Goal: Task Accomplishment & Management: Manage account settings

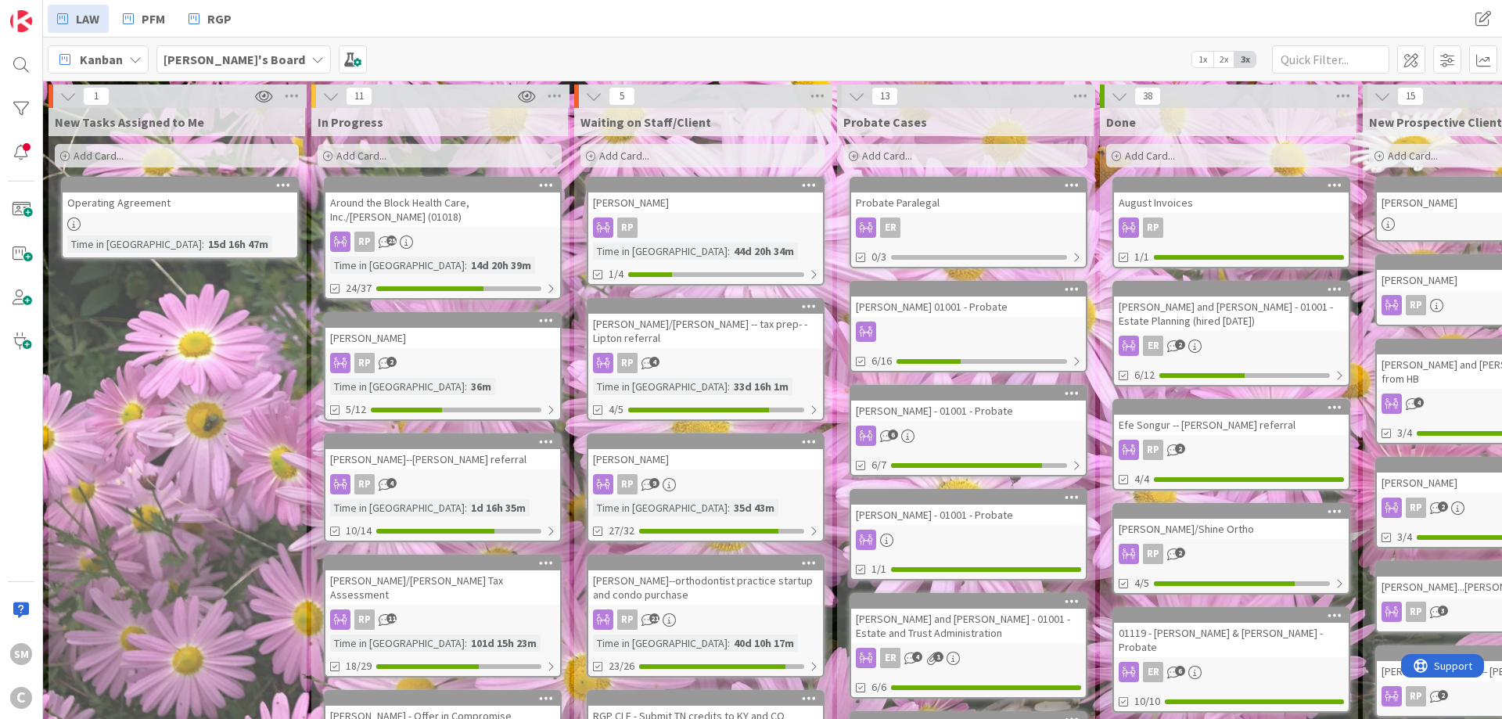
click at [432, 454] on div "[PERSON_NAME]--[PERSON_NAME] referral" at bounding box center [442, 459] width 235 height 20
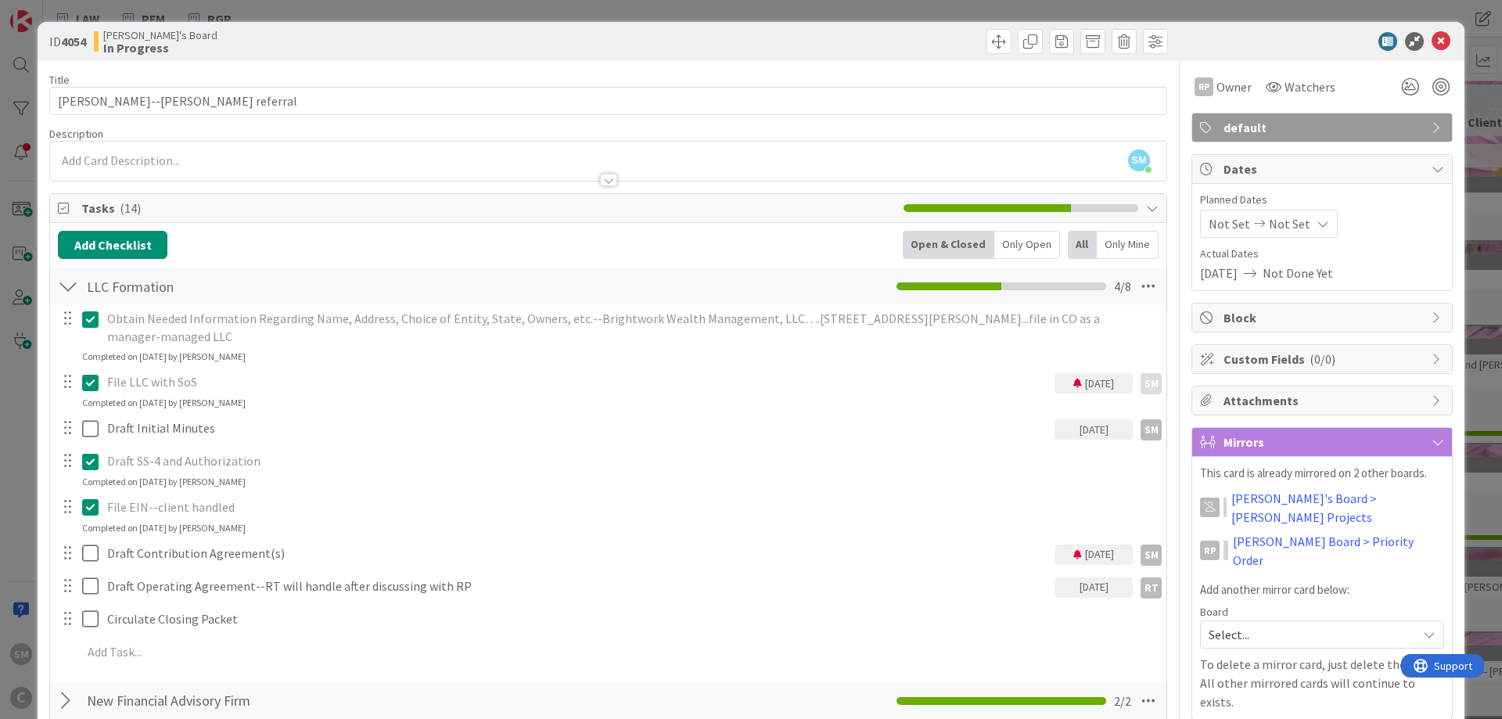
click at [1073, 553] on icon at bounding box center [1077, 554] width 9 height 9
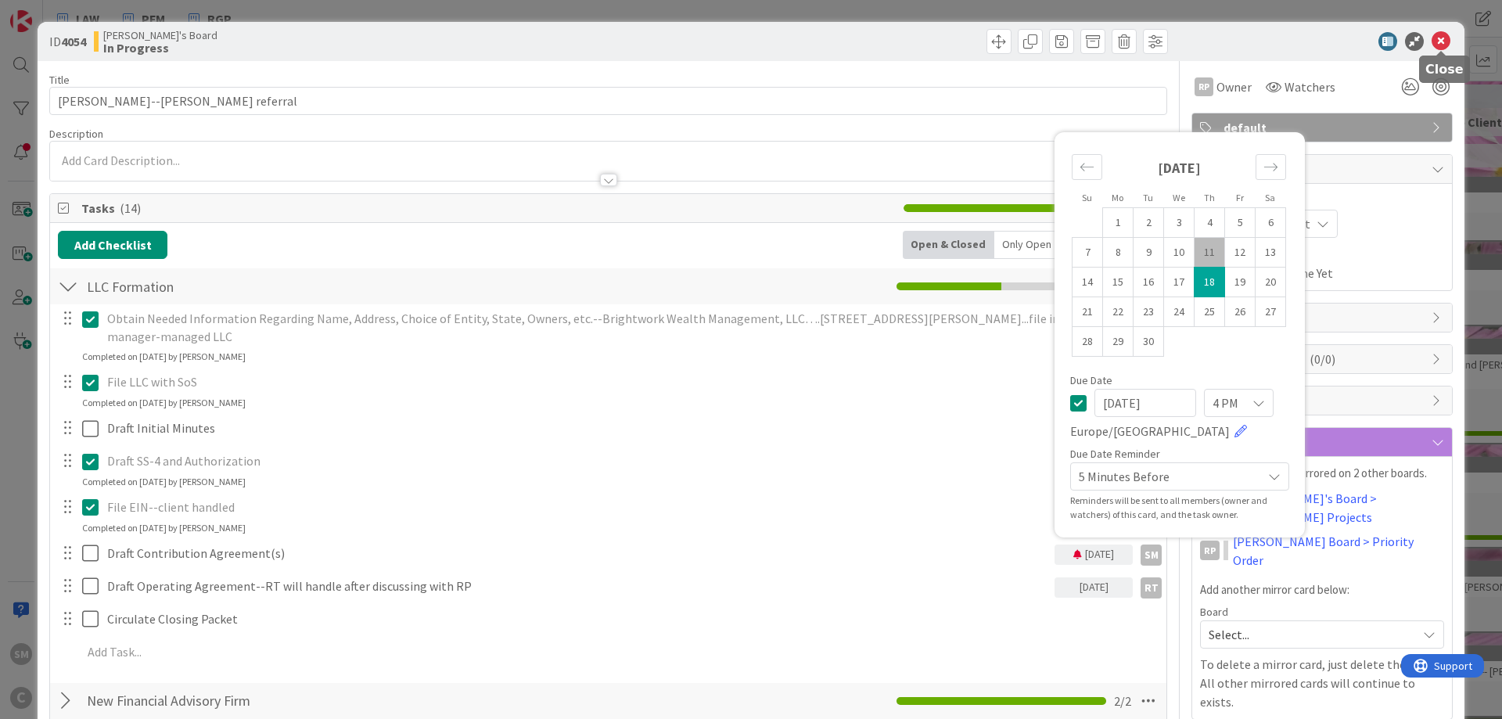
click at [1446, 40] on icon at bounding box center [1441, 41] width 19 height 19
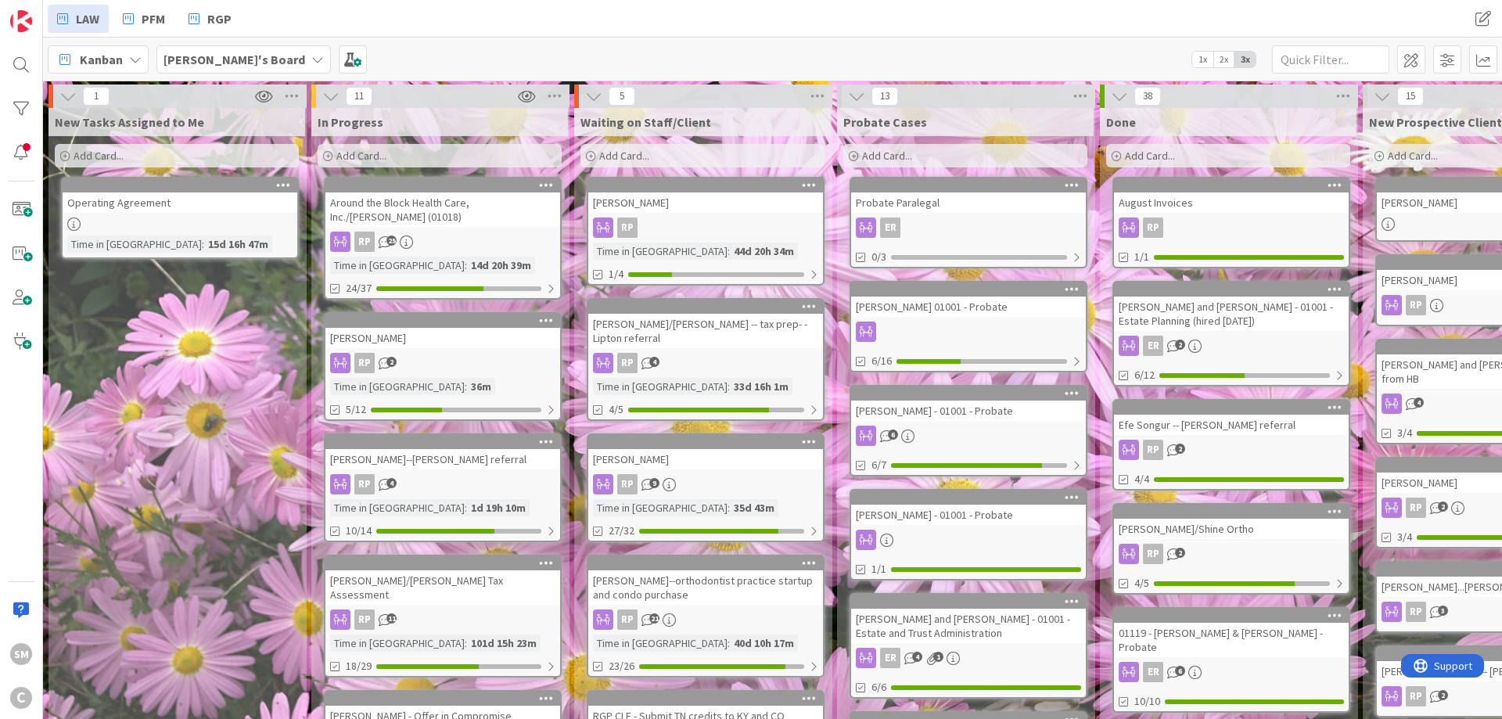
click at [6, 160] on div at bounding box center [20, 152] width 31 height 31
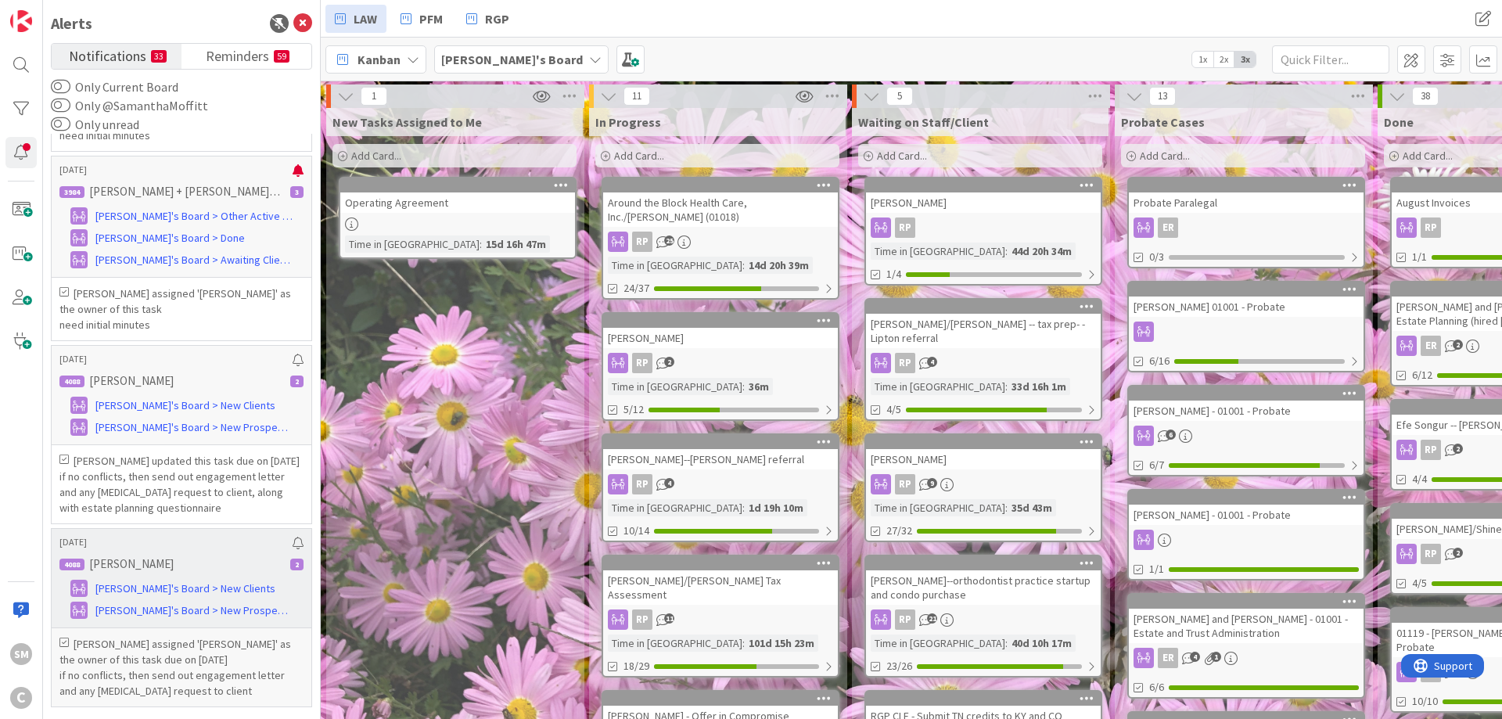
scroll to position [9203, 0]
click at [190, 246] on span "[PERSON_NAME]'s Board > Done" at bounding box center [169, 238] width 149 height 16
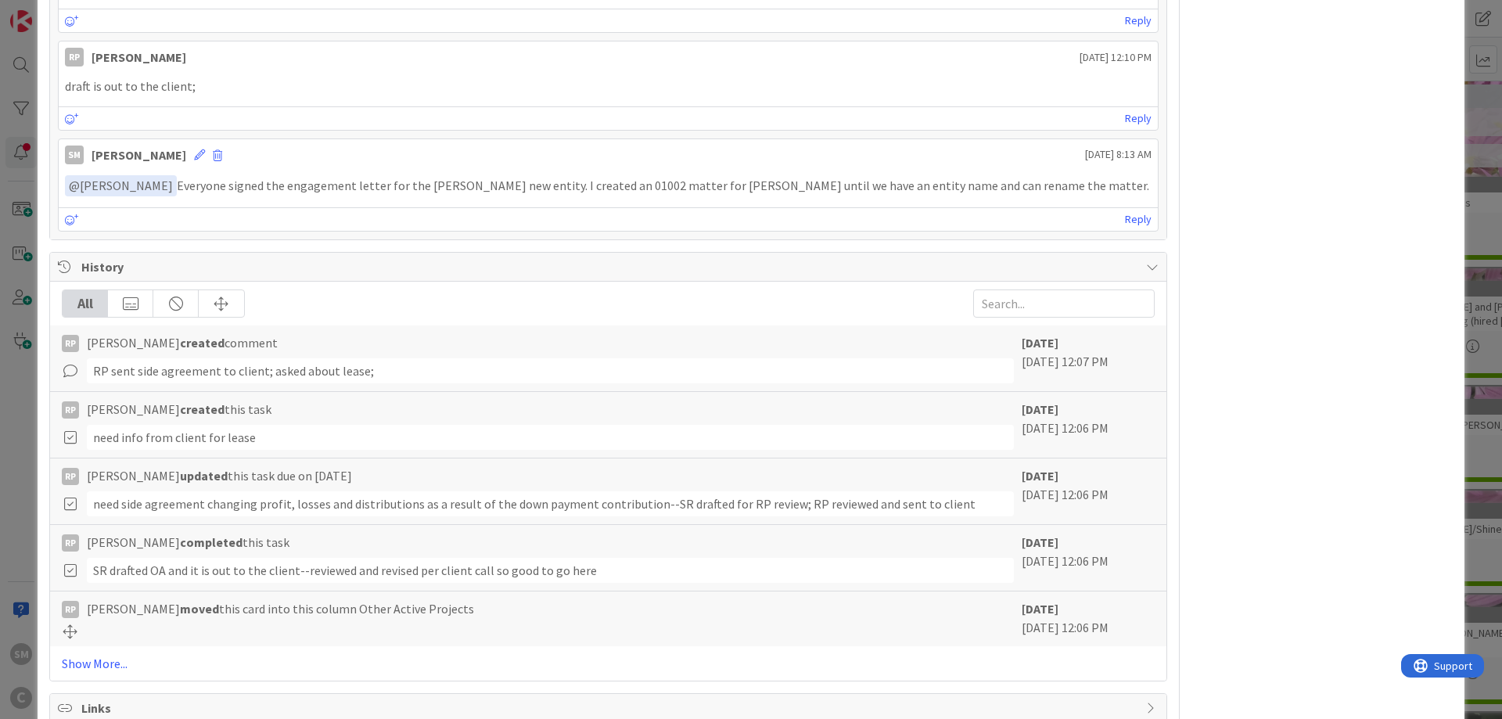
scroll to position [845, 0]
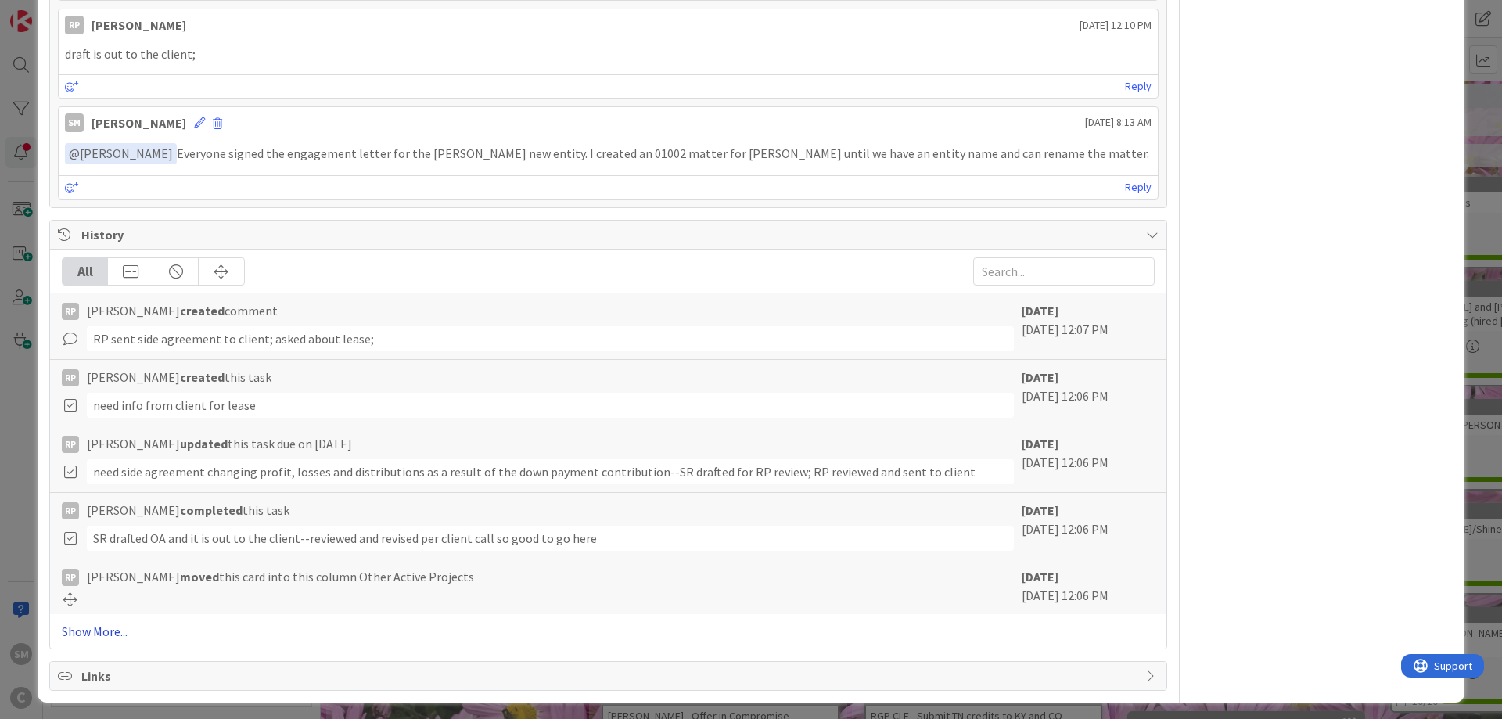
click at [92, 627] on link "Show More..." at bounding box center [608, 631] width 1093 height 19
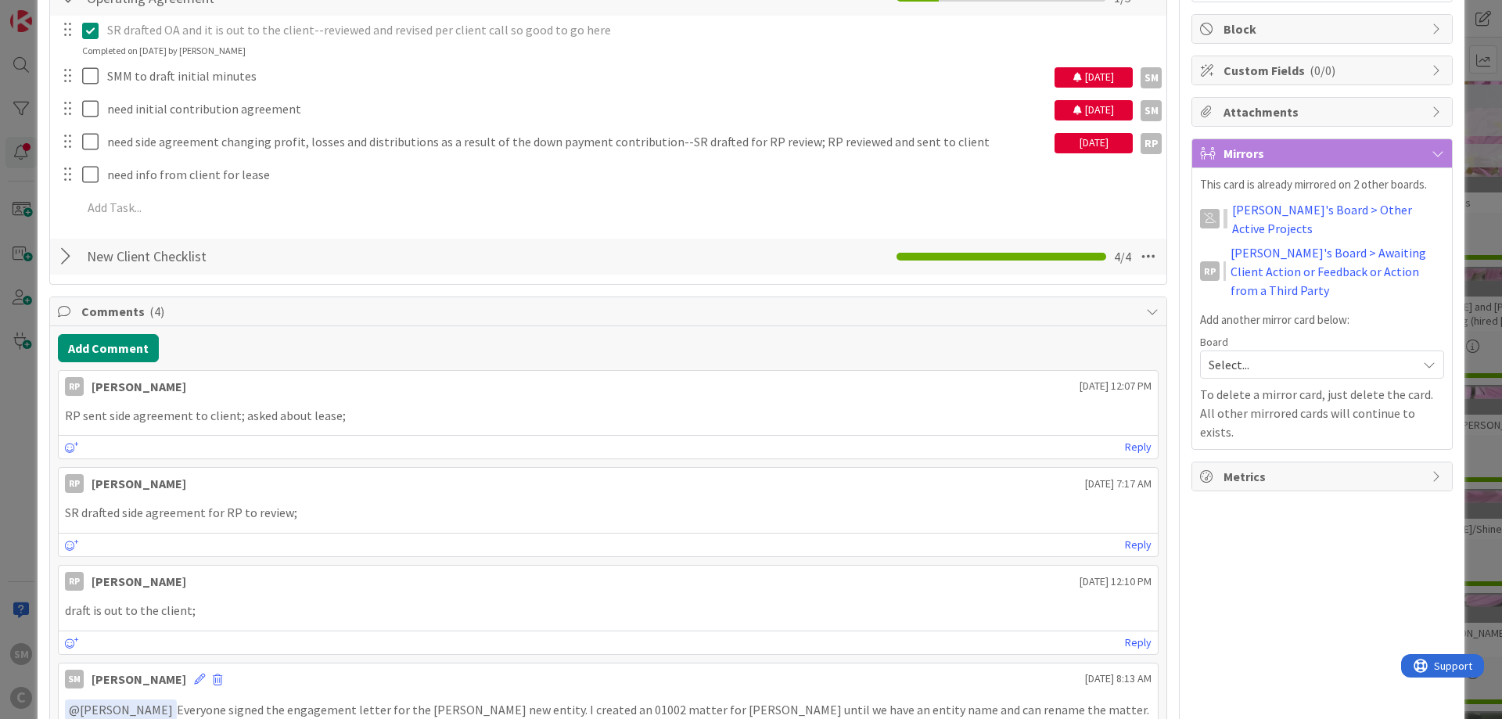
scroll to position [0, 0]
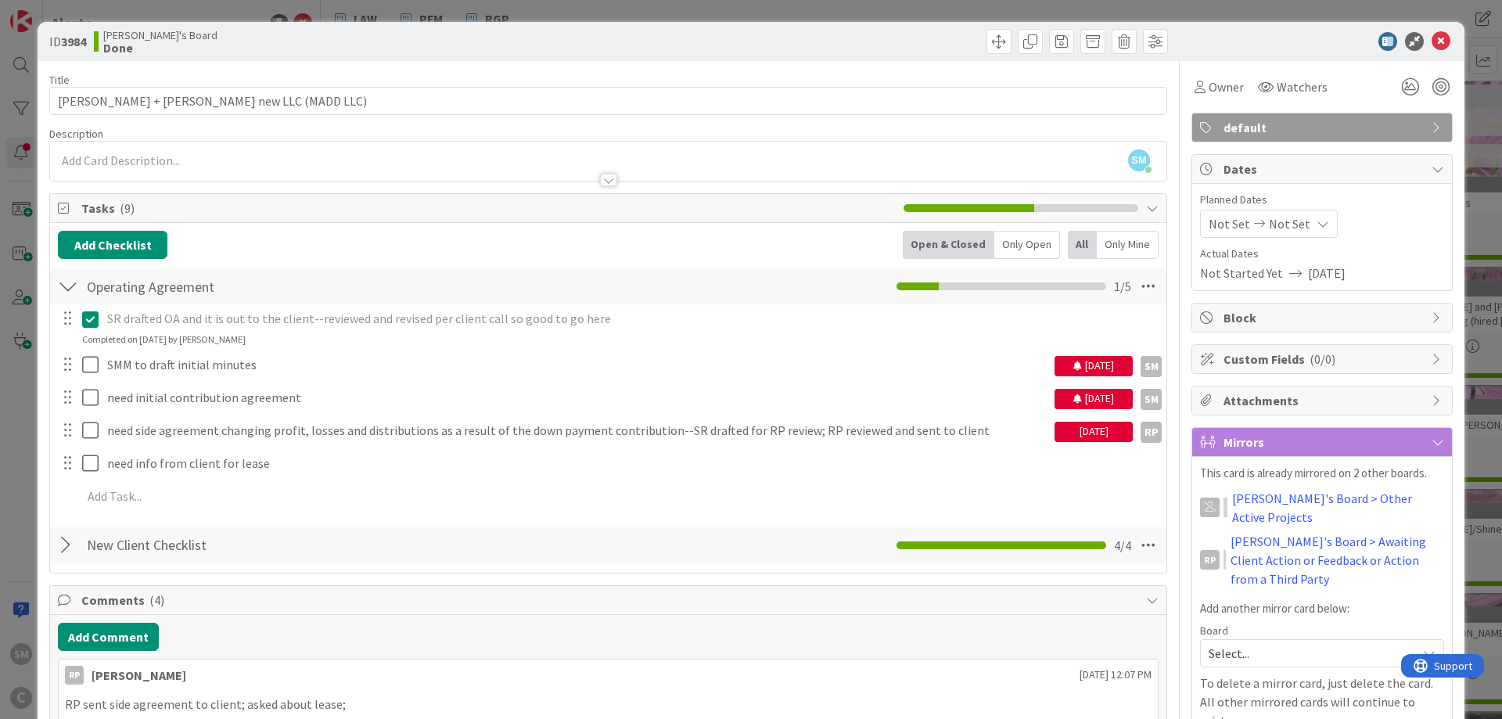
drag, startPoint x: 1233, startPoint y: 579, endPoint x: 1202, endPoint y: 56, distance: 523.4
click at [111, 49] on b "Done" at bounding box center [160, 47] width 114 height 13
click at [997, 49] on span at bounding box center [998, 41] width 25 height 25
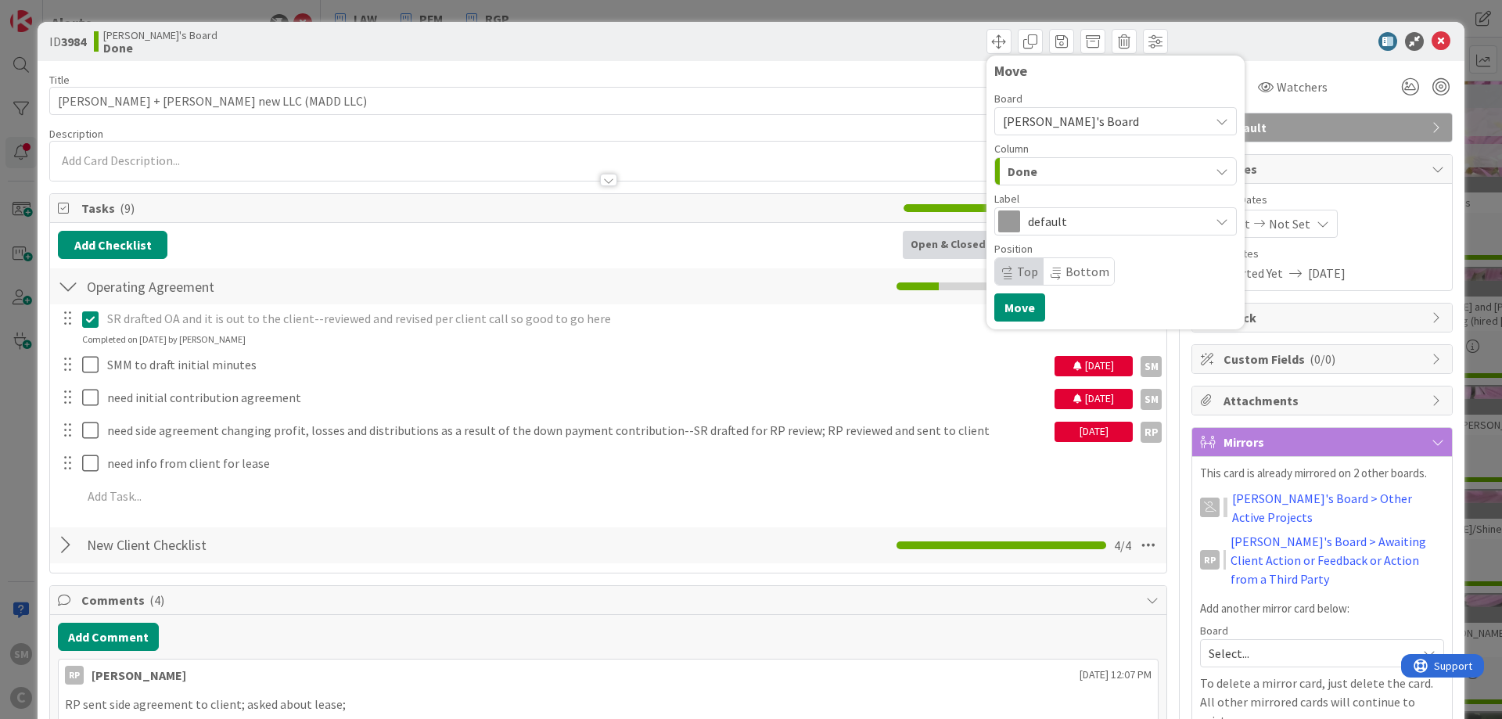
click at [1069, 171] on div "Done" at bounding box center [1107, 171] width 206 height 25
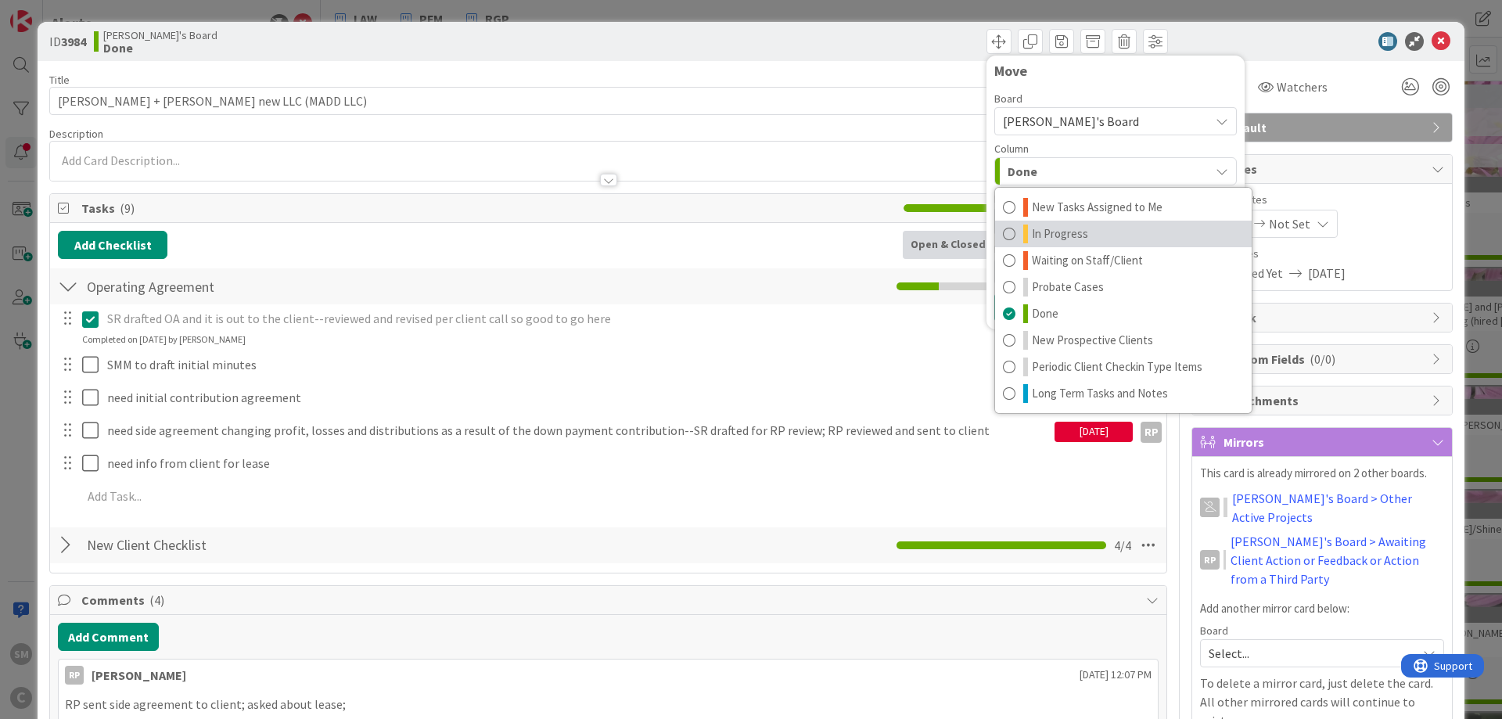
click at [1062, 232] on span "In Progress" at bounding box center [1060, 234] width 56 height 19
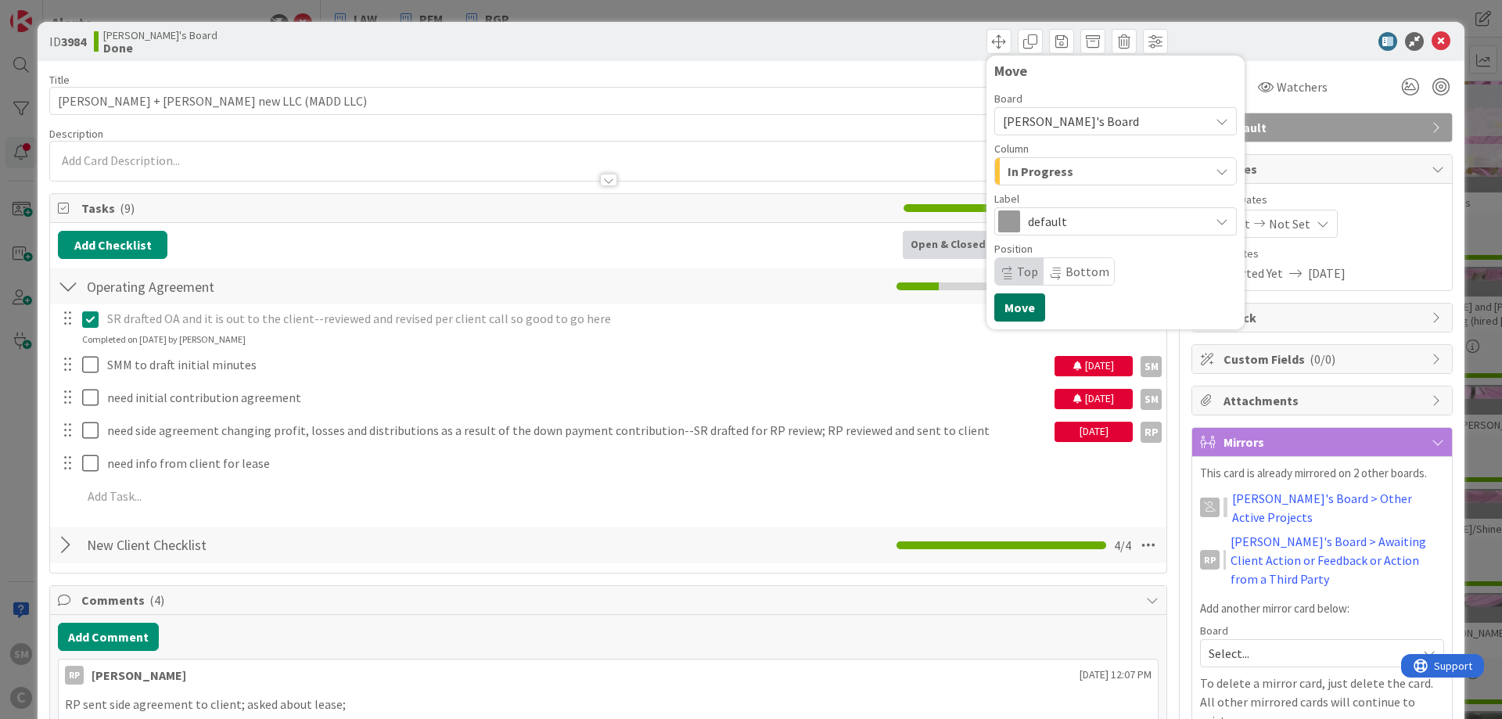
click at [1018, 308] on button "Move" at bounding box center [1019, 307] width 51 height 28
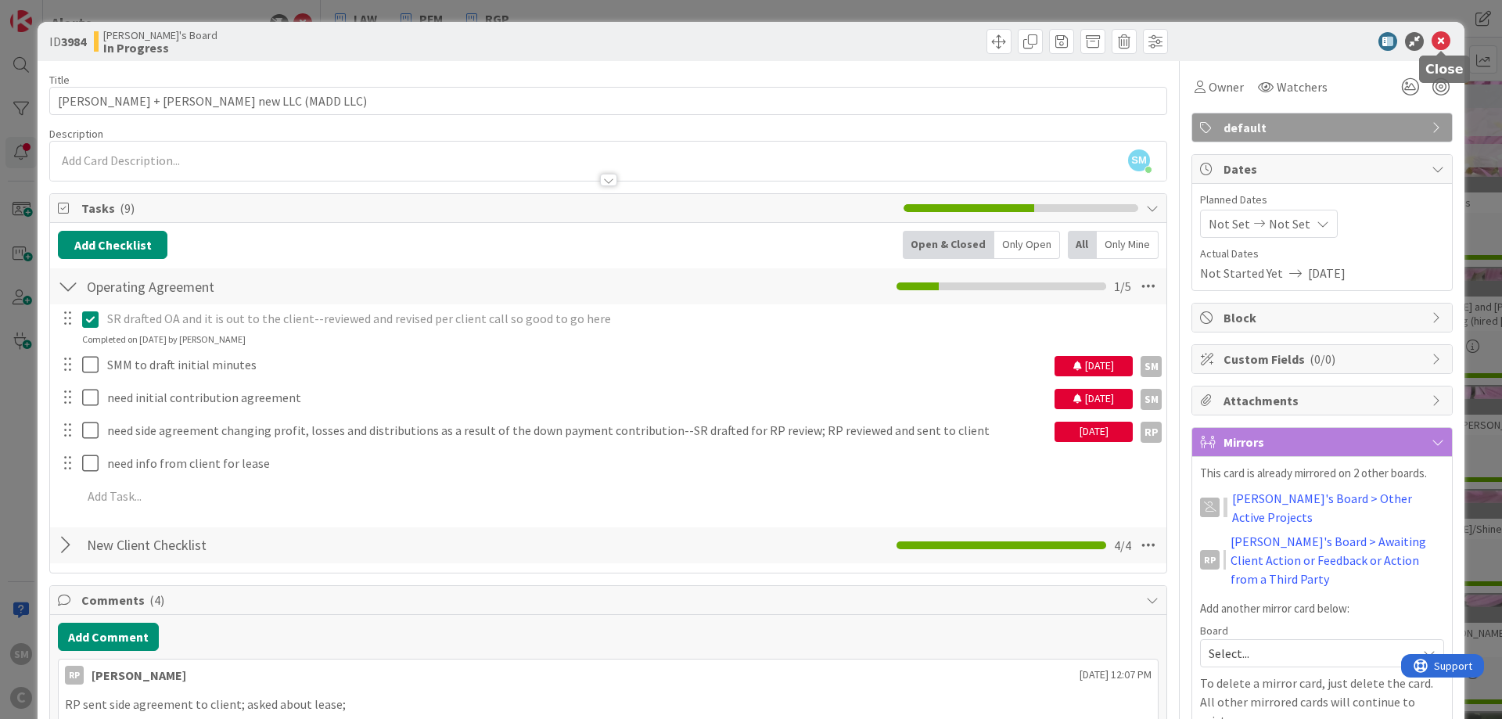
click at [1442, 45] on icon at bounding box center [1441, 41] width 19 height 19
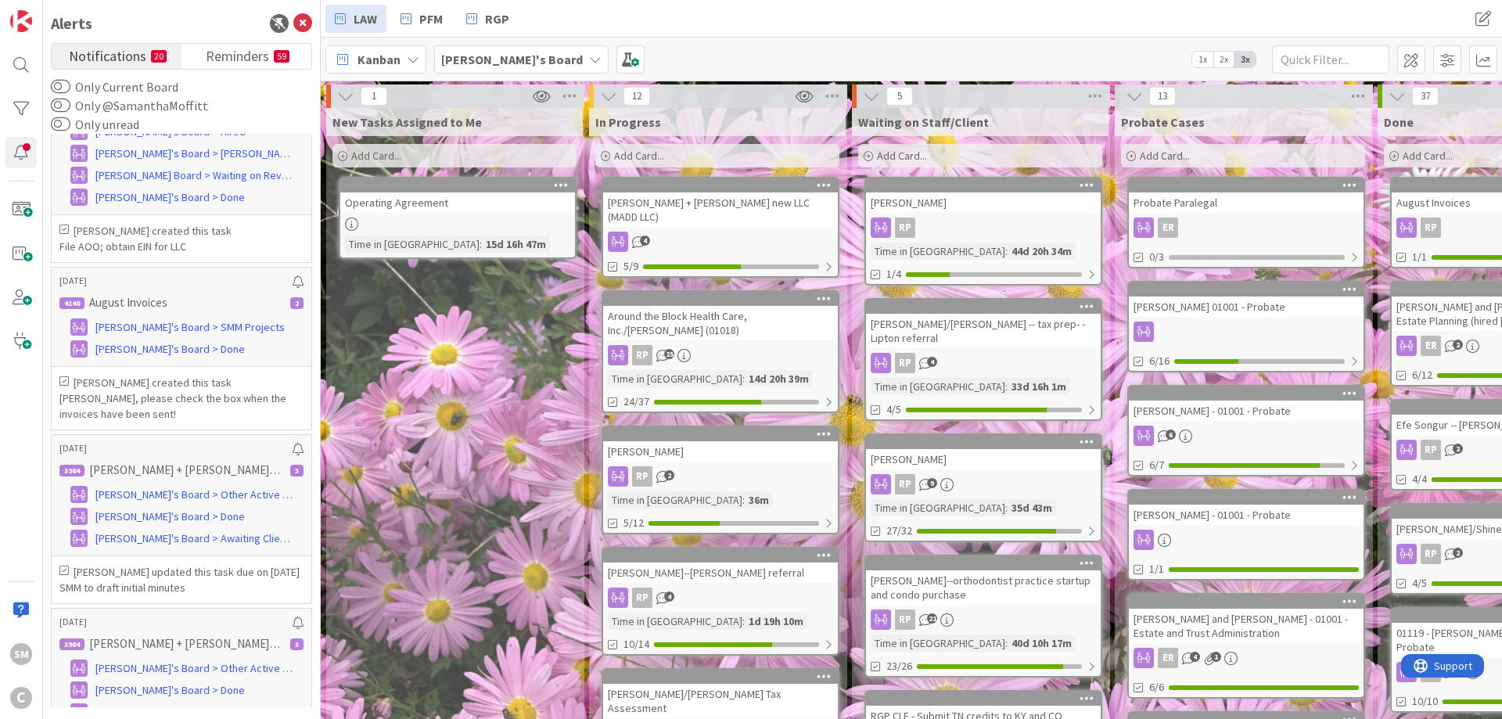
scroll to position [6387, 0]
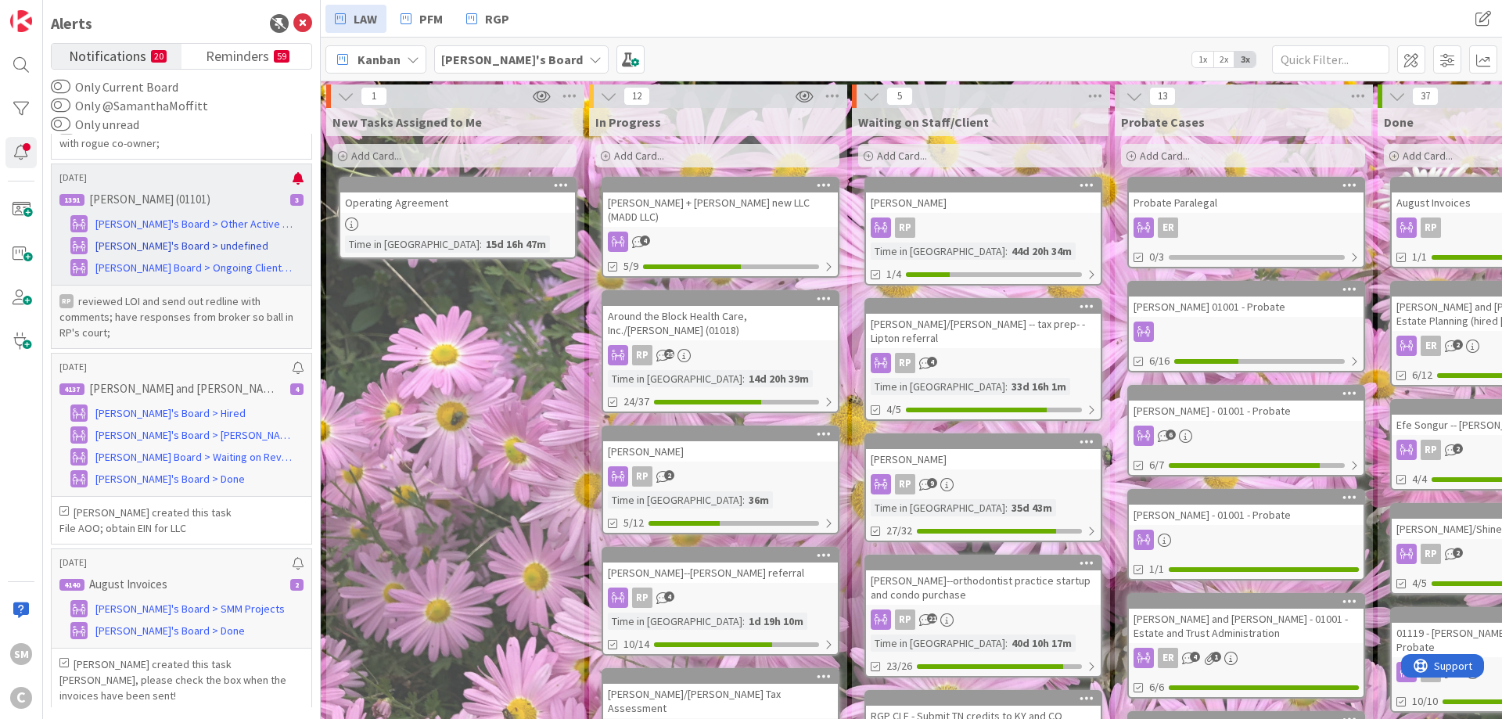
click at [170, 254] on span "[PERSON_NAME]'s Board > undefined" at bounding box center [181, 246] width 173 height 16
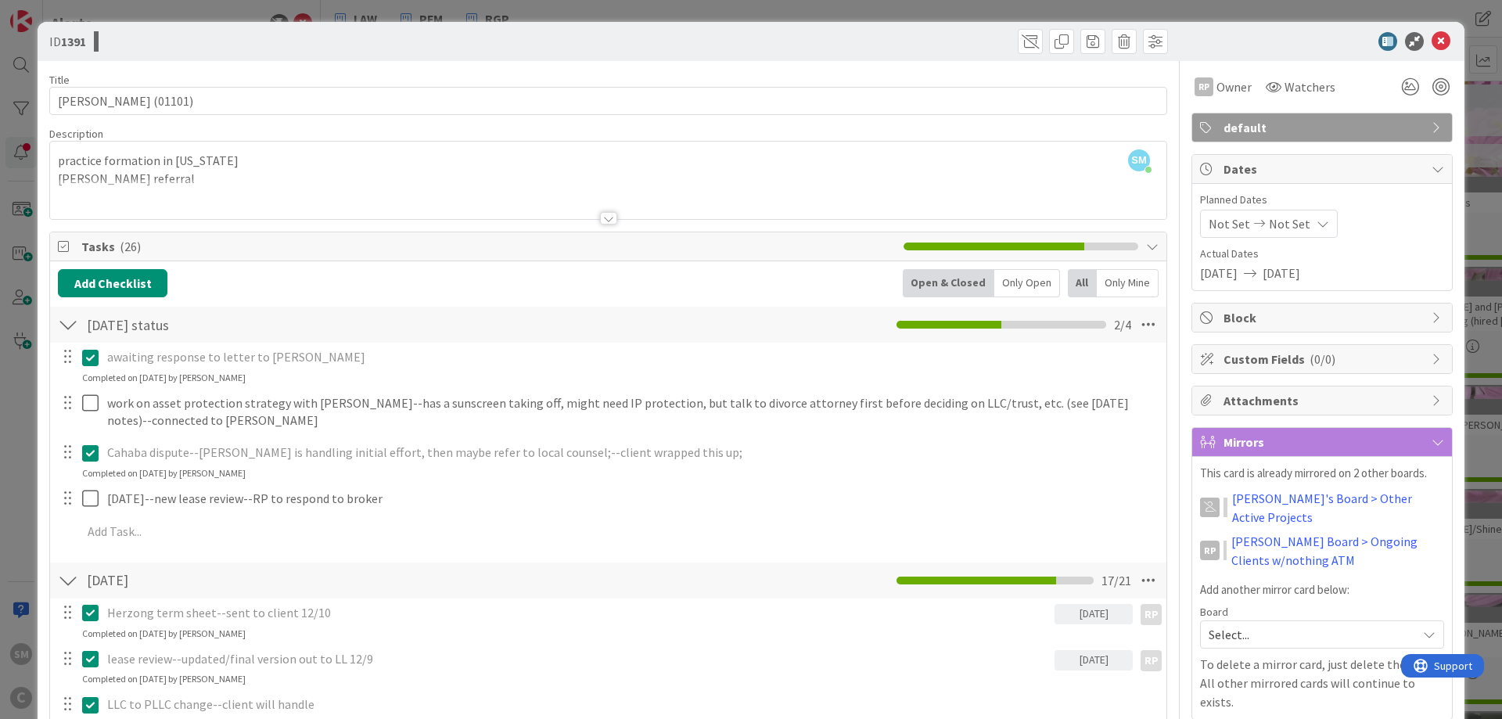
drag, startPoint x: 1170, startPoint y: 392, endPoint x: 1181, endPoint y: 163, distance: 228.7
click at [1439, 38] on icon at bounding box center [1441, 41] width 19 height 19
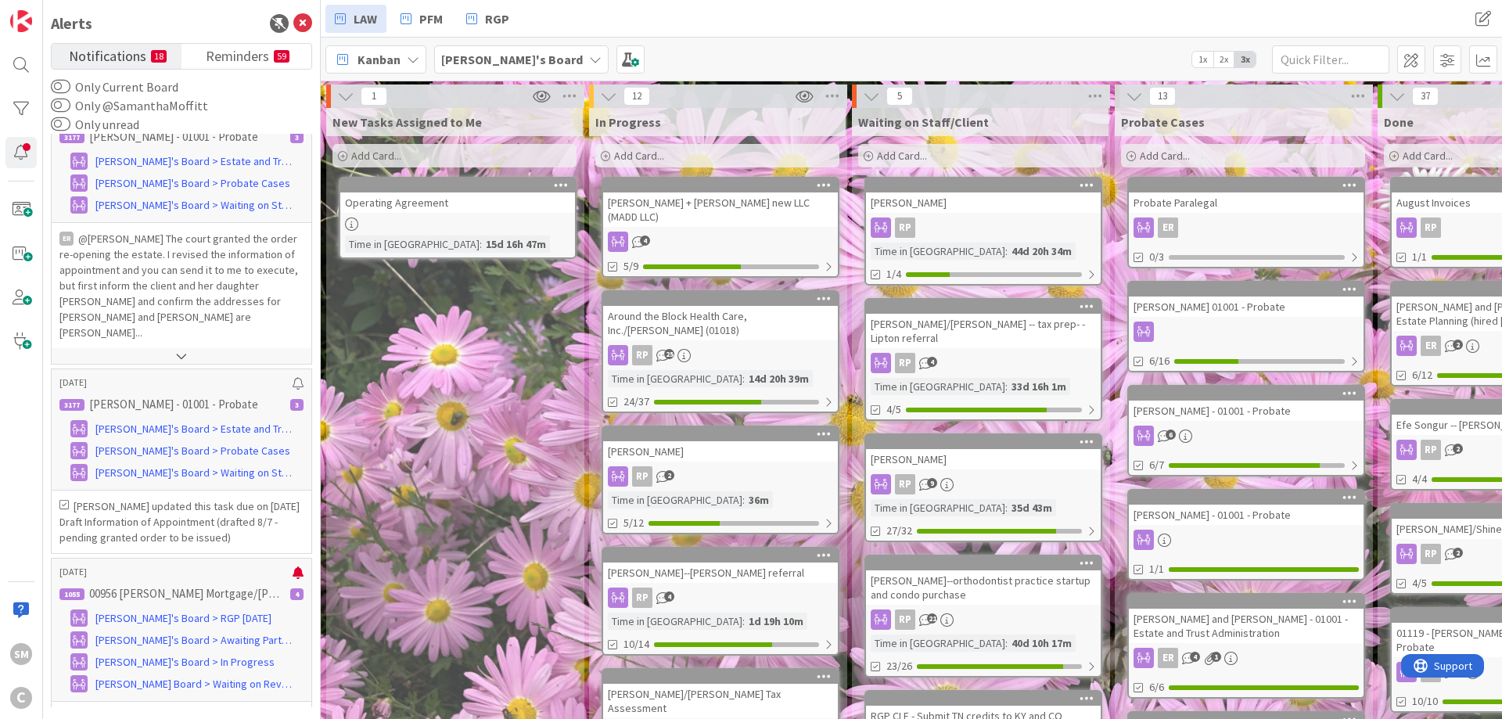
scroll to position [3008, 0]
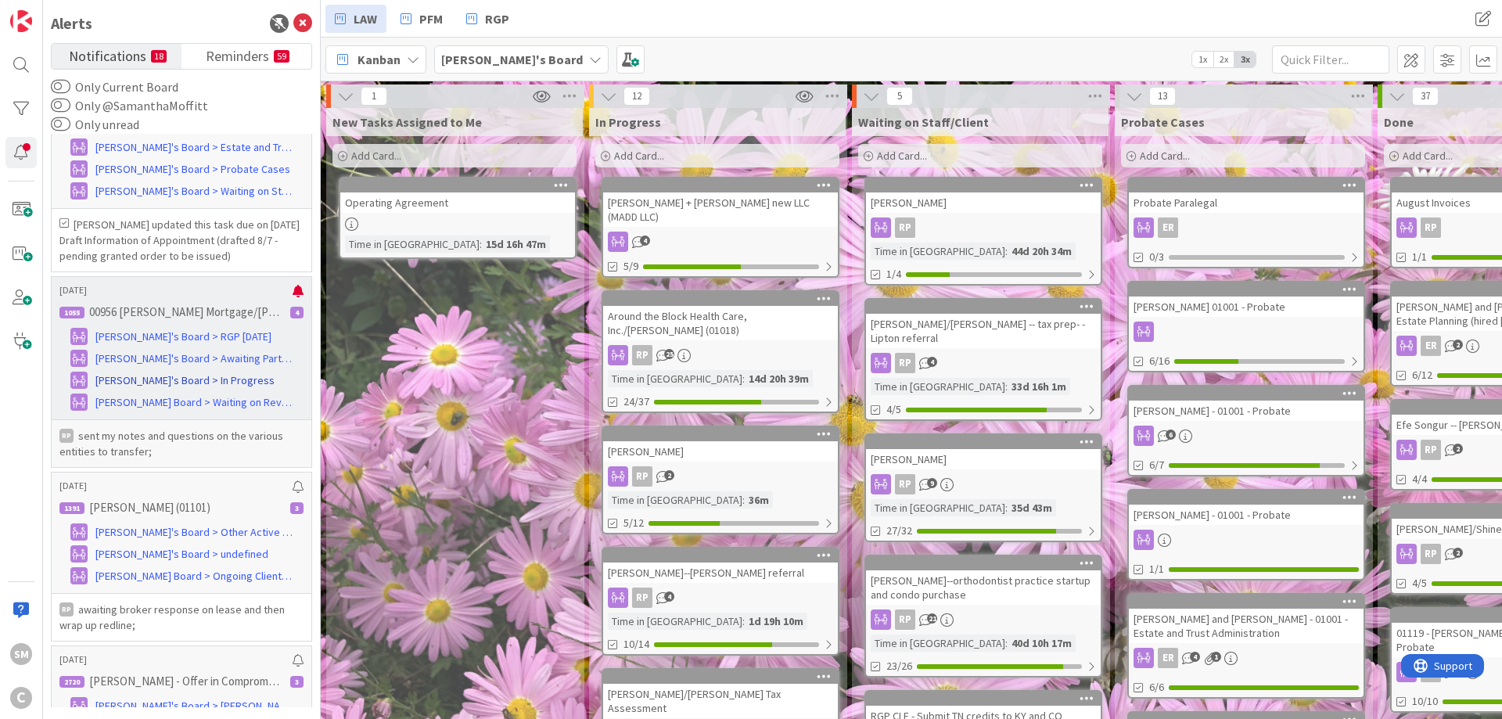
click at [147, 389] on span "[PERSON_NAME]'s Board > In Progress" at bounding box center [184, 380] width 179 height 16
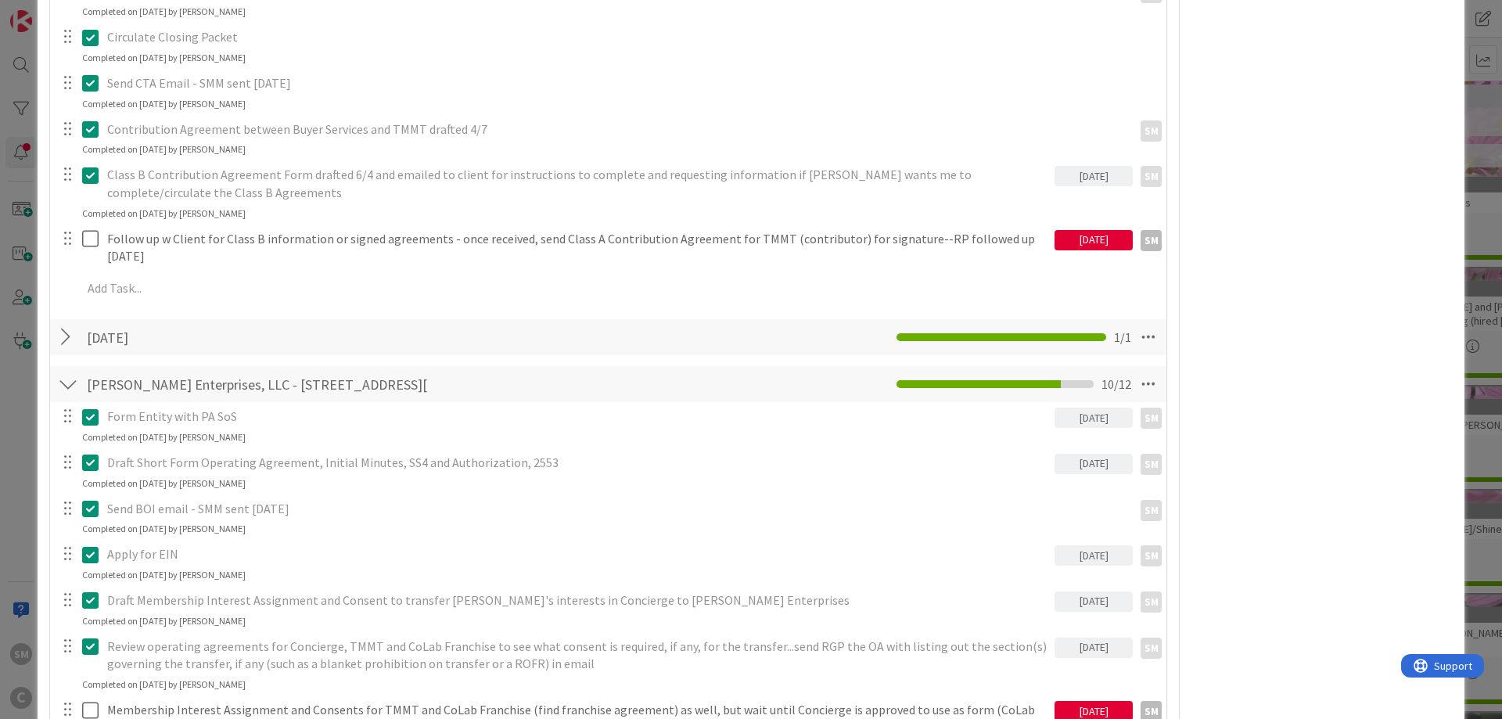
scroll to position [1596, 0]
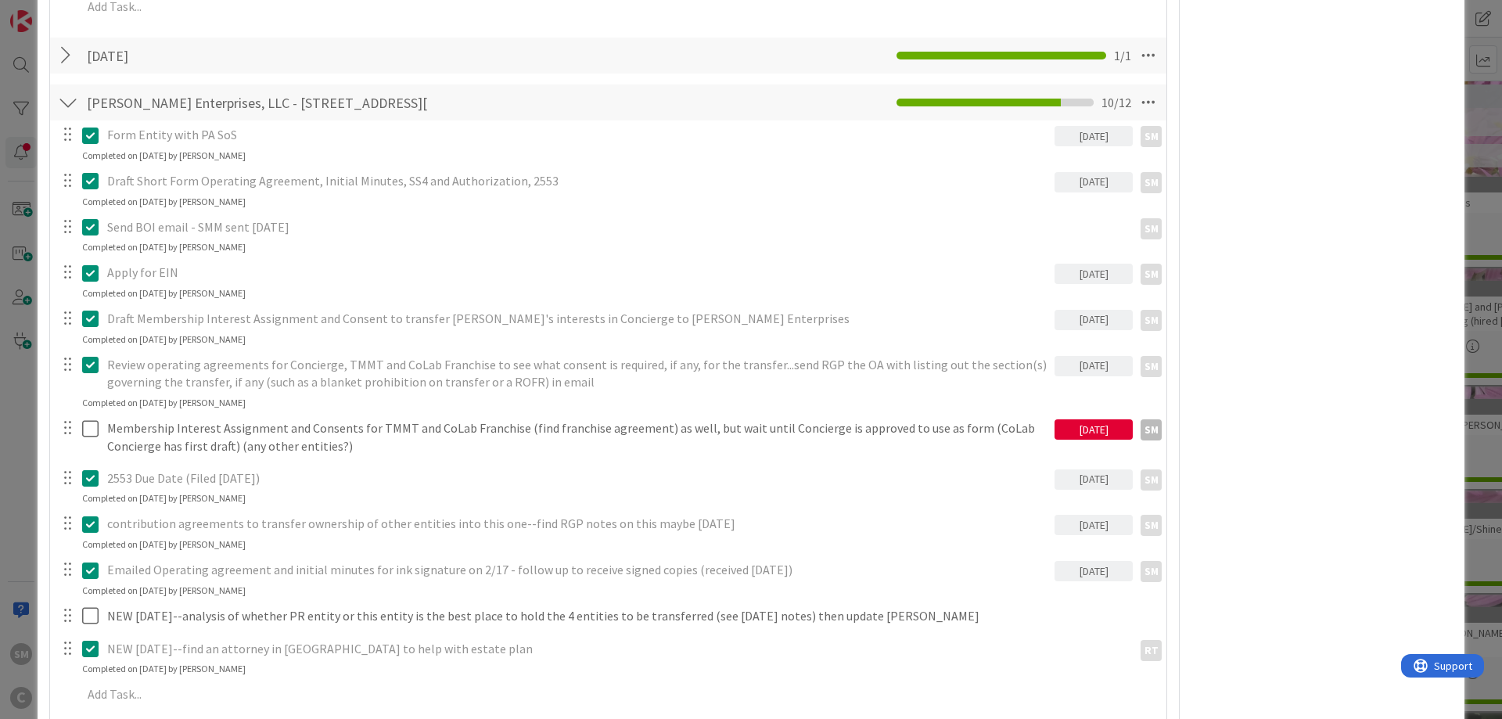
click at [1116, 419] on div "[DATE]" at bounding box center [1093, 429] width 78 height 20
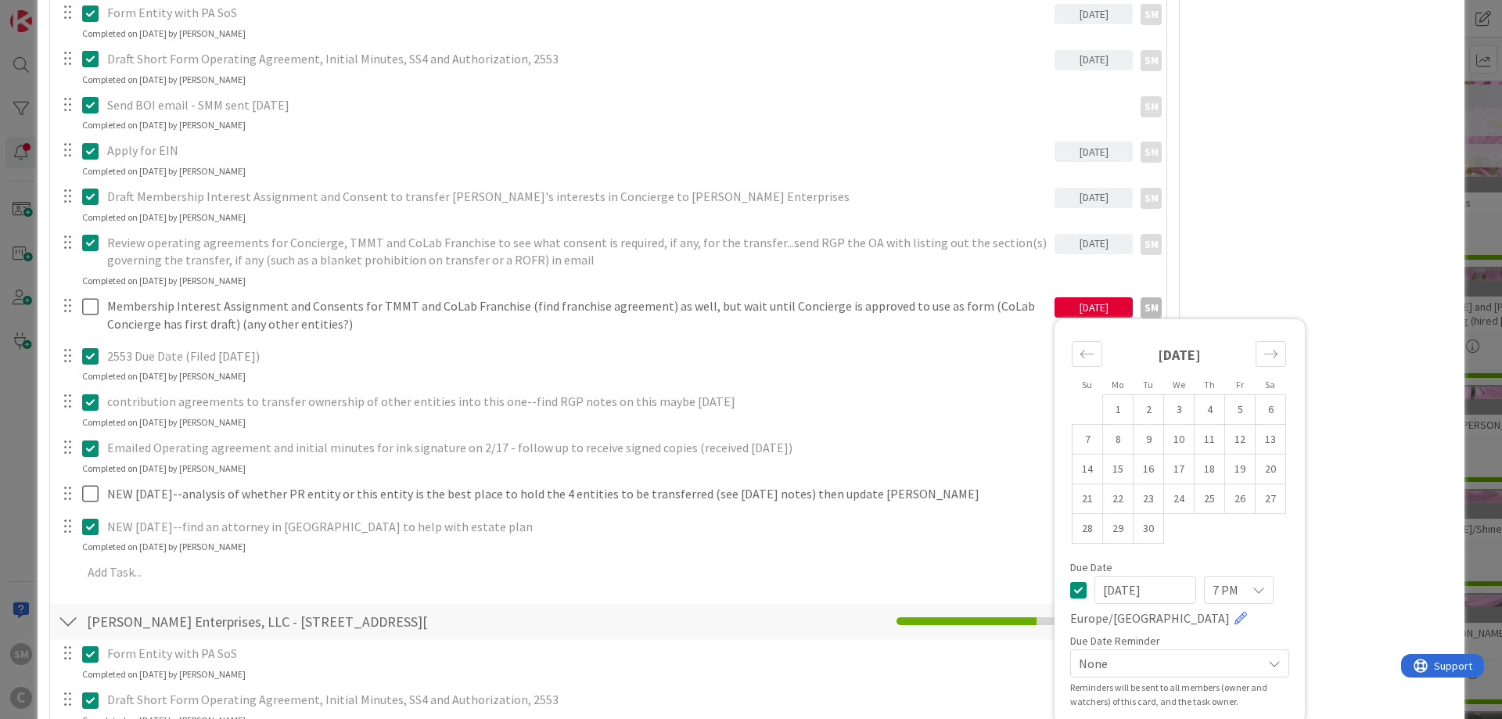
scroll to position [1784, 0]
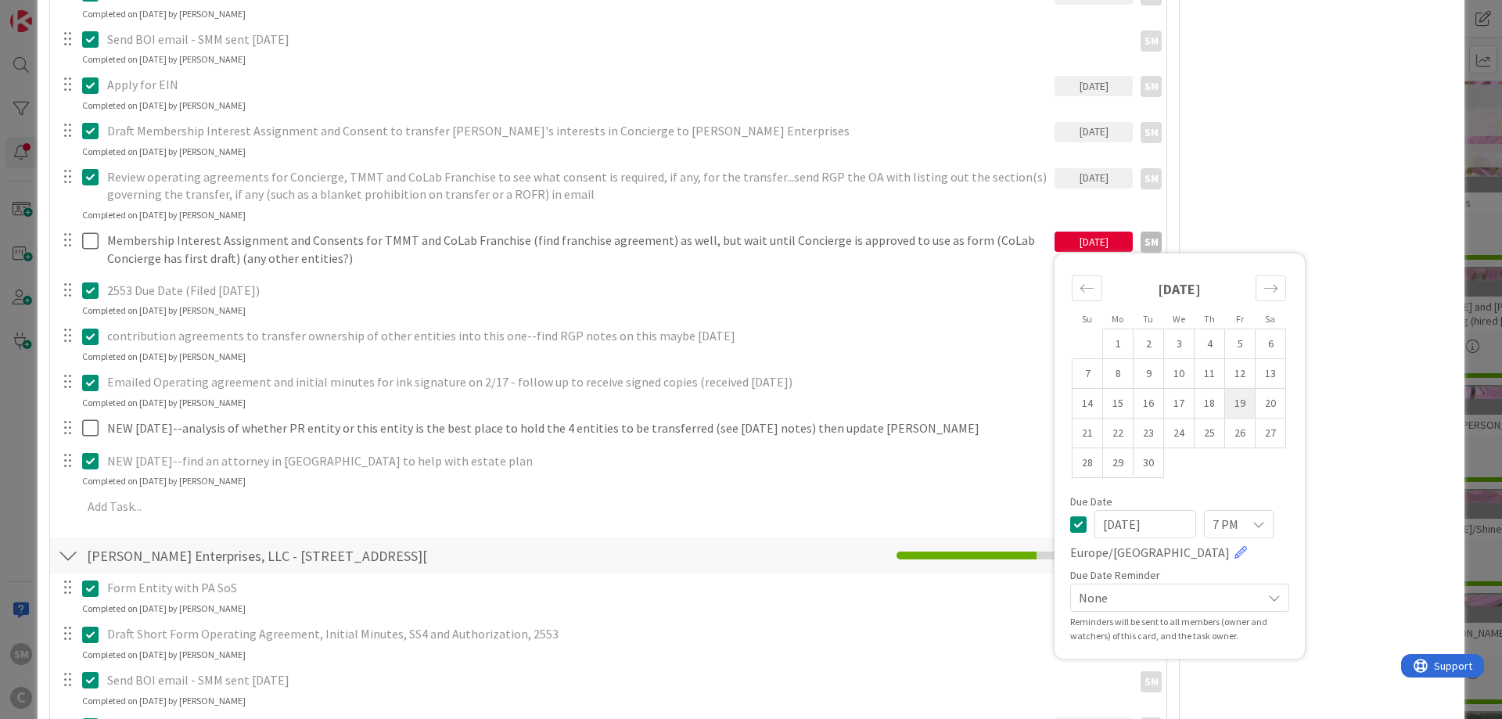
click at [1238, 389] on td "19" at bounding box center [1240, 404] width 31 height 30
type input "[DATE]"
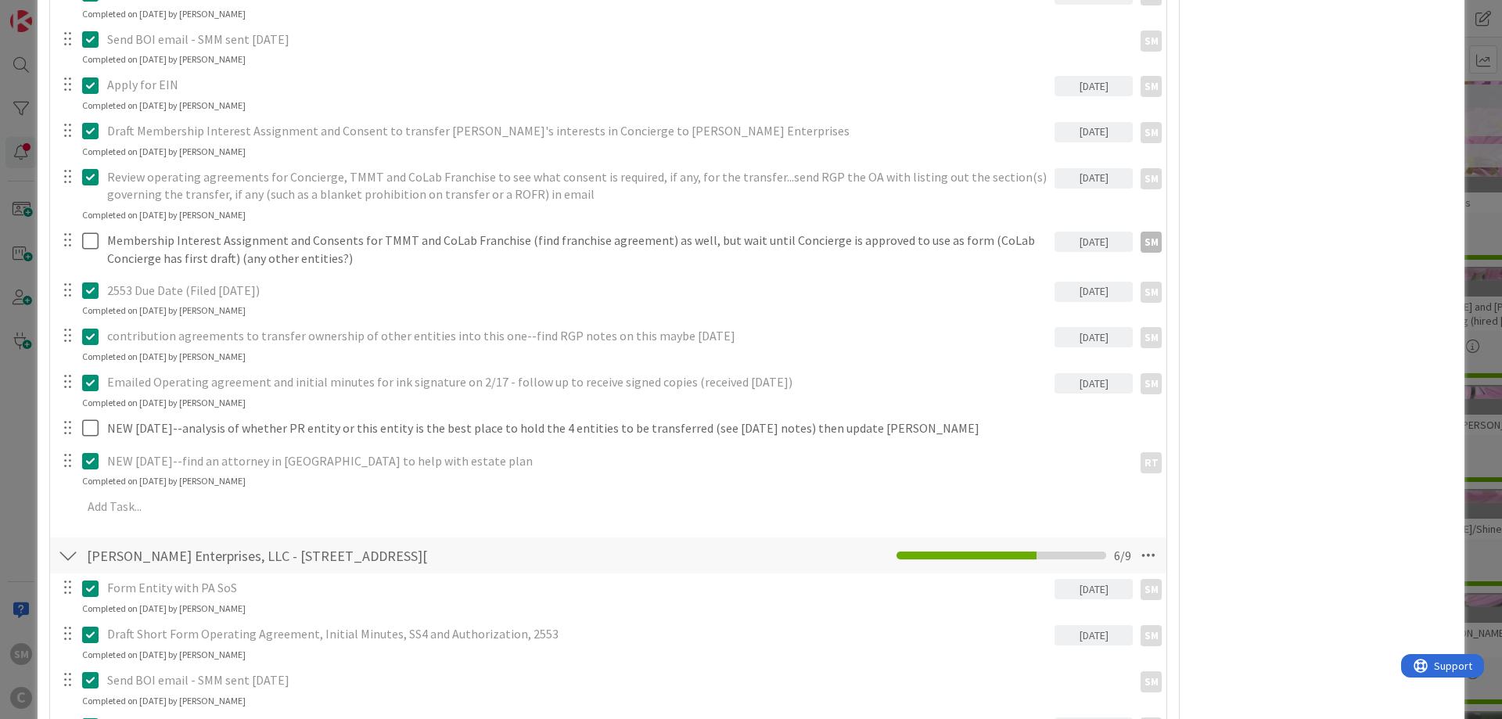
scroll to position [2065, 0]
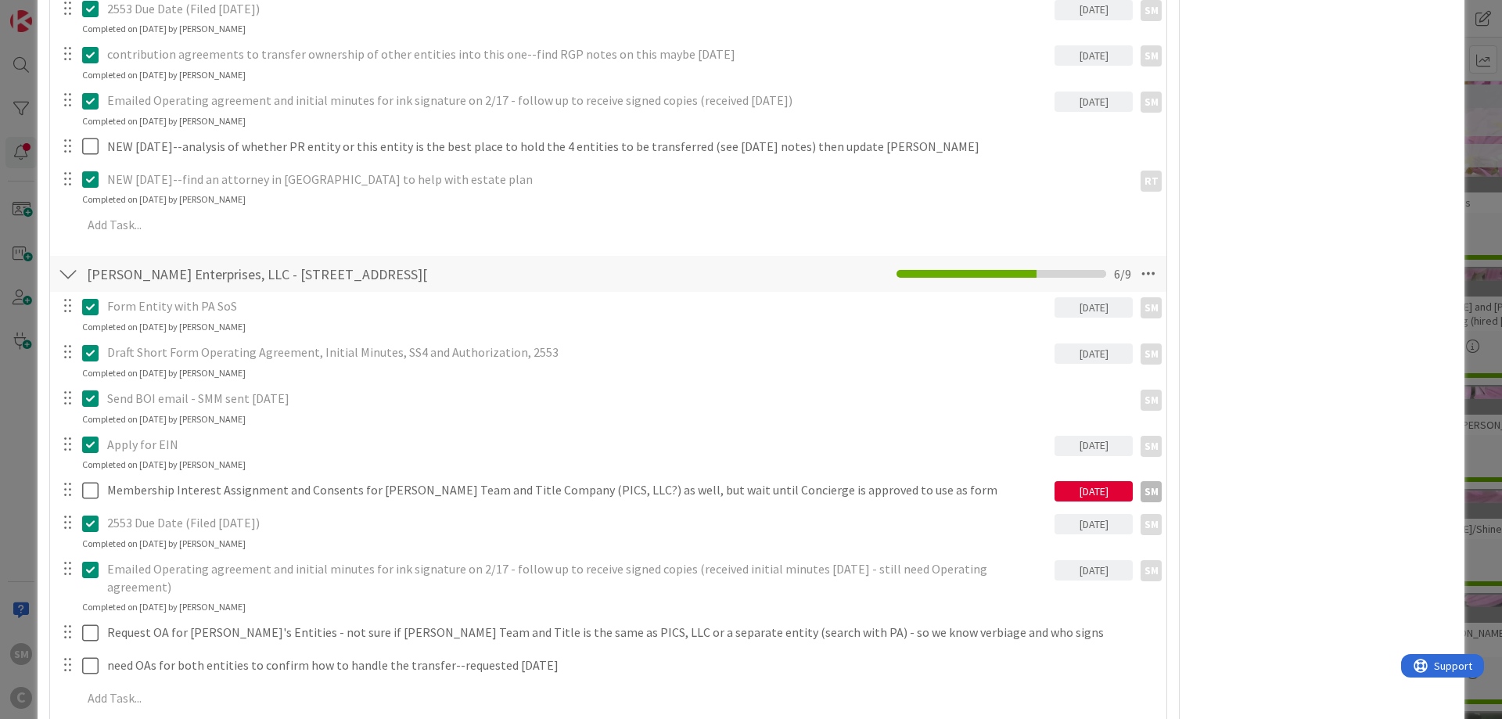
click at [1119, 481] on div "[DATE]" at bounding box center [1093, 491] width 78 height 20
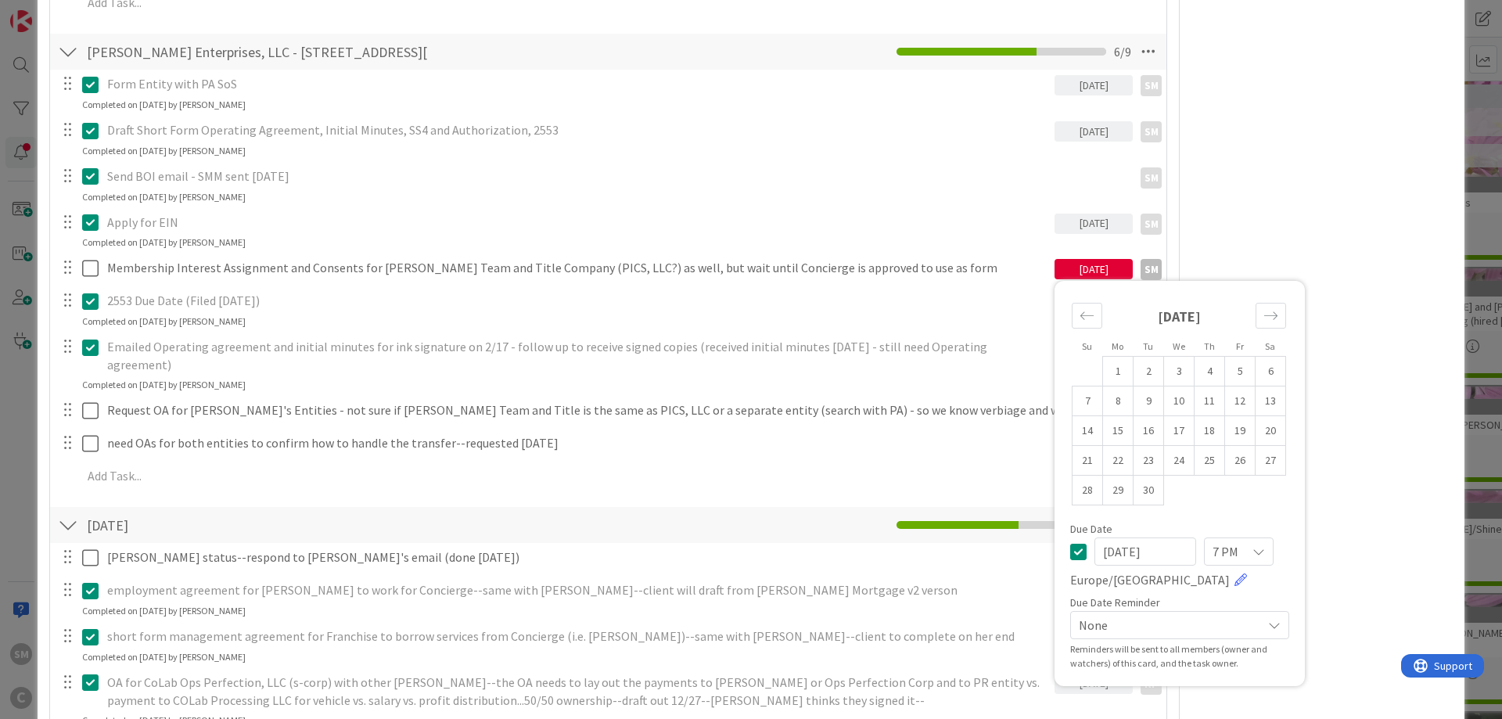
scroll to position [2347, 0]
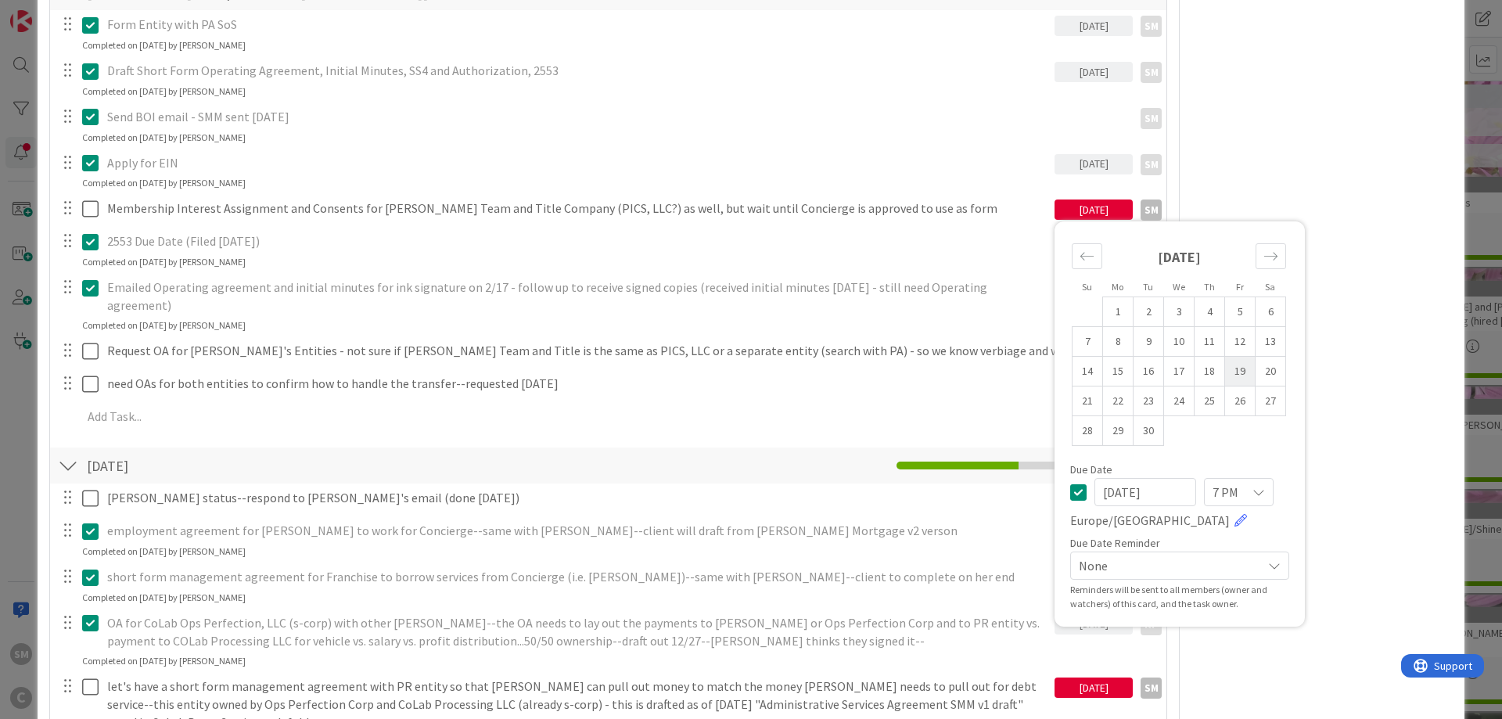
click at [1245, 357] on td "19" at bounding box center [1240, 372] width 31 height 30
type input "[DATE]"
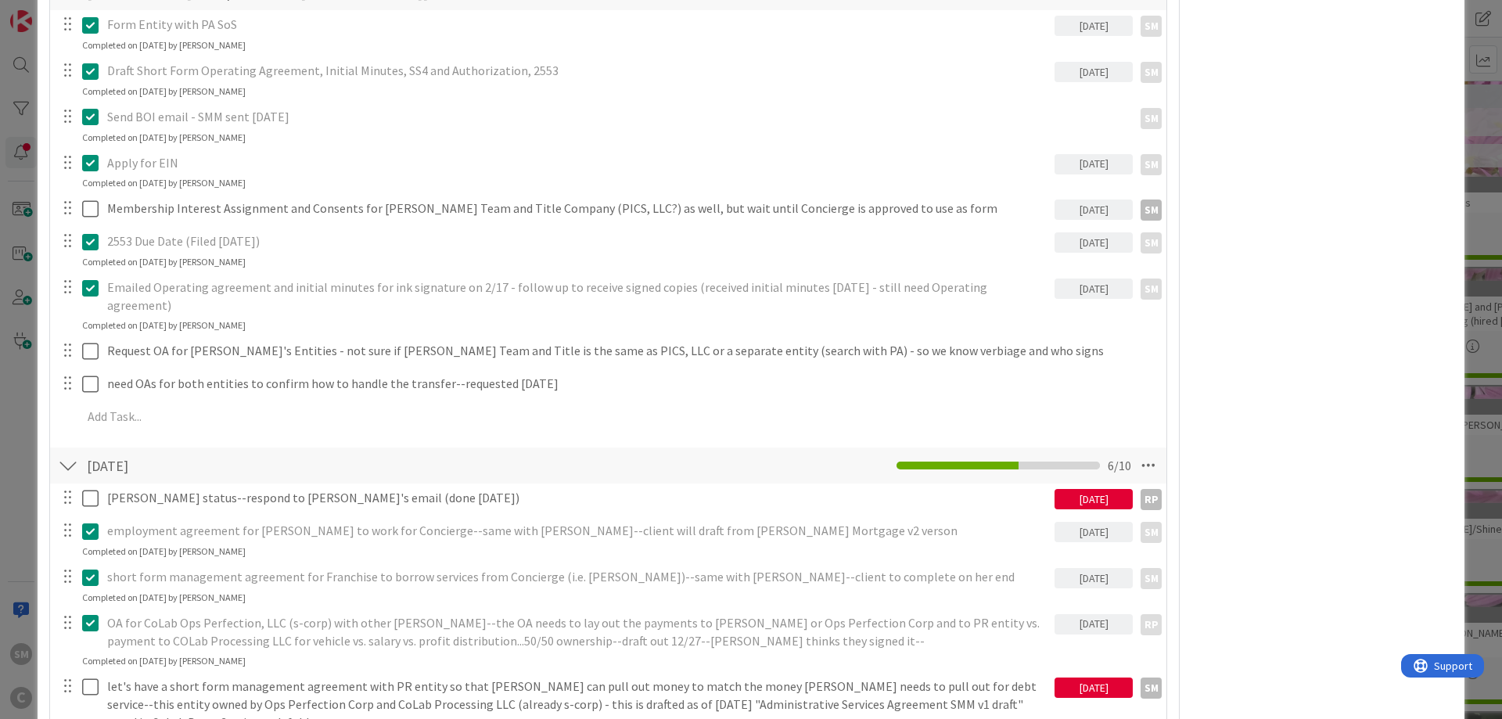
scroll to position [2534, 0]
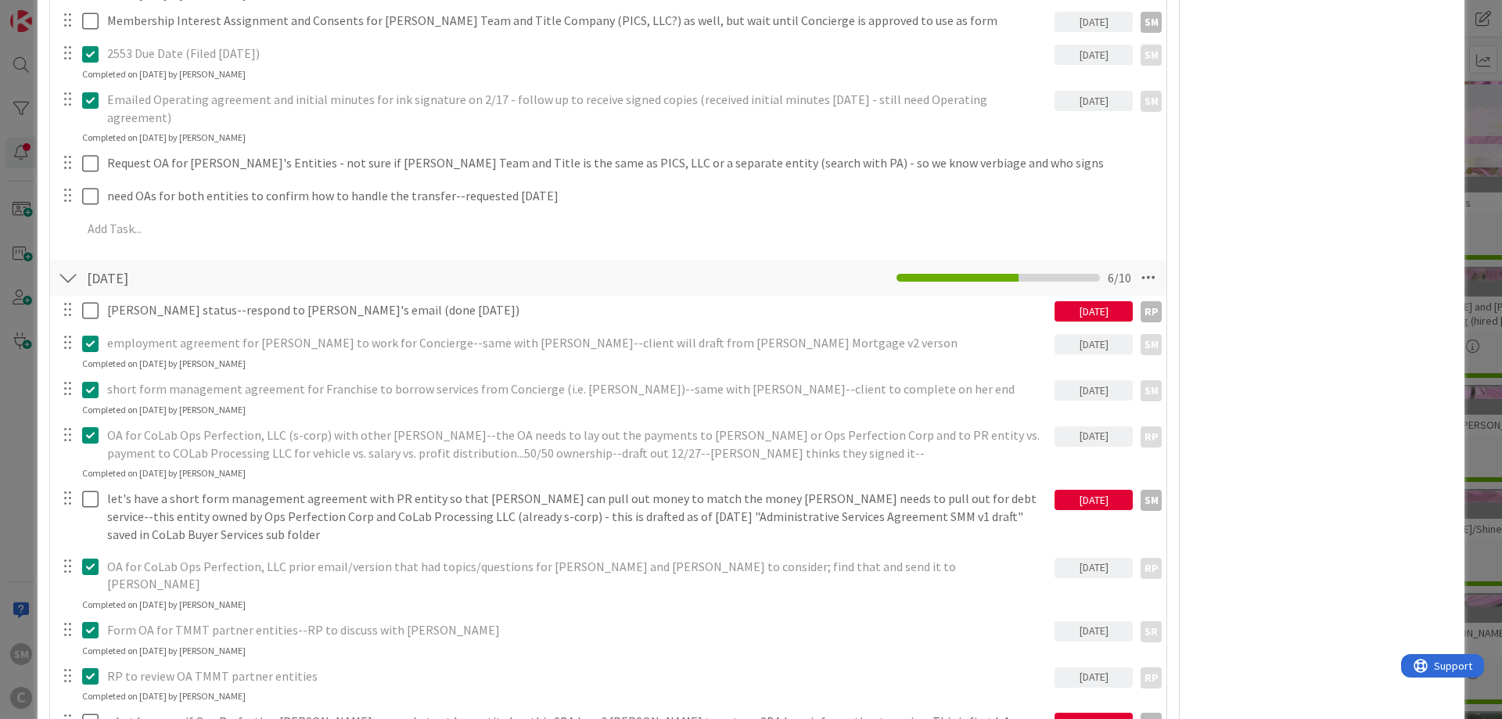
click at [1095, 490] on div "[DATE]" at bounding box center [1093, 500] width 78 height 20
click at [1240, 647] on td "19" at bounding box center [1240, 662] width 31 height 30
type input "[DATE]"
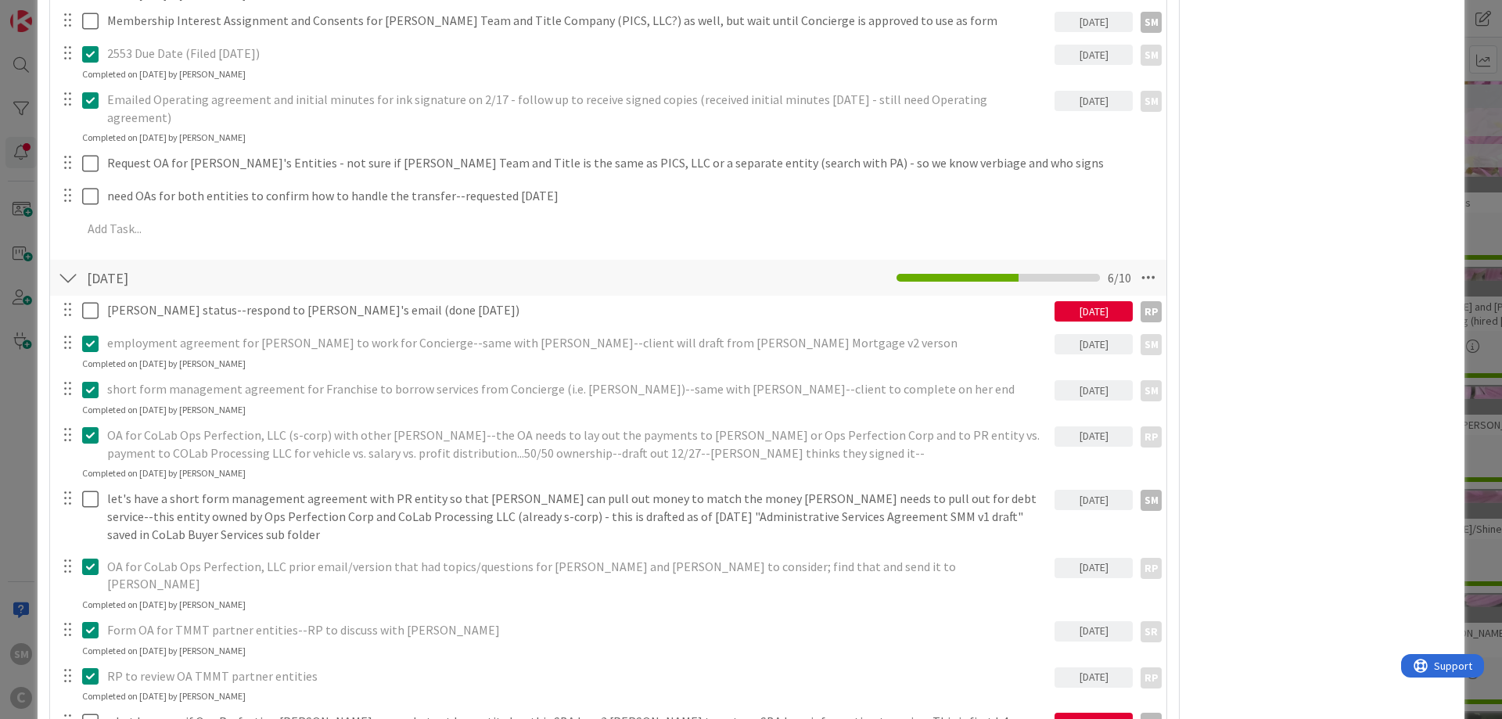
scroll to position [2722, 0]
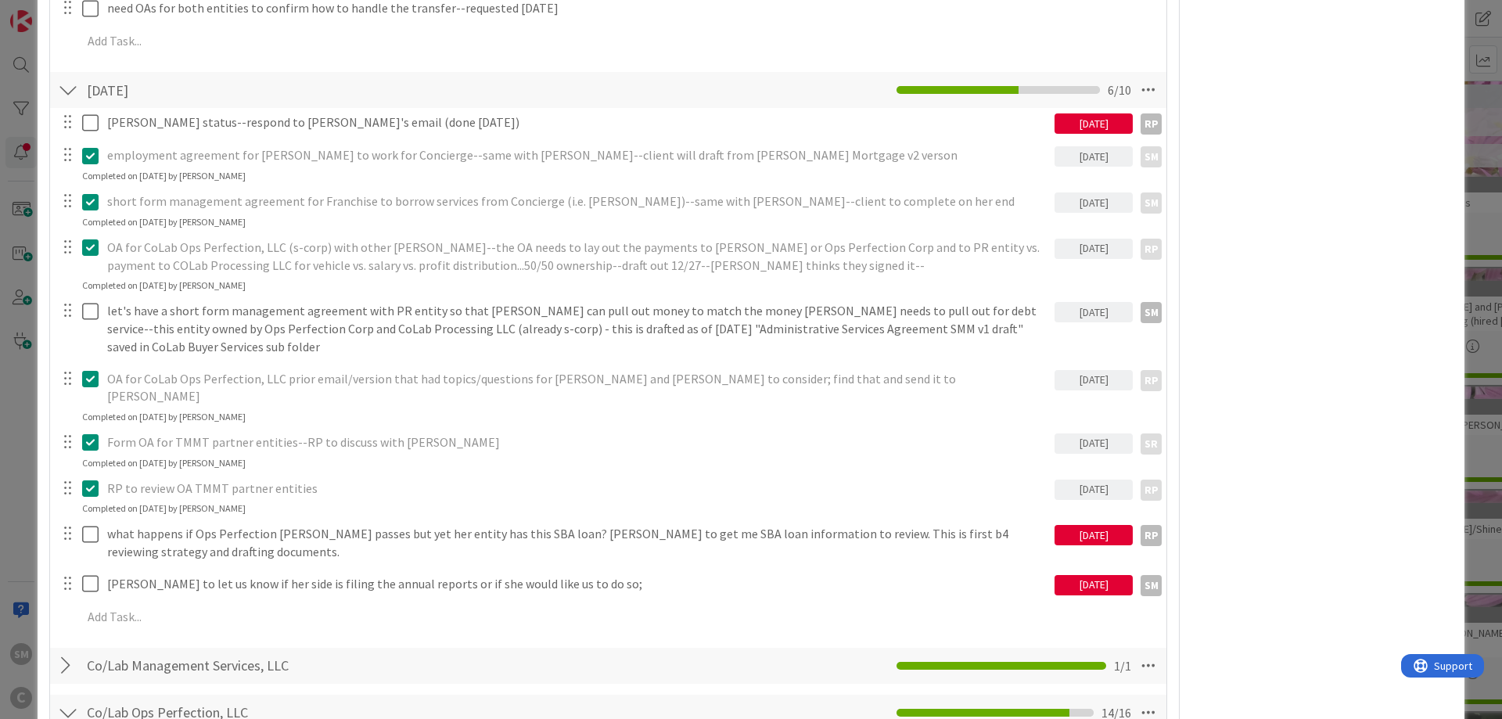
click at [1124, 575] on div "[DATE]" at bounding box center [1093, 585] width 78 height 20
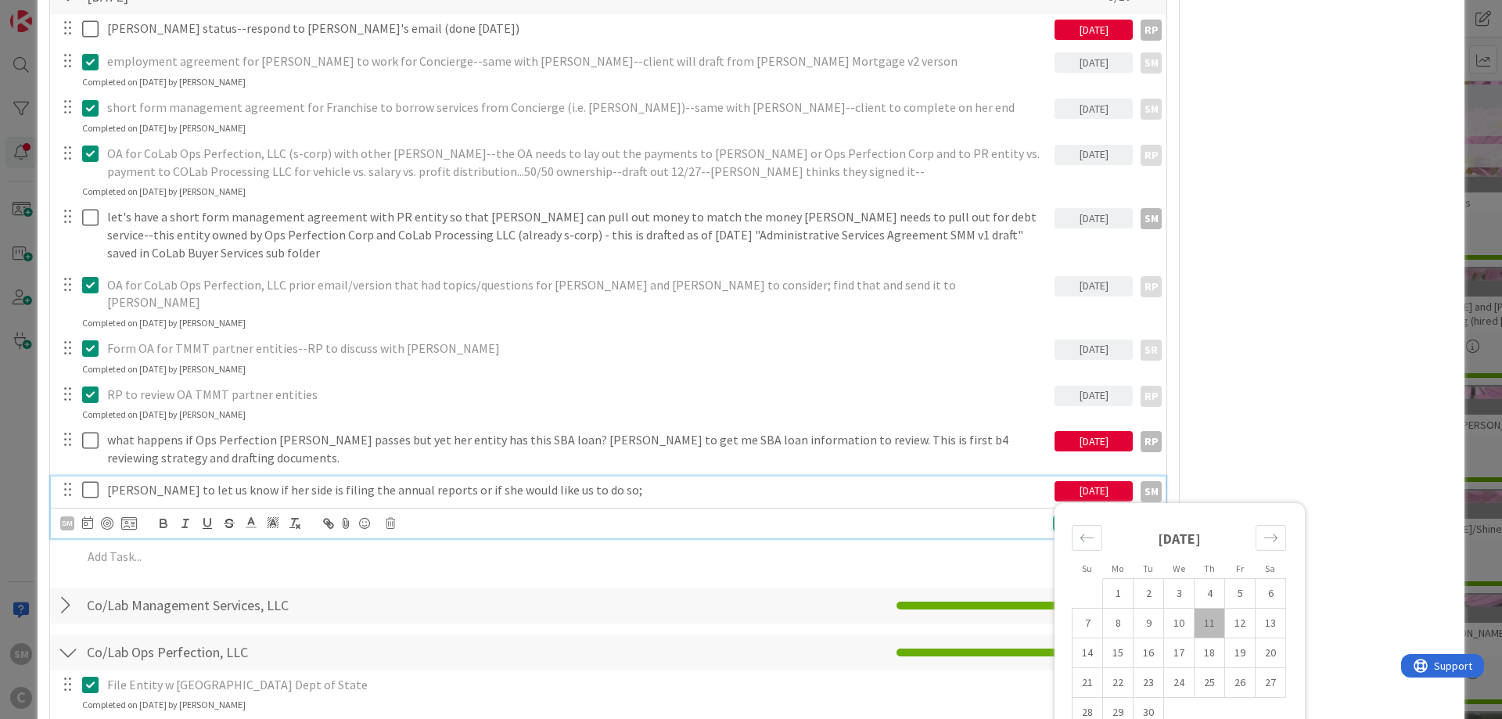
click at [146, 476] on div "[PERSON_NAME] to let us know if her side is filing the annual reports or if she…" at bounding box center [578, 489] width 954 height 27
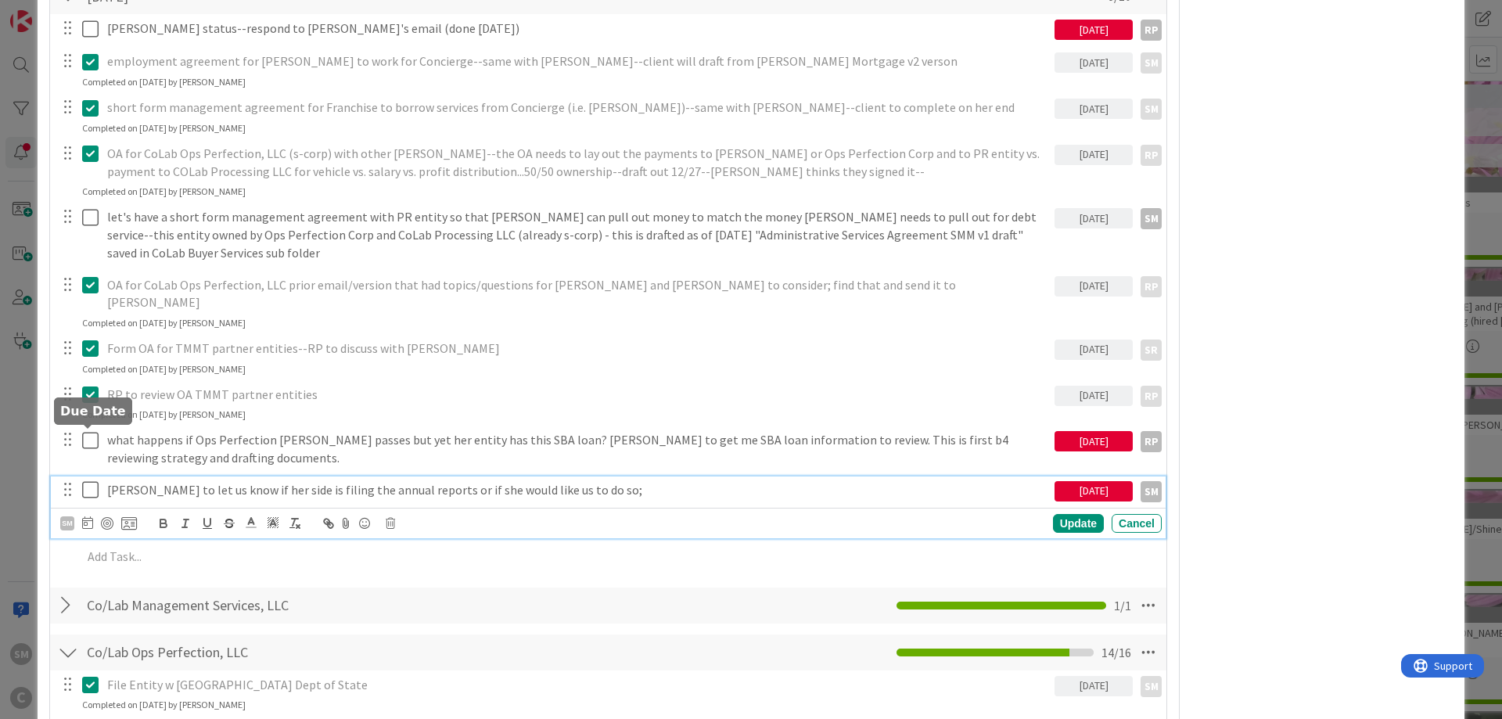
click at [90, 516] on icon at bounding box center [87, 522] width 11 height 13
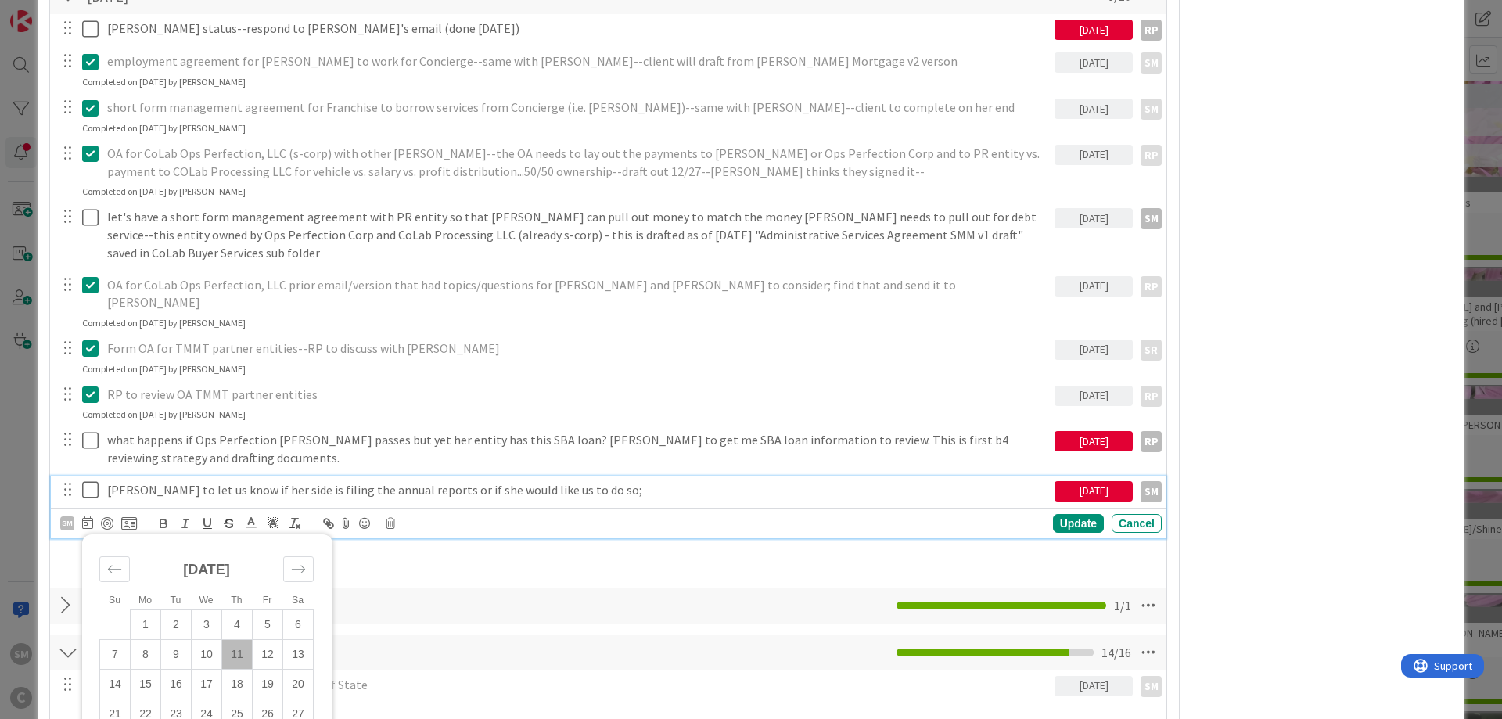
scroll to position [2910, 0]
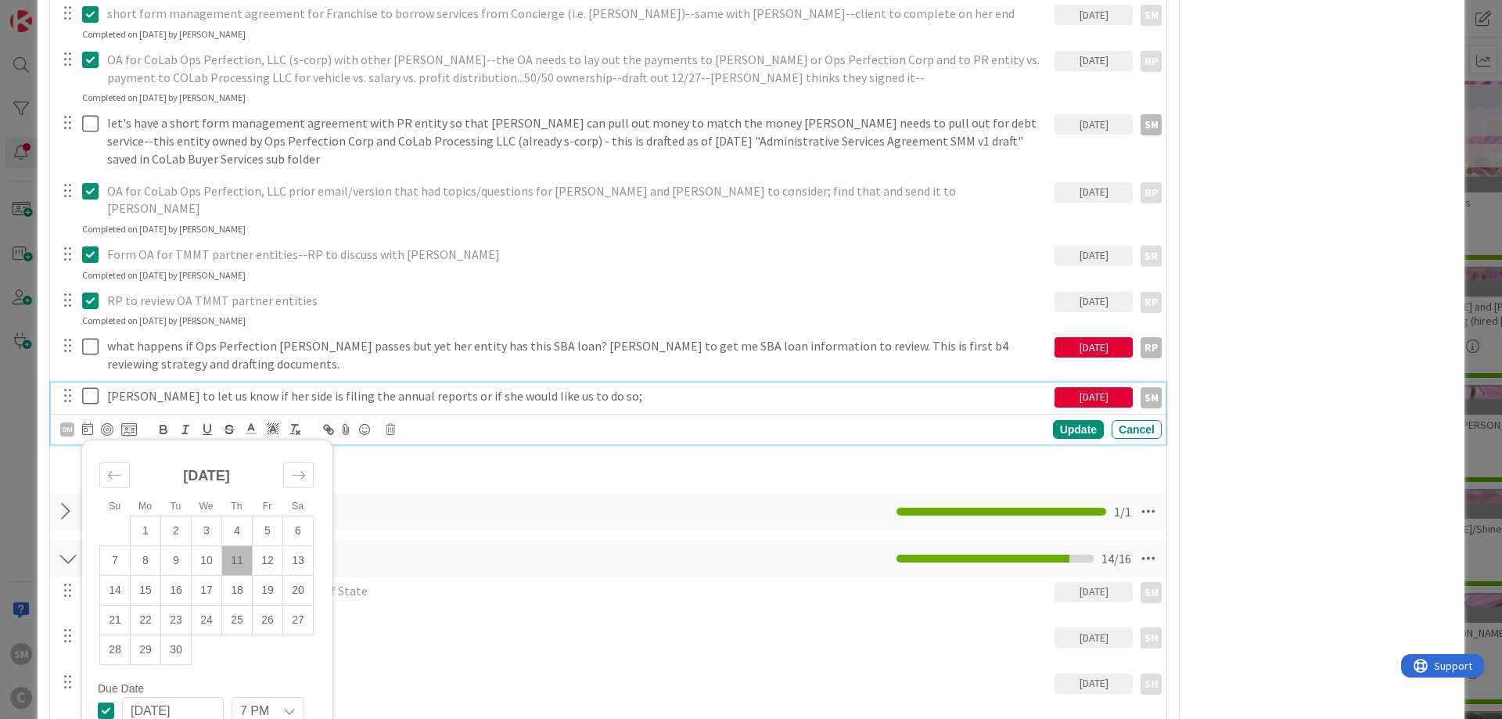
click at [1075, 387] on div "[DATE]" at bounding box center [1093, 397] width 78 height 20
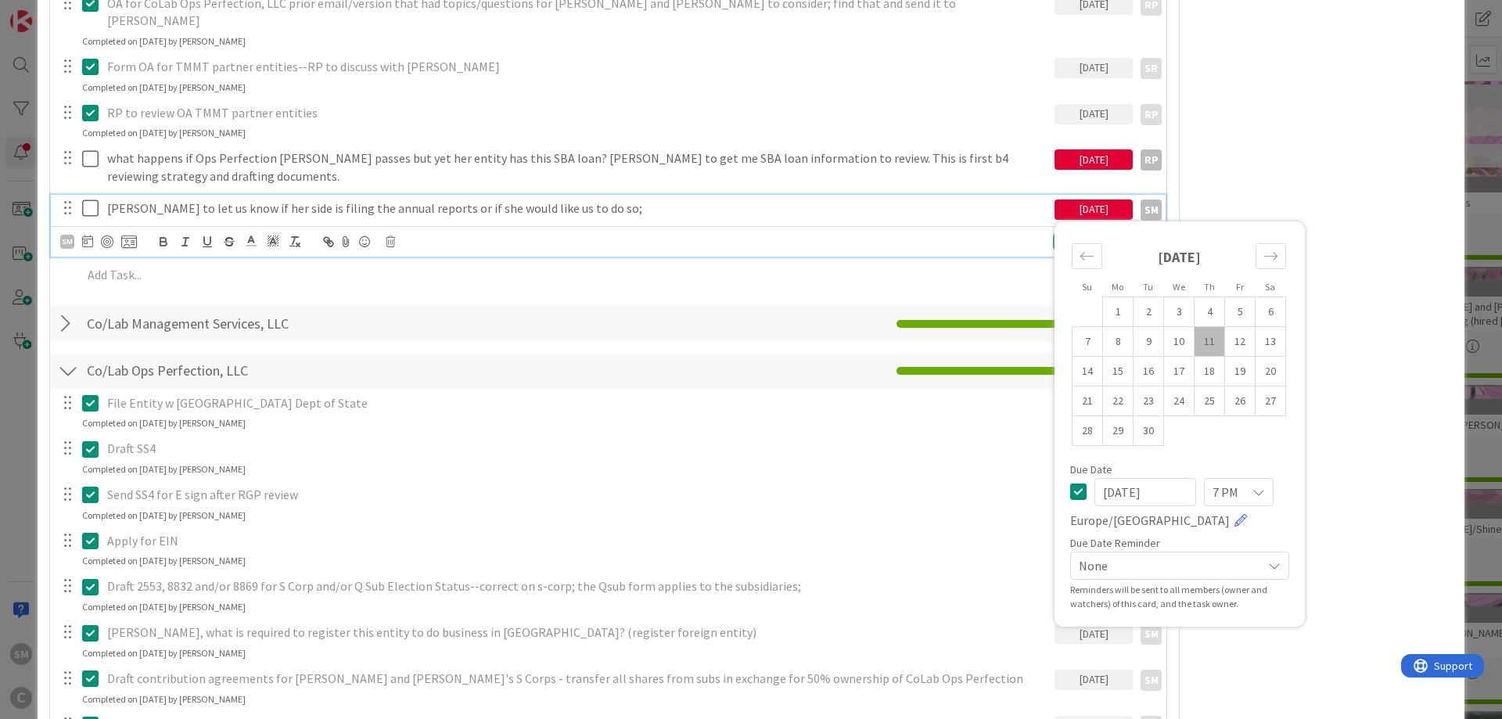
scroll to position [3004, 0]
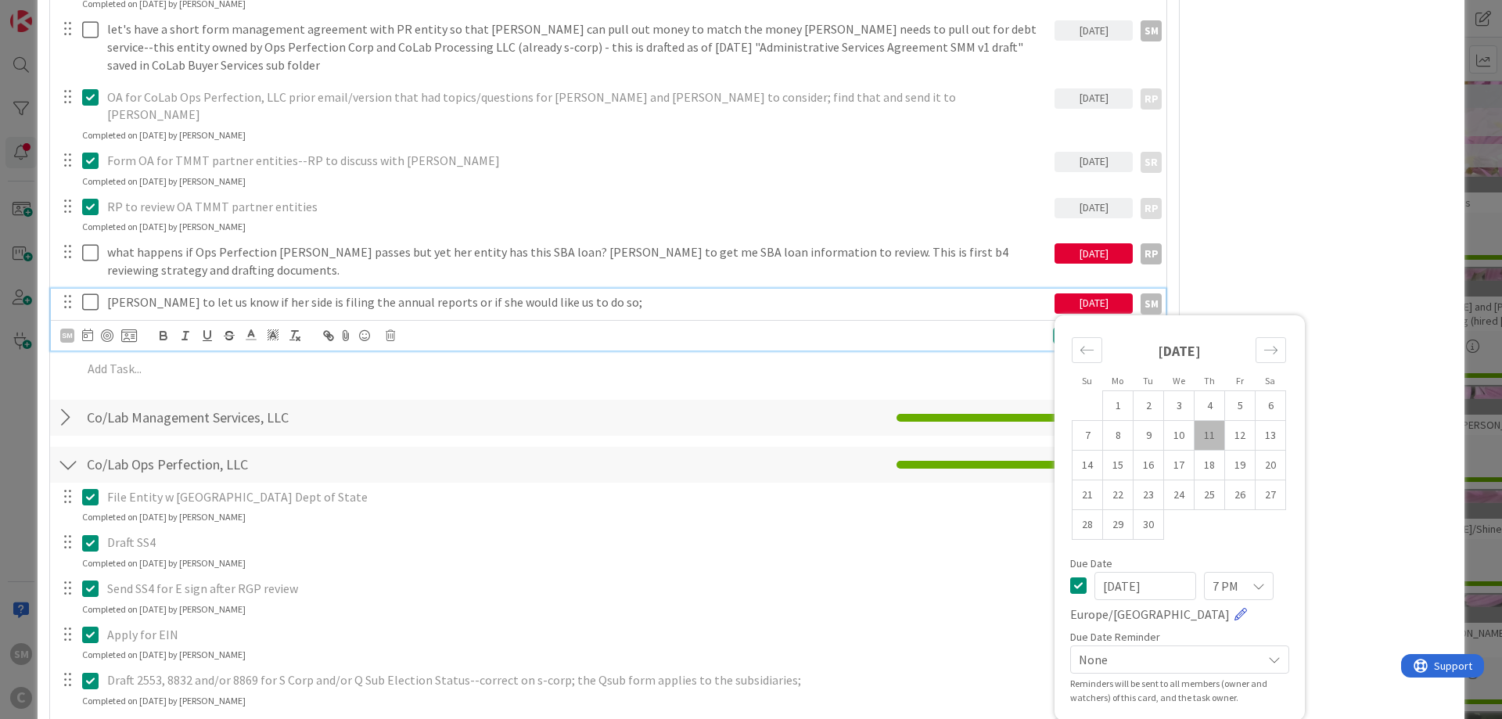
click at [1234, 608] on link at bounding box center [1240, 614] width 13 height 13
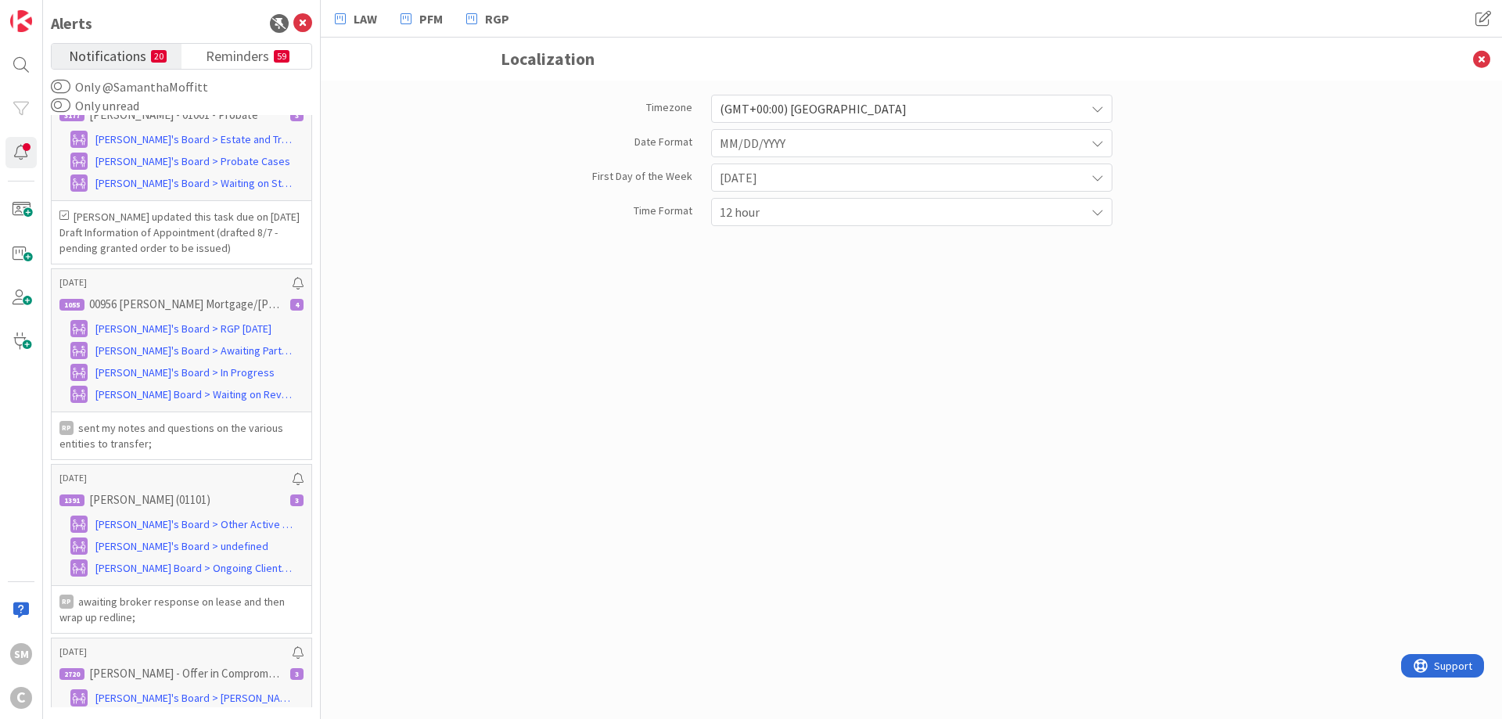
click at [863, 94] on div "Timezone (GMT+00:00) [GEOGRAPHIC_DATA] Date Format MM/DD/YYYY First Day of the …" at bounding box center [911, 157] width 821 height 138
click at [863, 102] on span "(GMT+00:00) [GEOGRAPHIC_DATA]" at bounding box center [898, 109] width 357 height 22
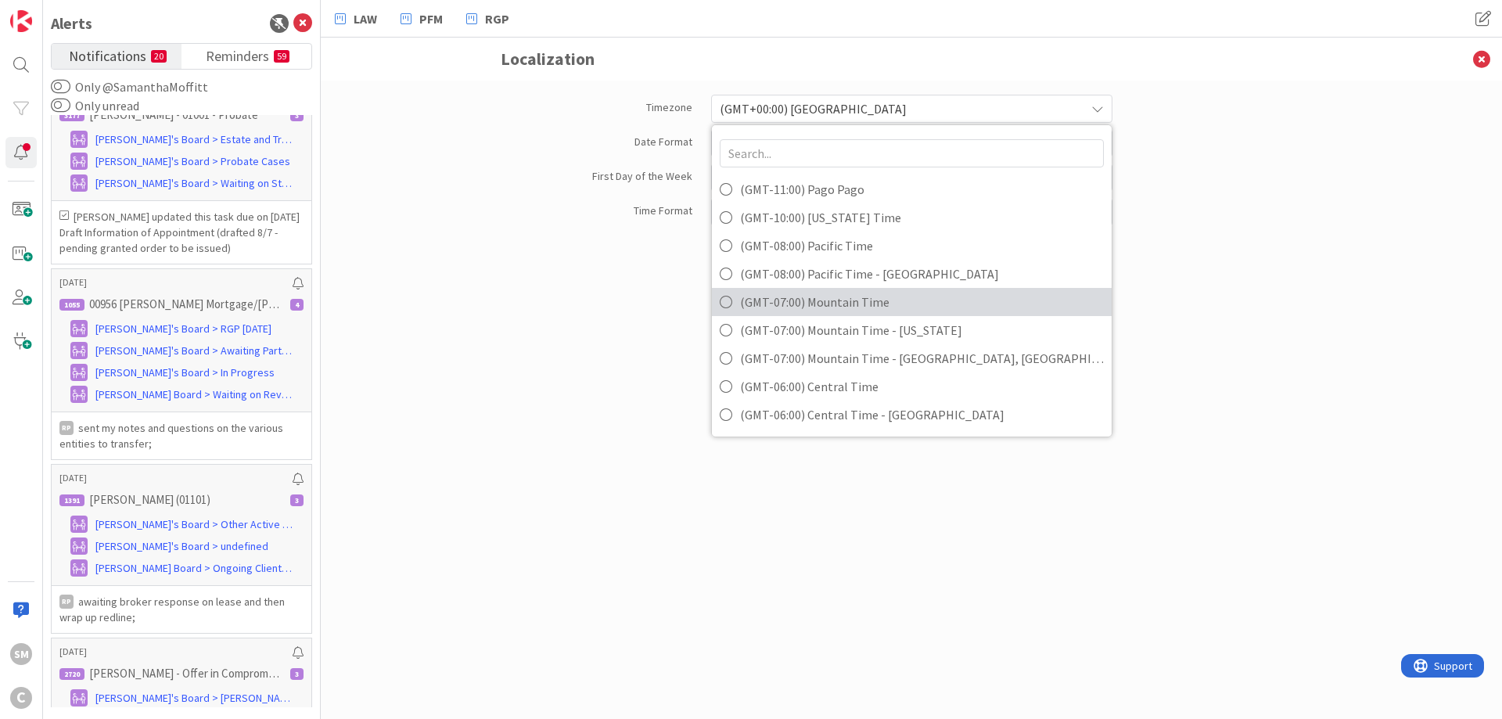
click at [860, 307] on span "(GMT-07:00) Mountain Time" at bounding box center [922, 301] width 364 height 23
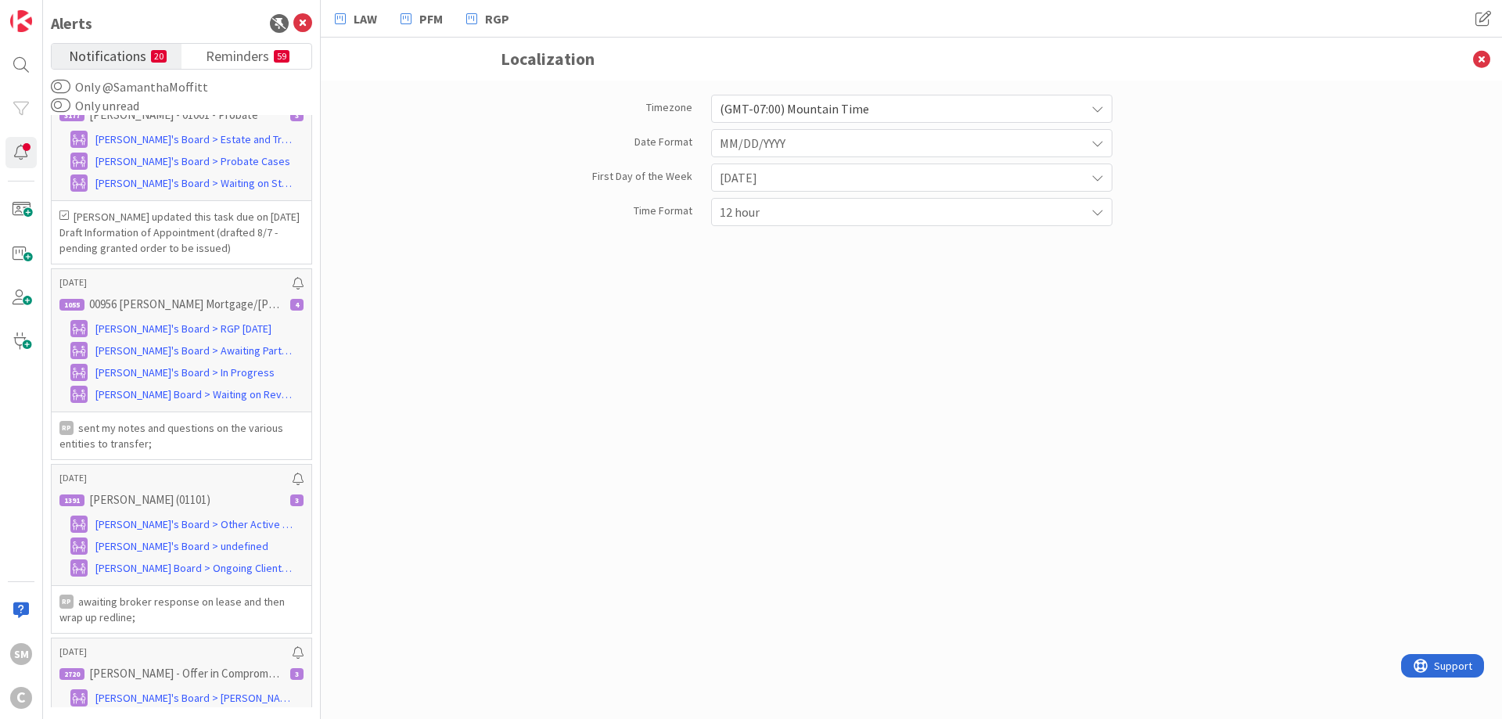
click at [820, 144] on span "MM/DD/YYYY" at bounding box center [898, 143] width 357 height 22
click at [597, 155] on div "Date Format" at bounding box center [596, 144] width 210 height 30
click at [1479, 62] on icon at bounding box center [1481, 59] width 41 height 43
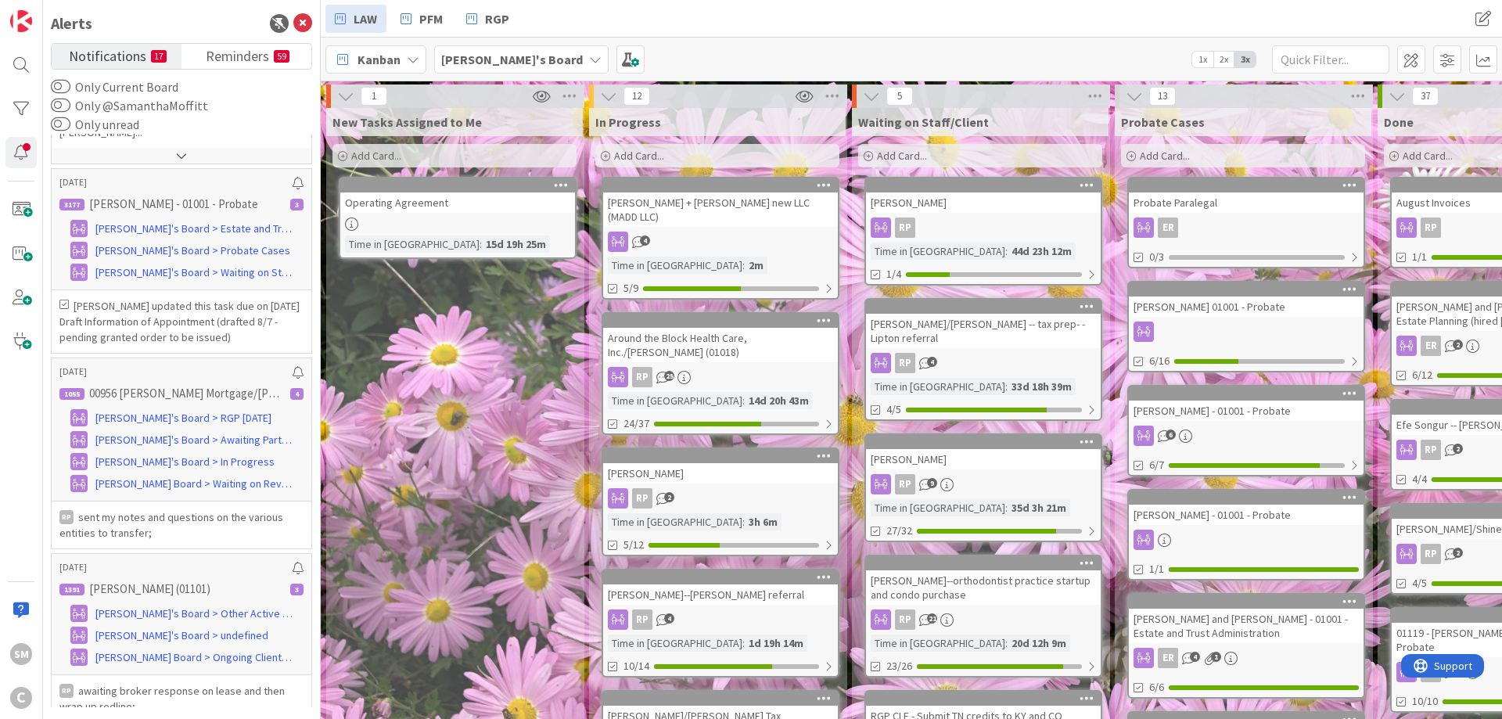
scroll to position [2910, 0]
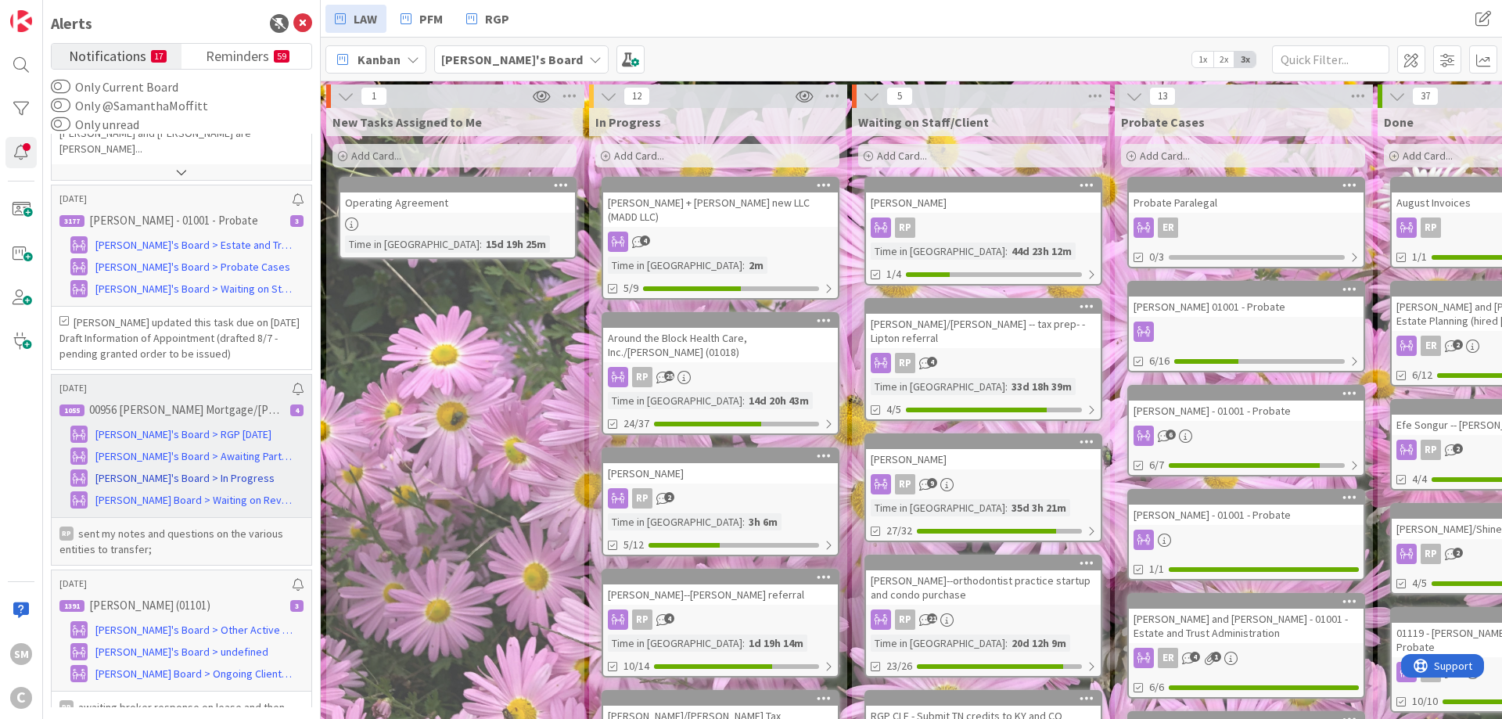
click at [197, 487] on span "[PERSON_NAME]'s Board > In Progress" at bounding box center [184, 478] width 179 height 16
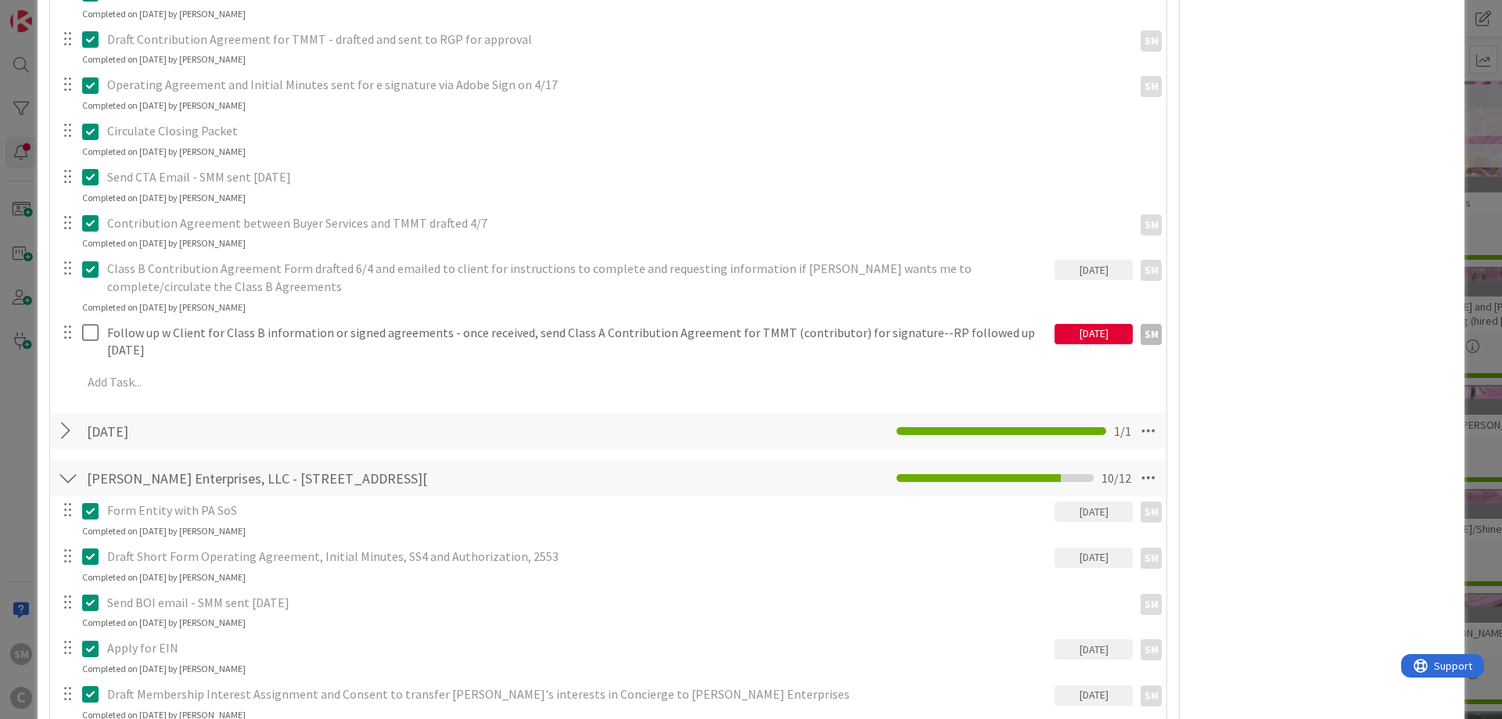
scroll to position [1033, 0]
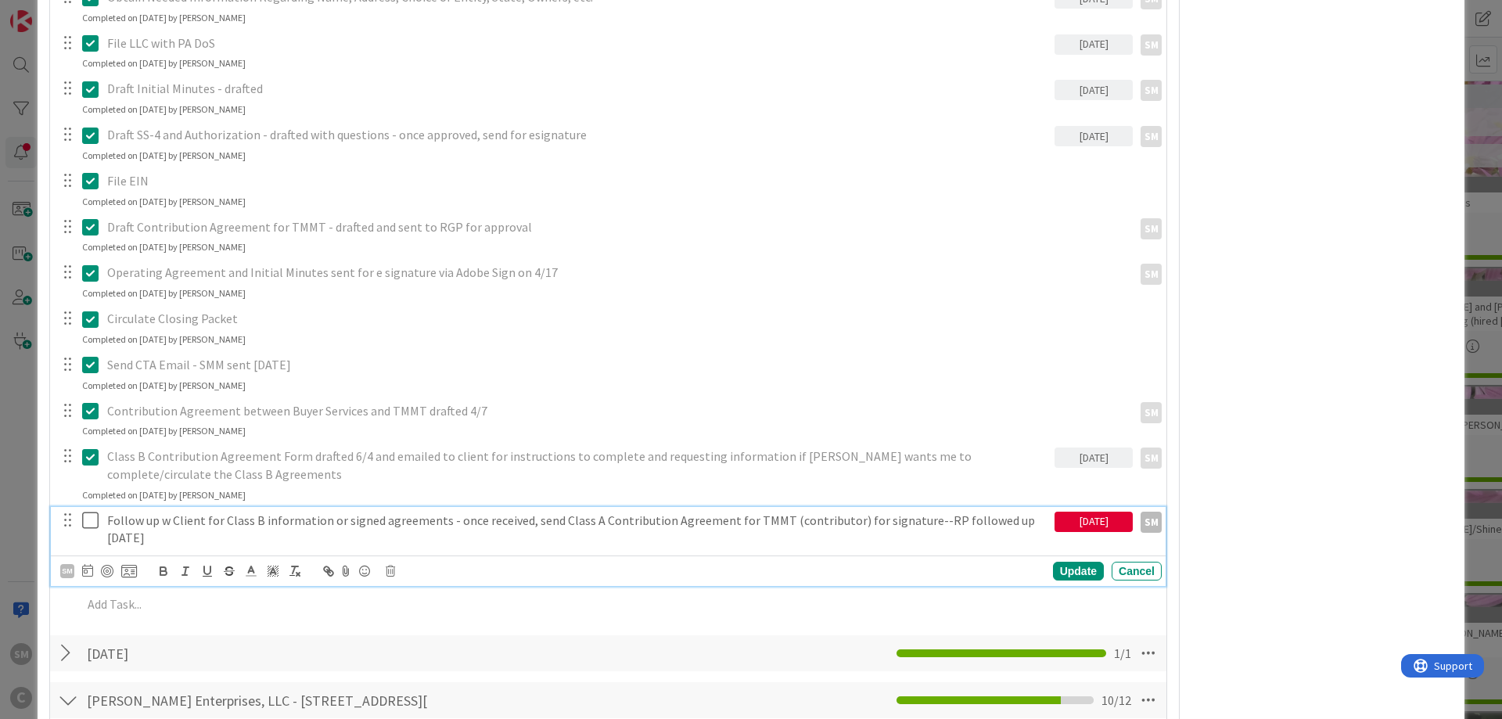
click at [329, 512] on p "Follow up w Client for Class B information or signed agreements - once received…" at bounding box center [577, 529] width 941 height 35
click at [217, 512] on p "Follow up w Client for Class B information or signed agreements - once received…" at bounding box center [577, 529] width 941 height 35
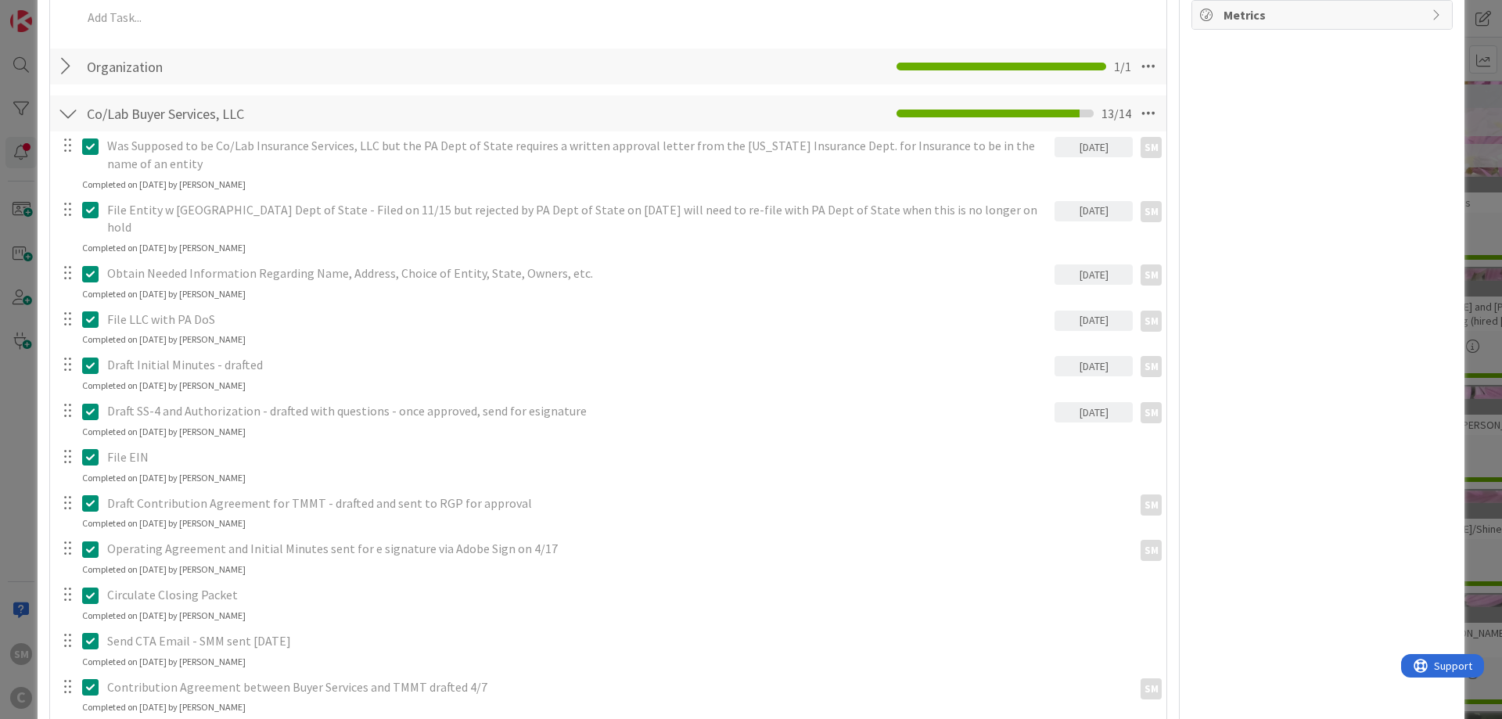
scroll to position [845, 0]
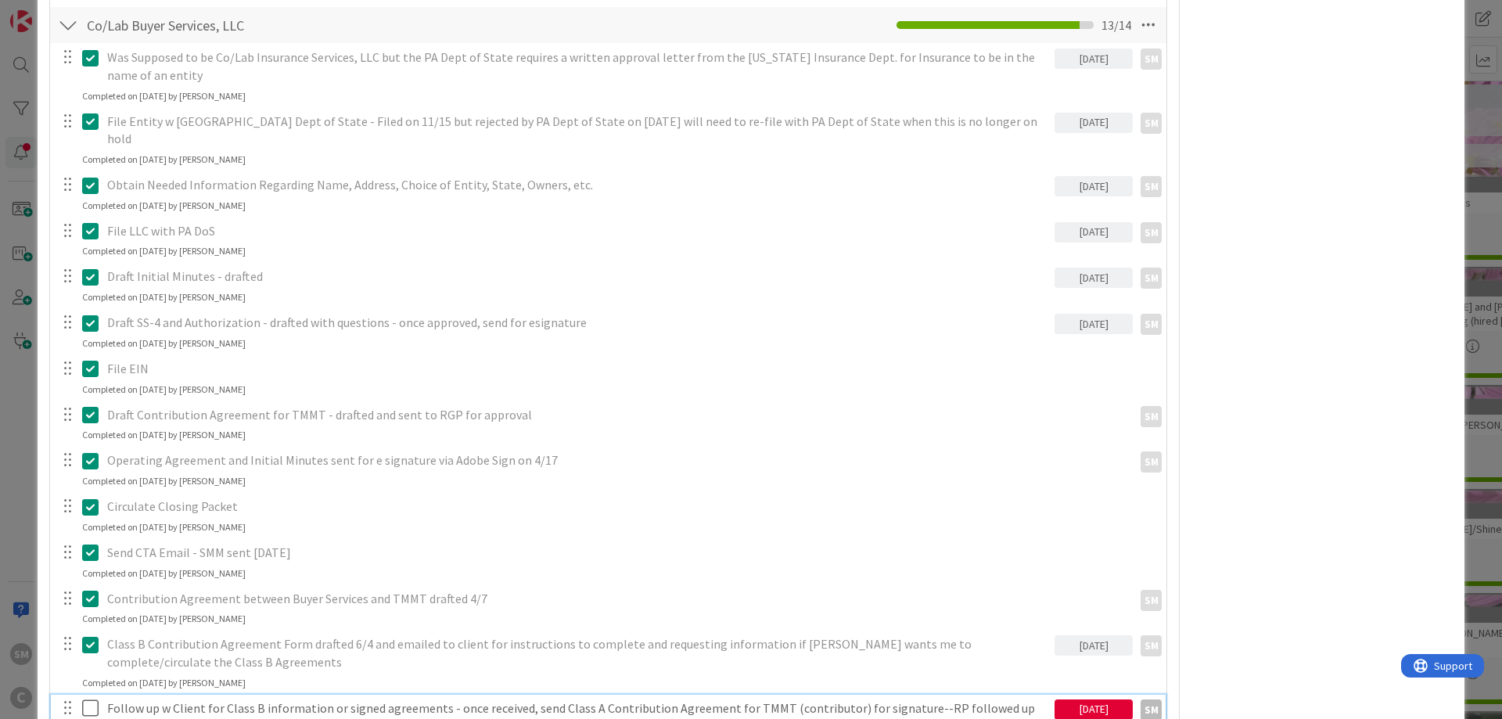
click at [1112, 699] on div "[DATE]" at bounding box center [1093, 709] width 78 height 20
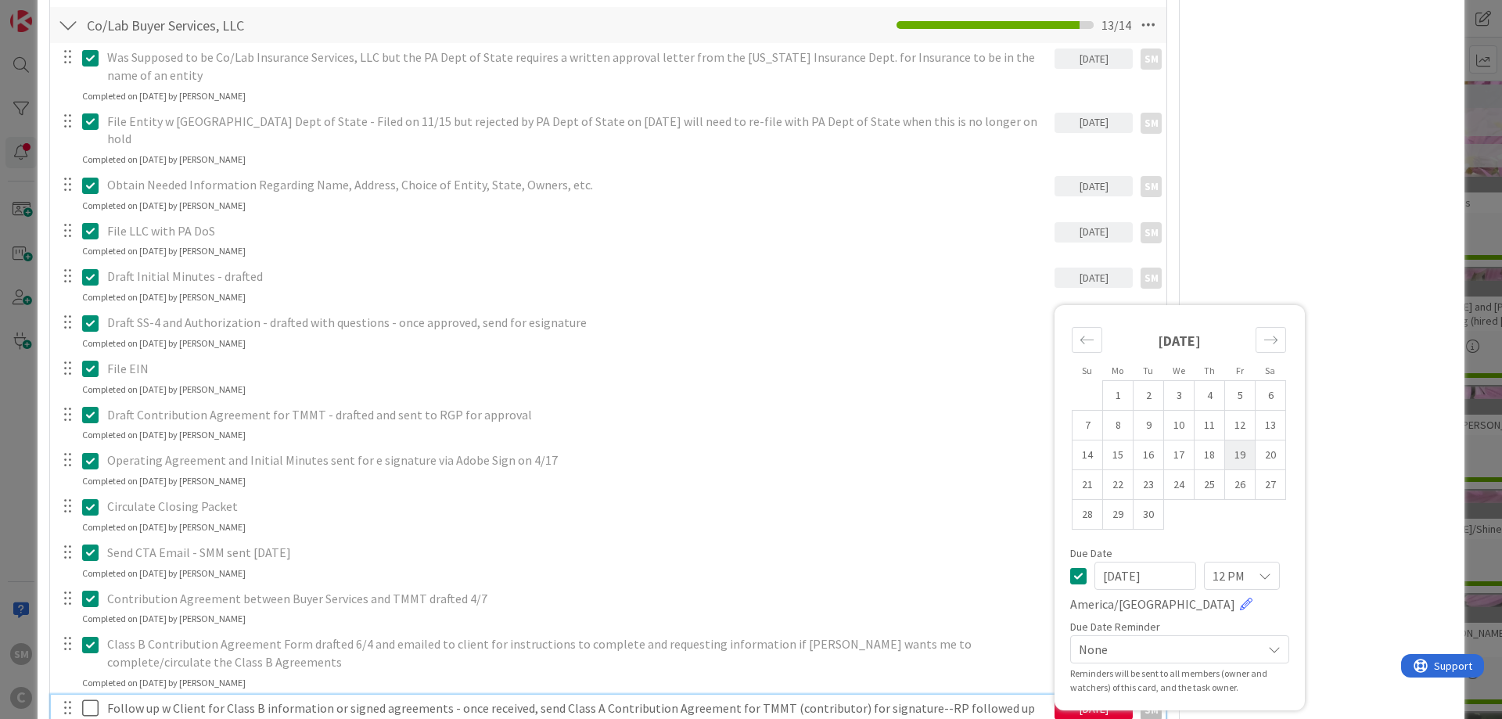
click at [1238, 440] on td "19" at bounding box center [1240, 455] width 31 height 30
type input "[DATE]"
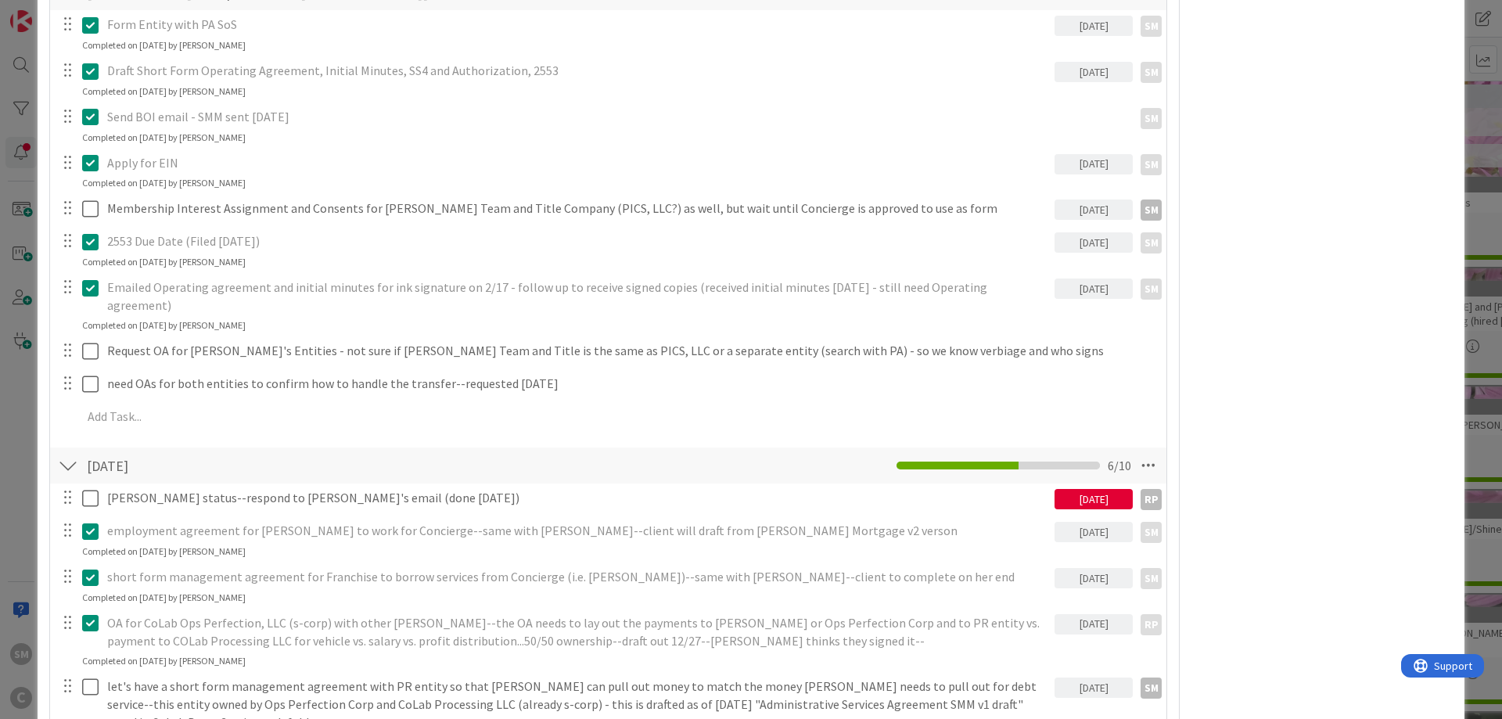
scroll to position [2722, 0]
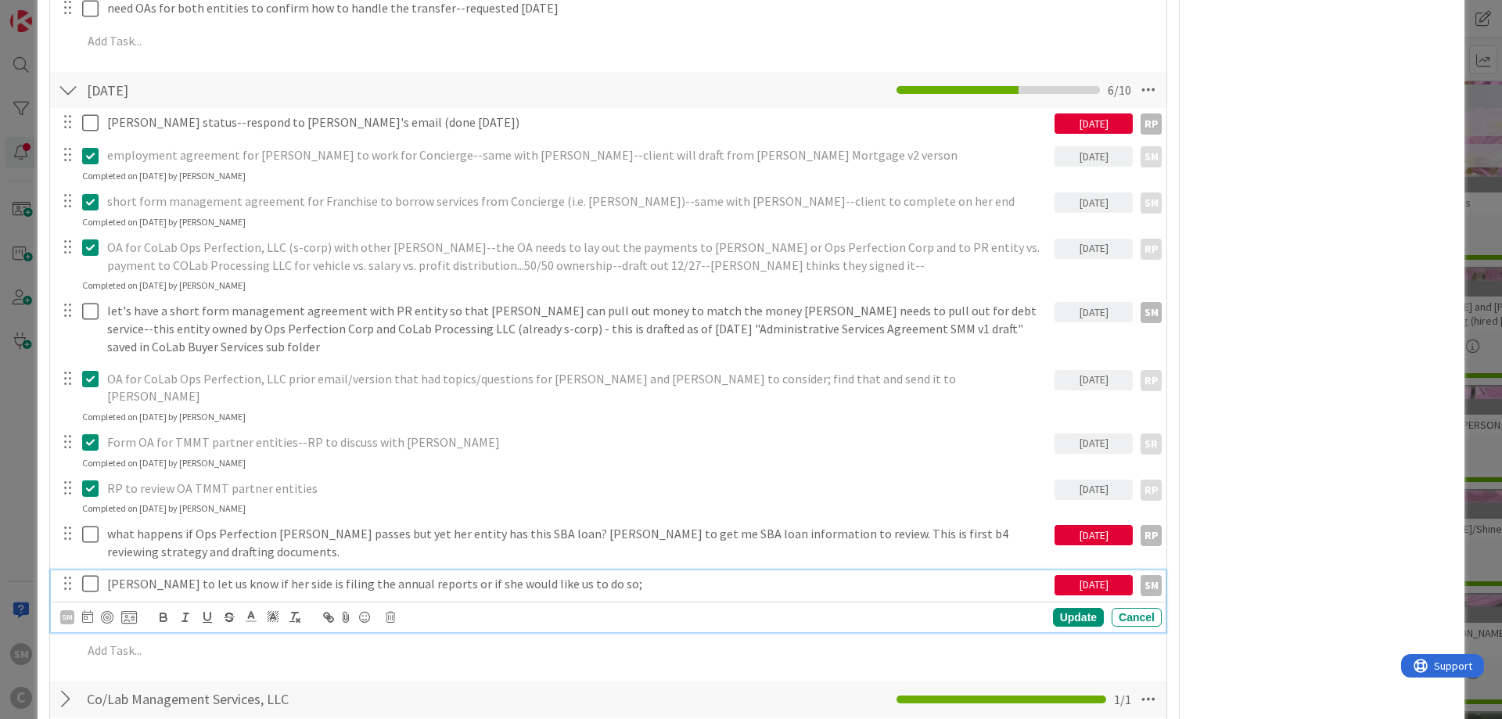
click at [161, 575] on p "[PERSON_NAME] to let us know if her side is filing the annual reports or if she…" at bounding box center [577, 584] width 941 height 18
click at [88, 610] on icon at bounding box center [87, 616] width 11 height 13
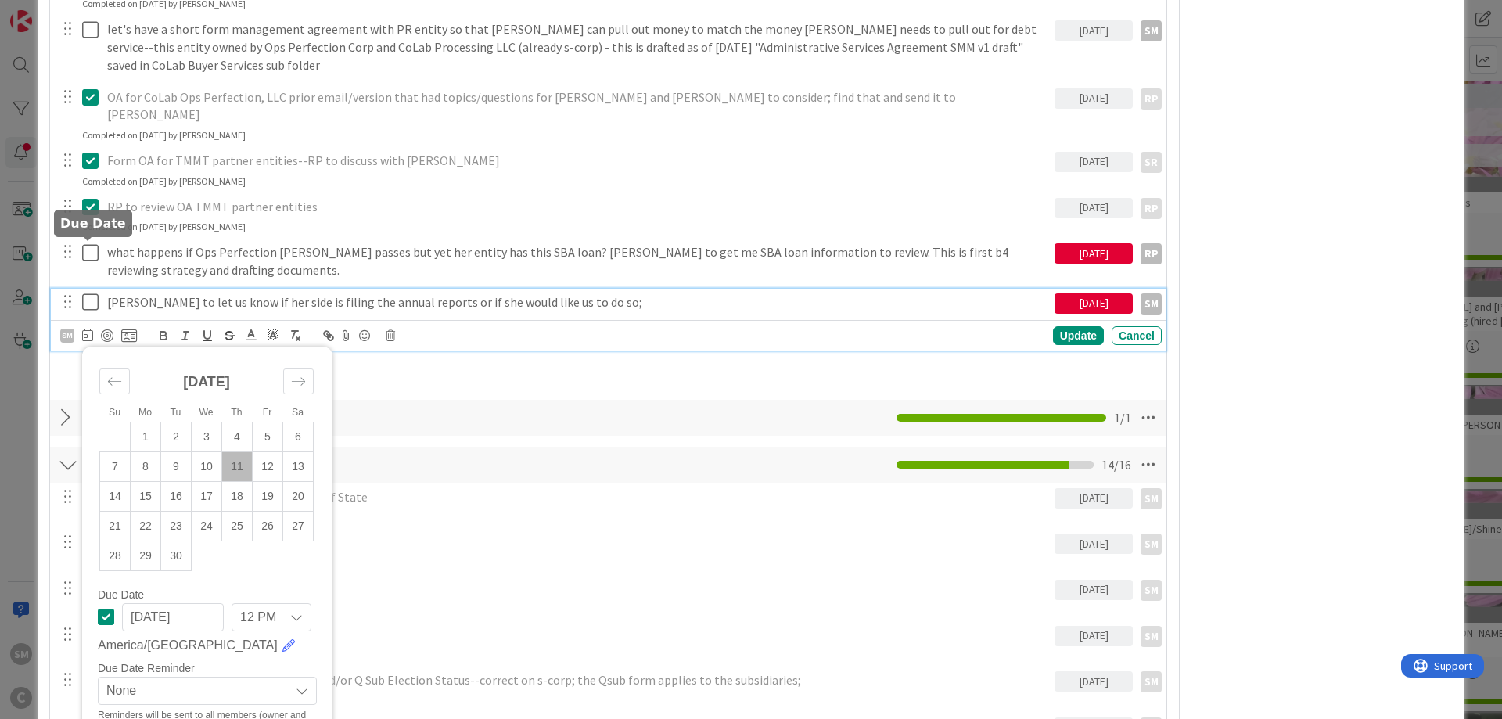
click at [85, 329] on icon at bounding box center [87, 335] width 11 height 13
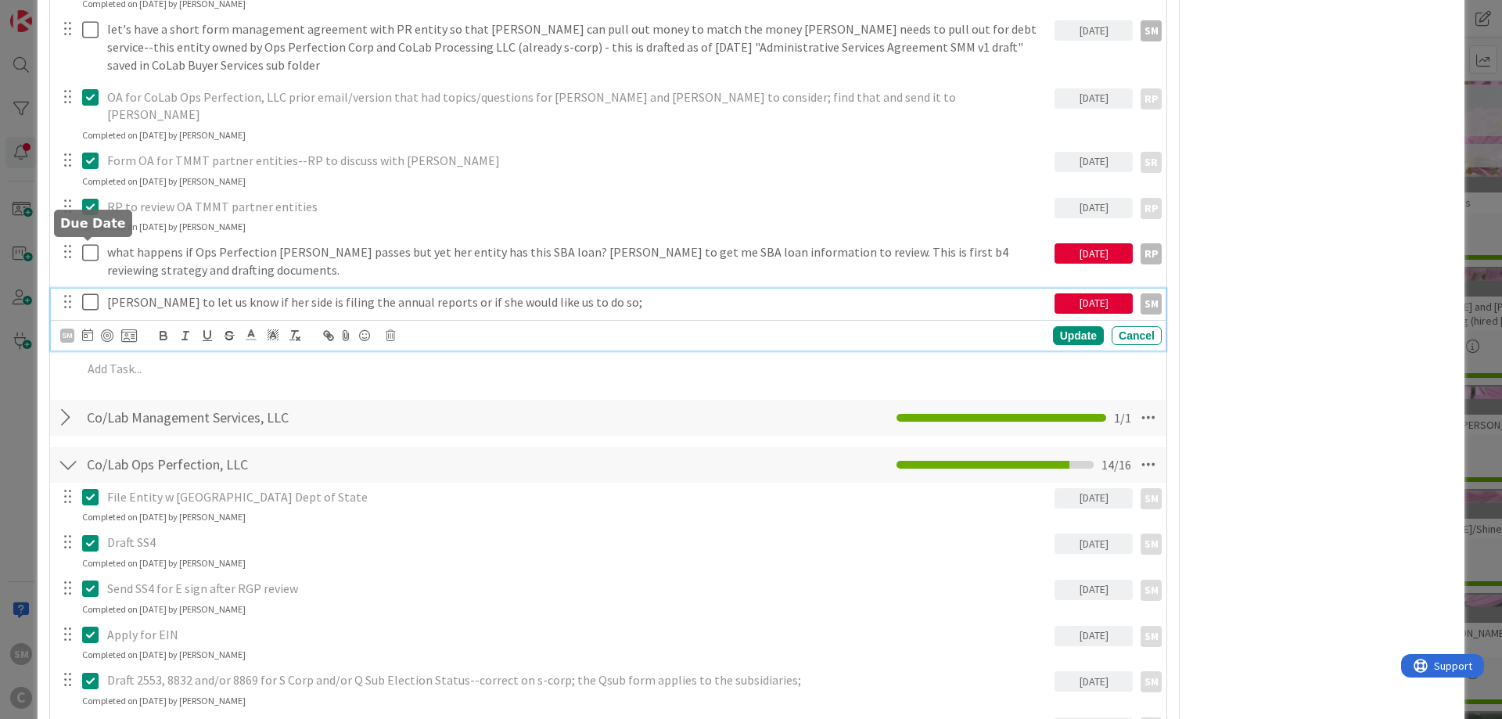
click at [85, 329] on icon at bounding box center [87, 335] width 11 height 13
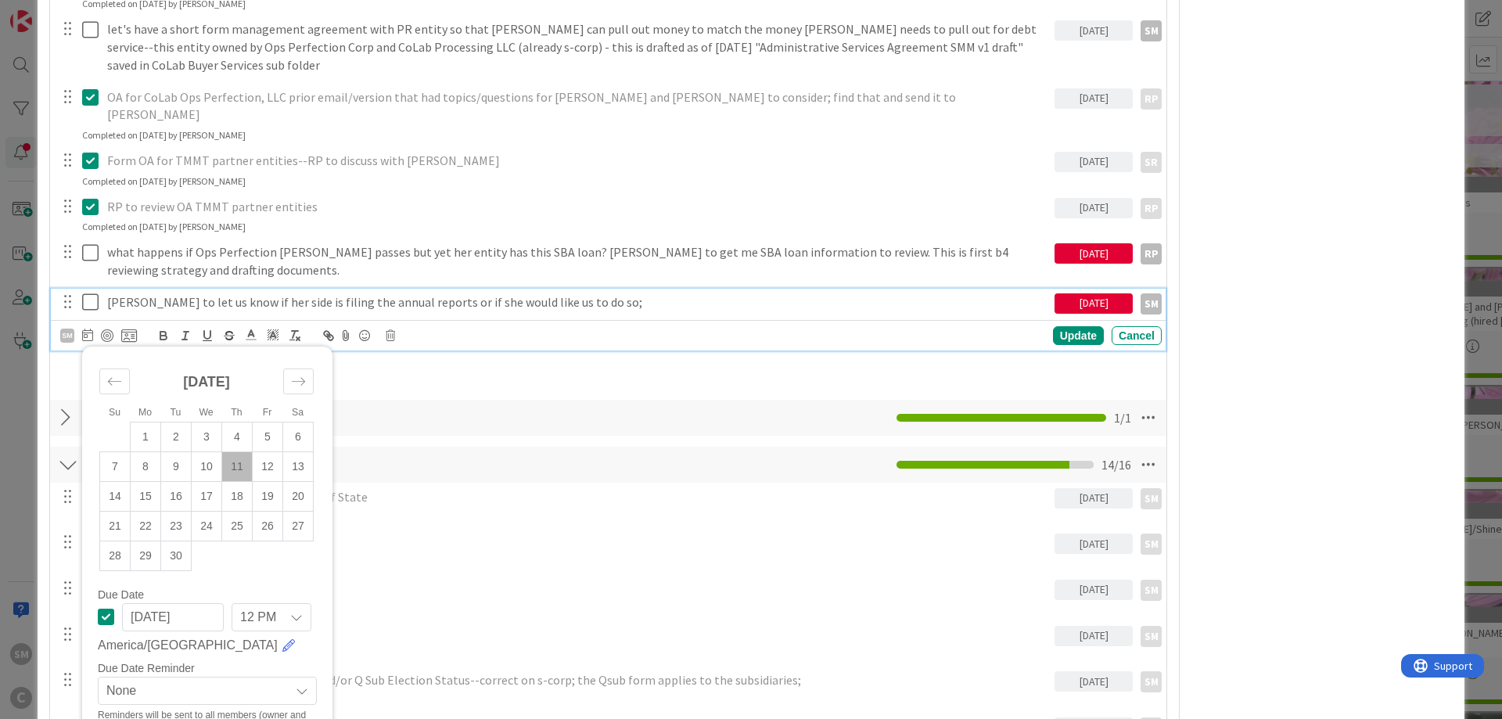
click at [235, 451] on td "11" at bounding box center [237, 466] width 31 height 30
type input "[DATE]"
click at [88, 329] on icon at bounding box center [87, 335] width 11 height 13
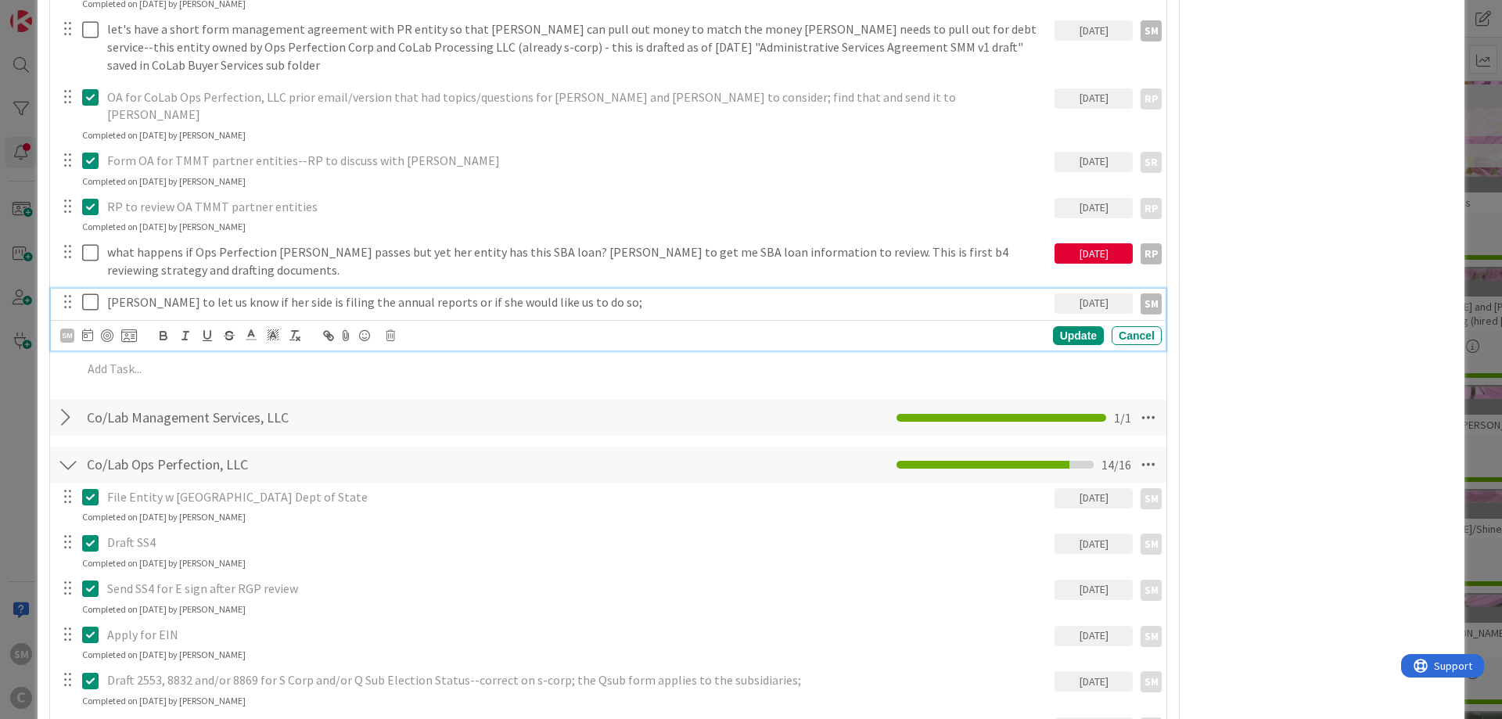
click at [1079, 293] on div "[DATE]" at bounding box center [1093, 303] width 78 height 20
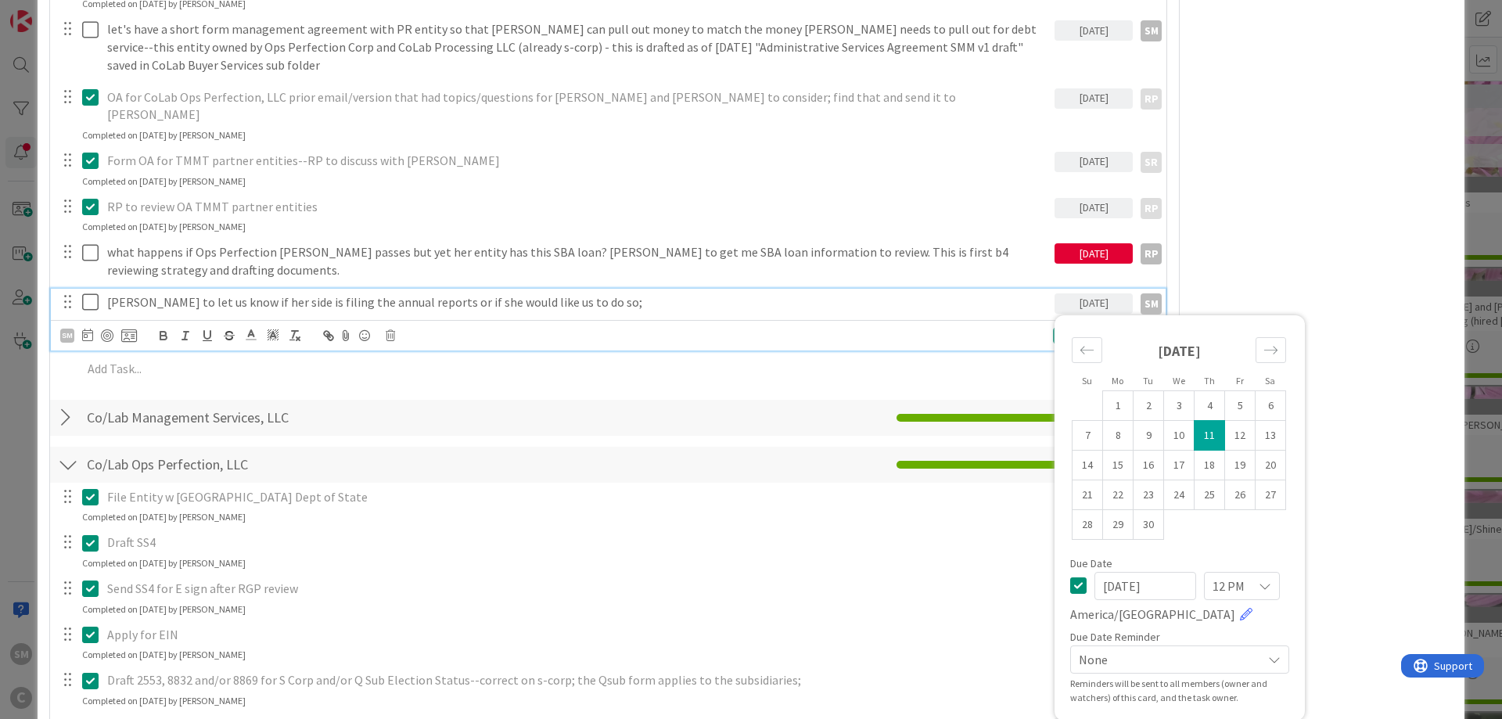
click at [1062, 293] on div "[DATE]" at bounding box center [1093, 303] width 78 height 20
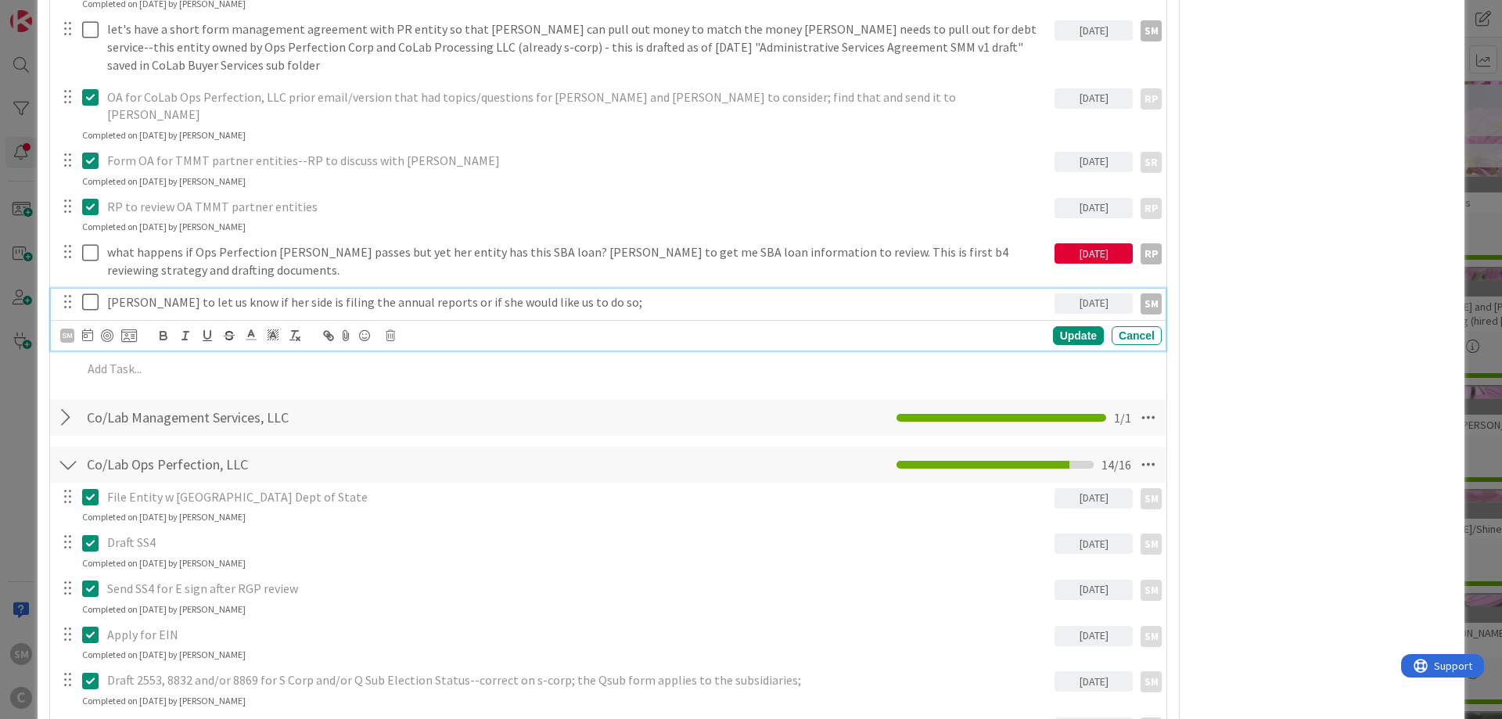
click at [1086, 293] on div "[DATE]" at bounding box center [1093, 303] width 78 height 20
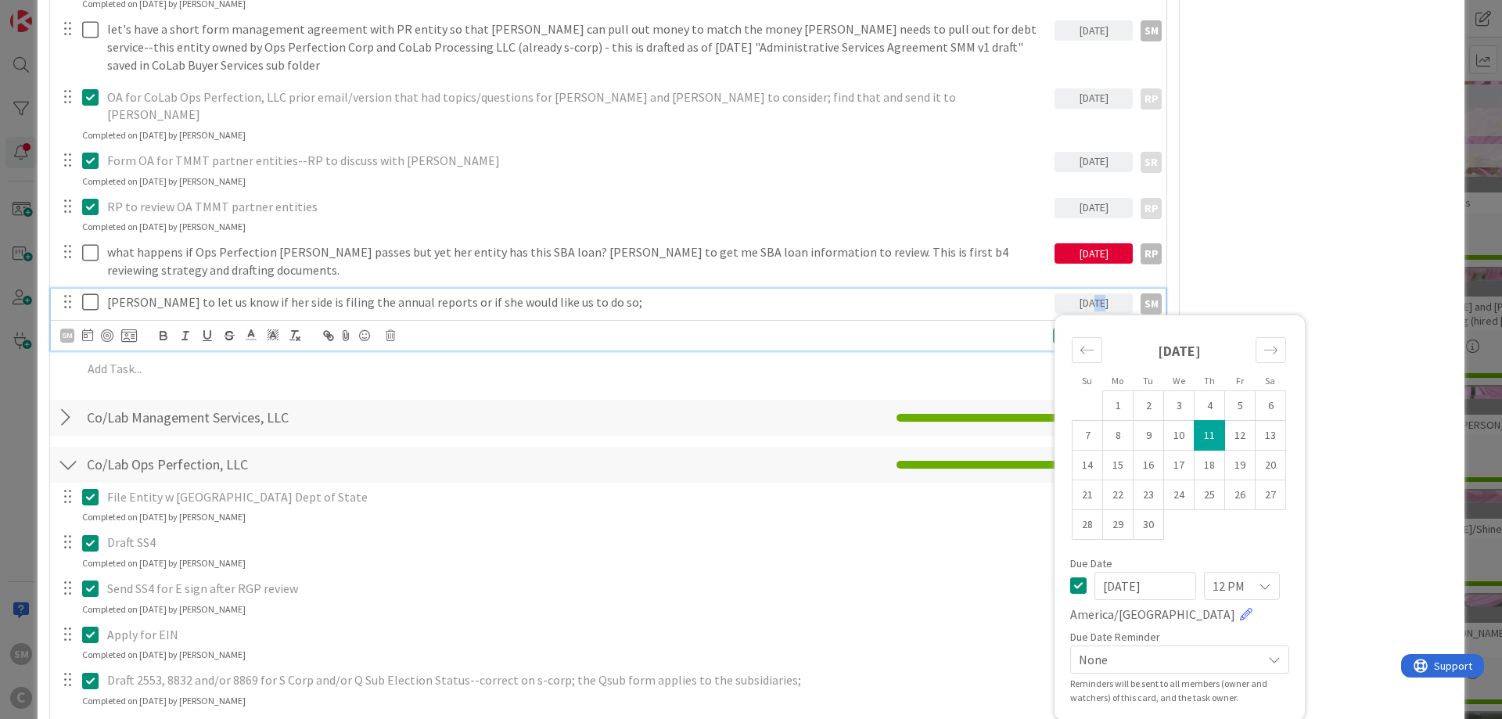
click at [1086, 293] on div "[DATE]" at bounding box center [1093, 303] width 78 height 20
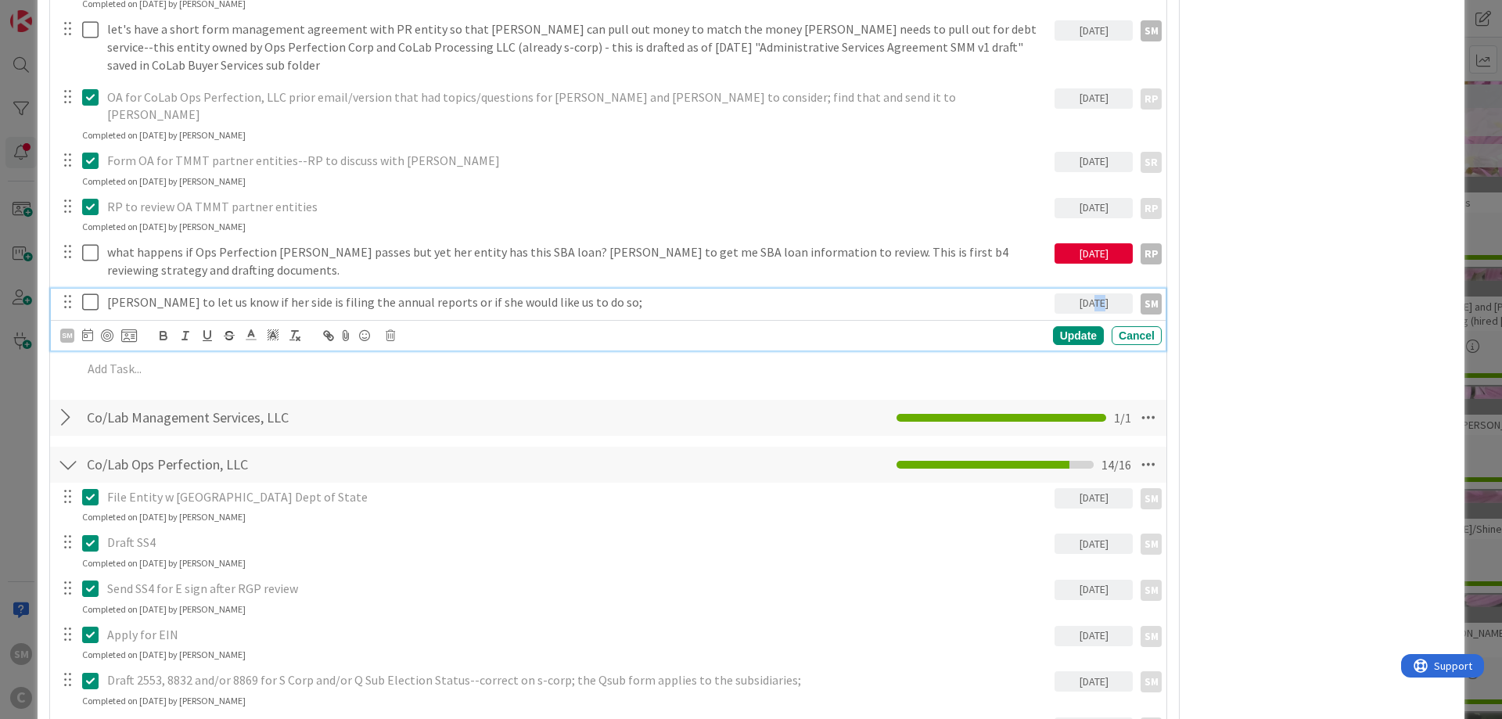
click at [1086, 293] on div "[DATE]" at bounding box center [1093, 303] width 78 height 20
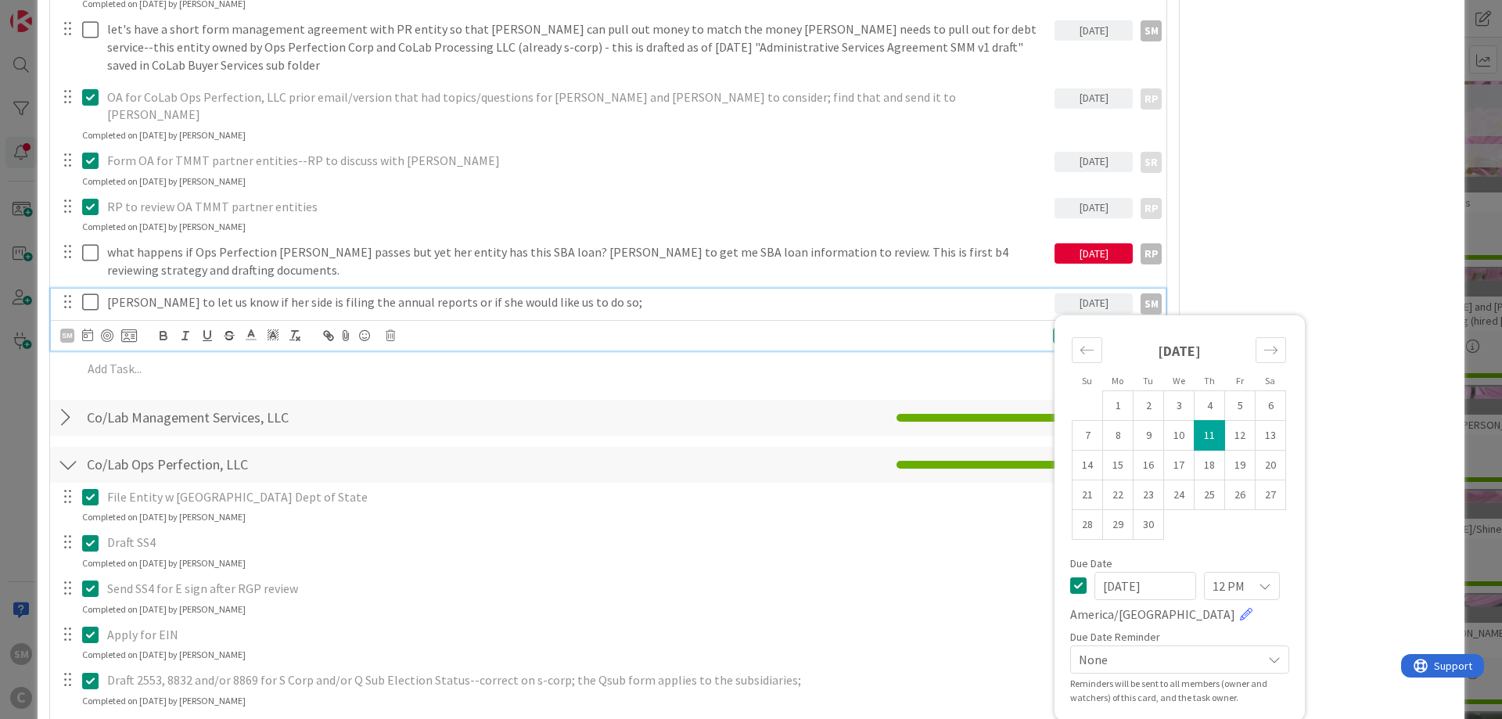
click at [968, 293] on p "[PERSON_NAME] to let us know if her side is filing the annual reports or if she…" at bounding box center [577, 302] width 941 height 18
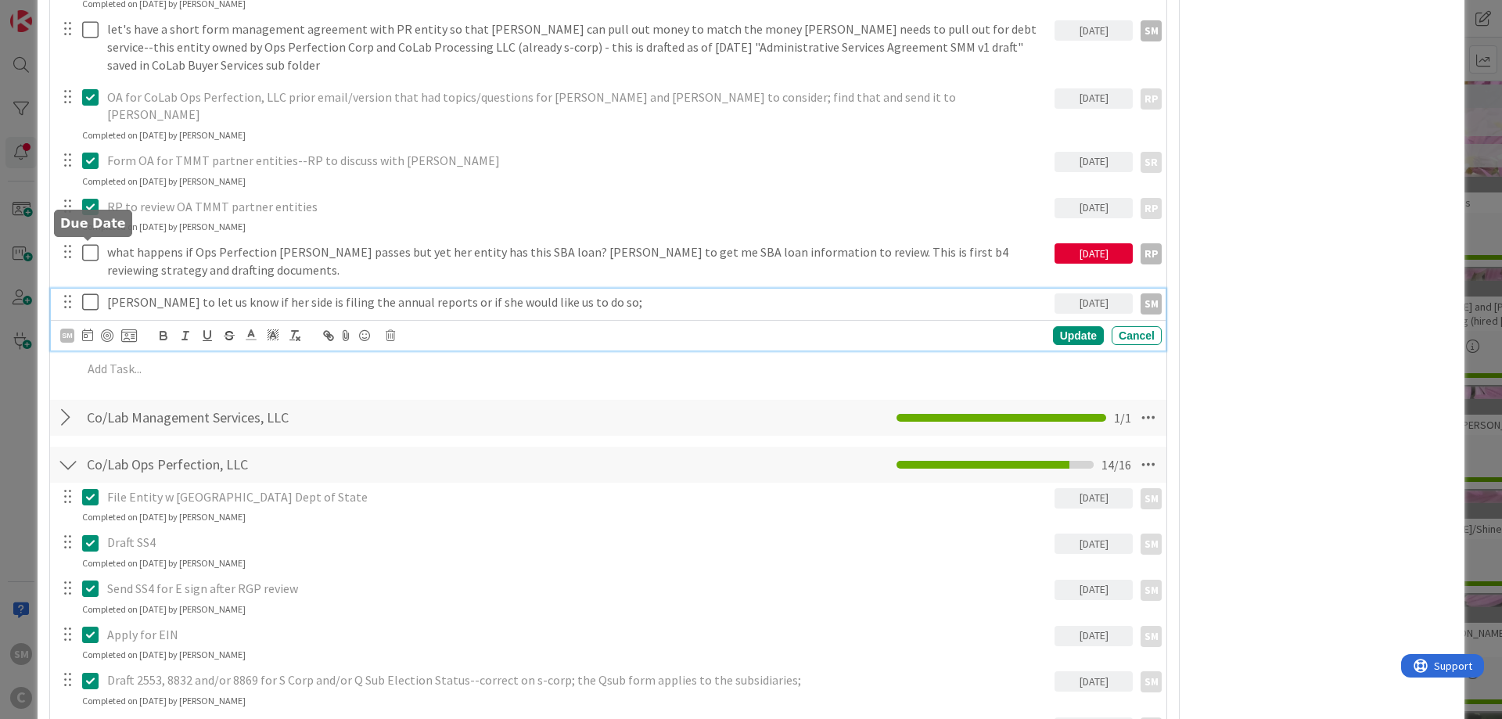
click at [92, 329] on icon at bounding box center [87, 335] width 11 height 13
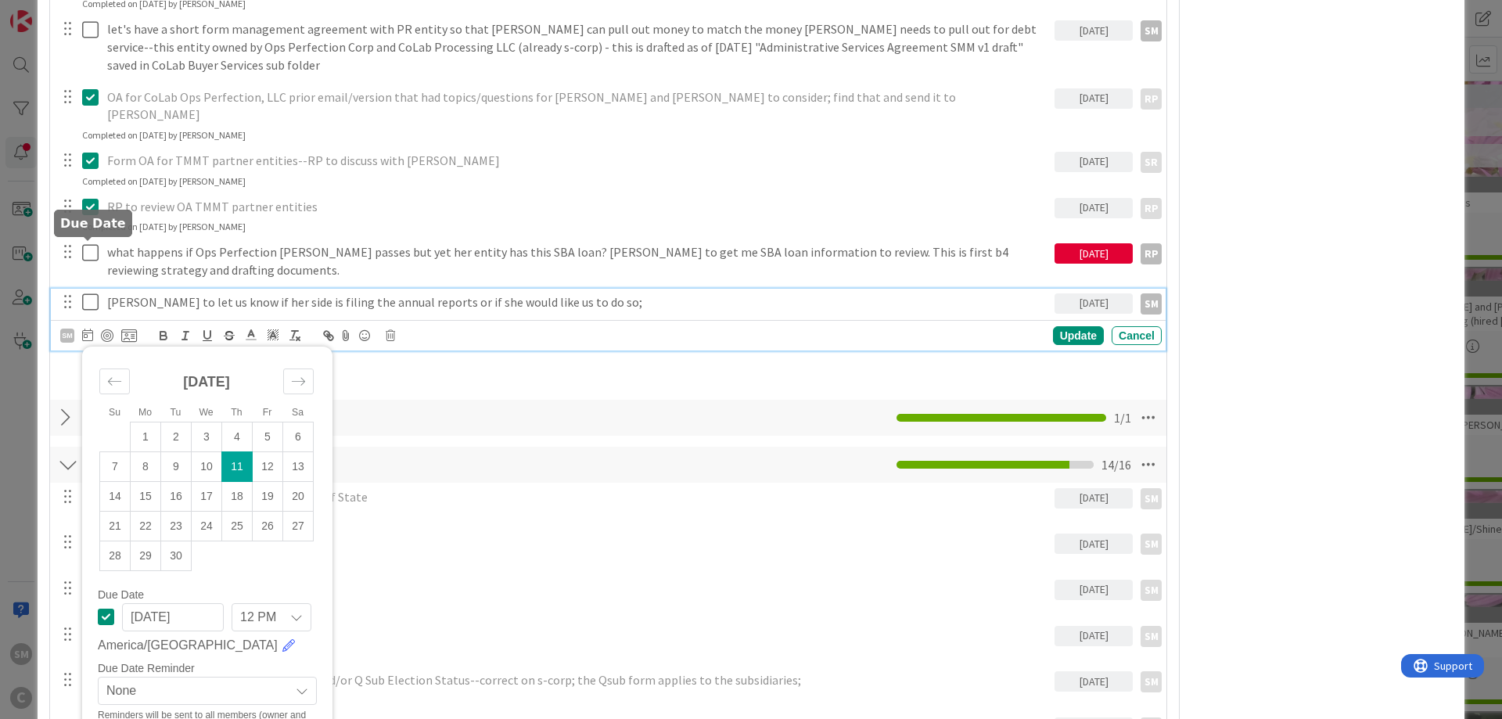
click at [88, 329] on icon at bounding box center [87, 335] width 11 height 13
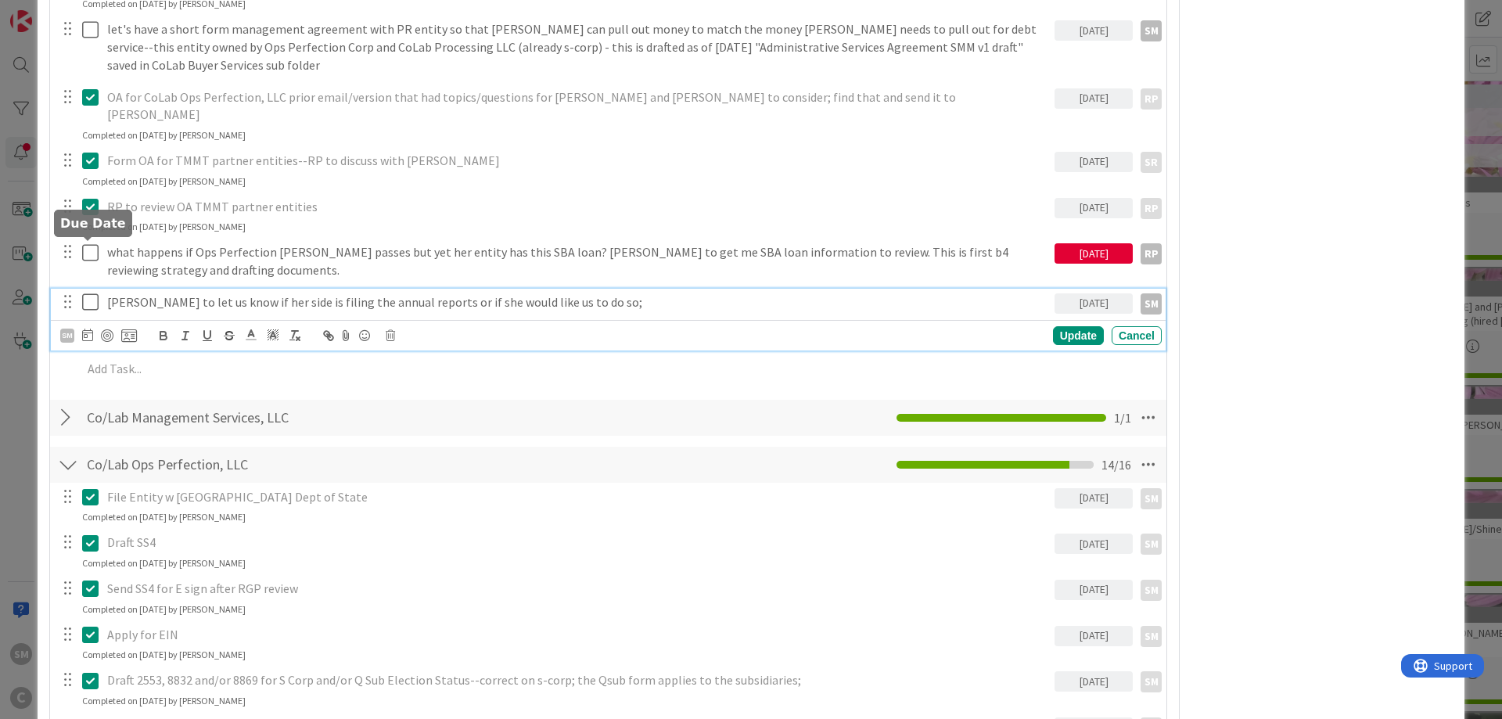
click at [88, 329] on icon at bounding box center [87, 335] width 11 height 13
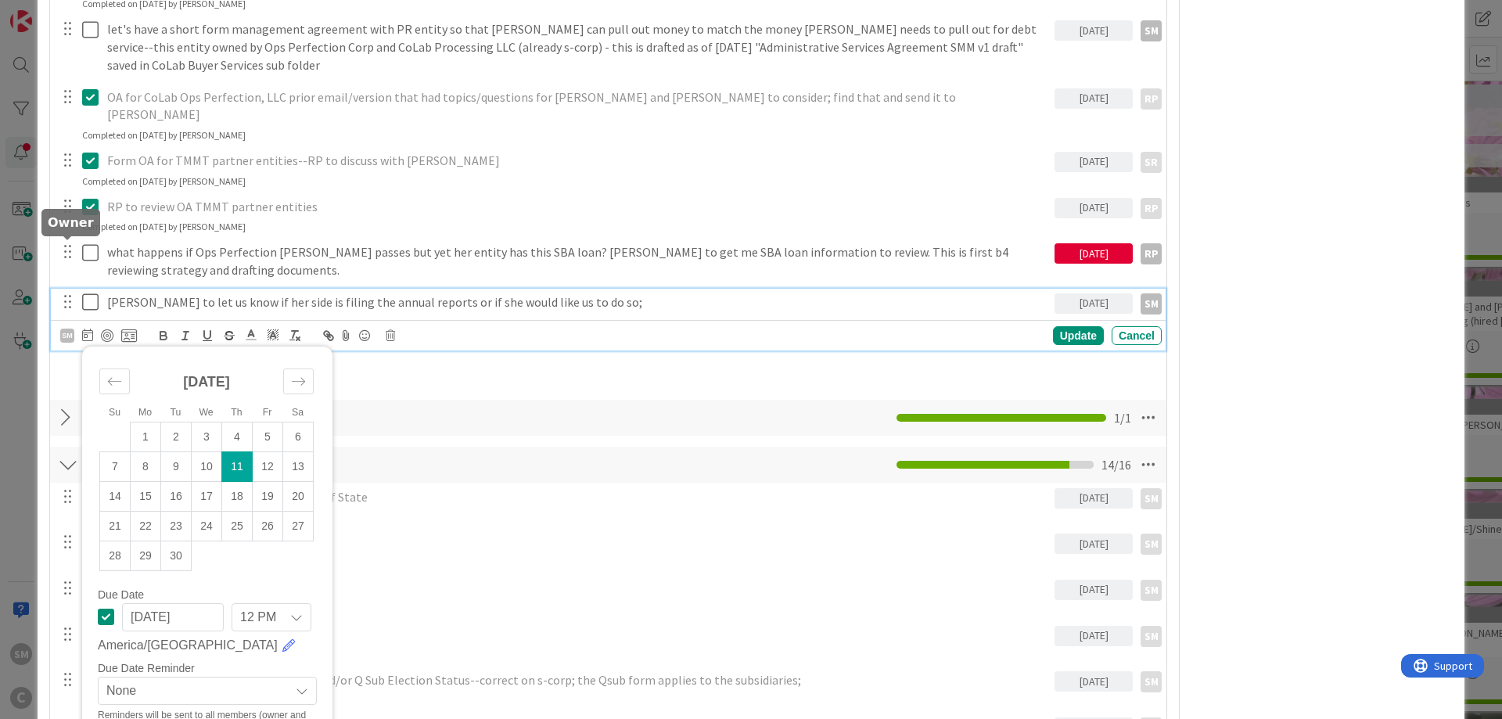
click at [63, 329] on div "SM" at bounding box center [67, 336] width 14 height 14
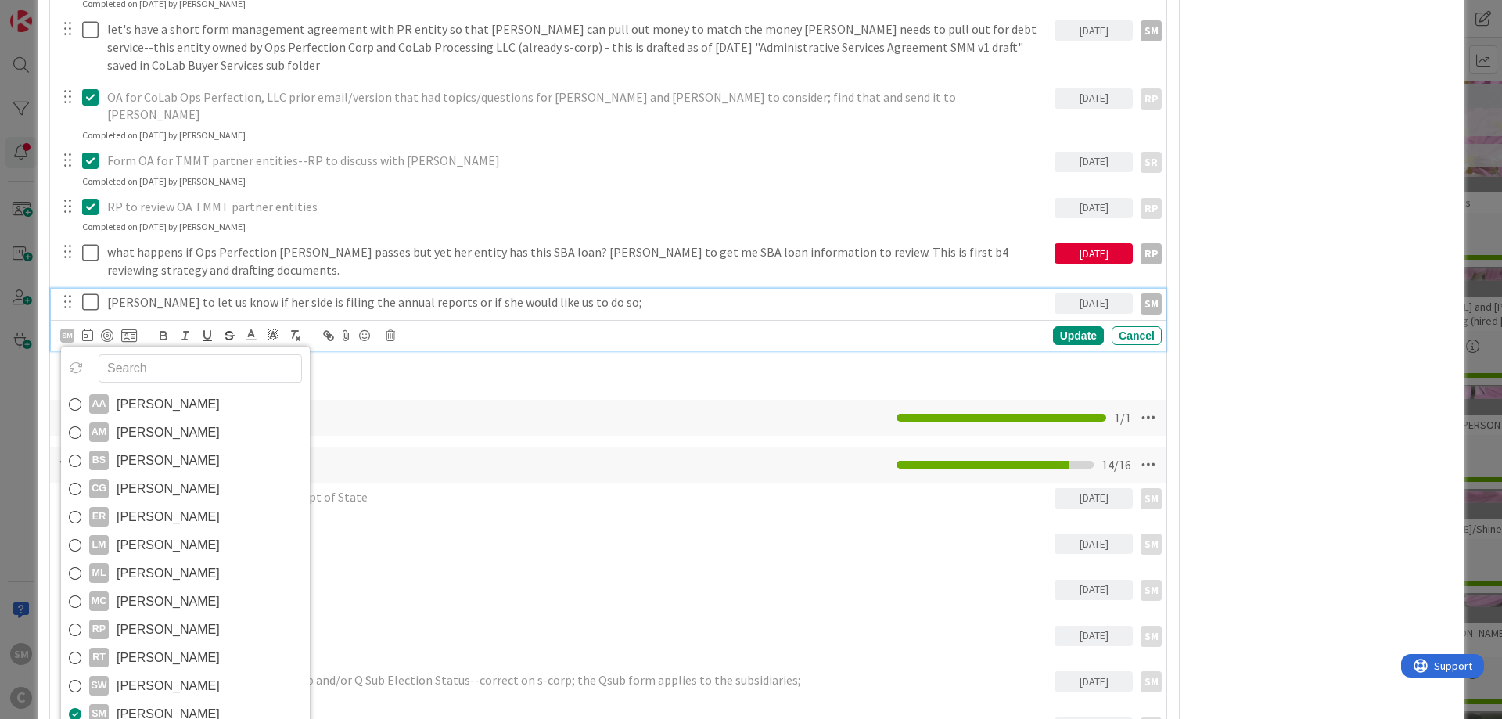
click at [81, 326] on div "SM AA [PERSON_NAME] AM [PERSON_NAME] BS [PERSON_NAME] CG [PERSON_NAME] ER [PERS…" at bounding box center [98, 335] width 77 height 19
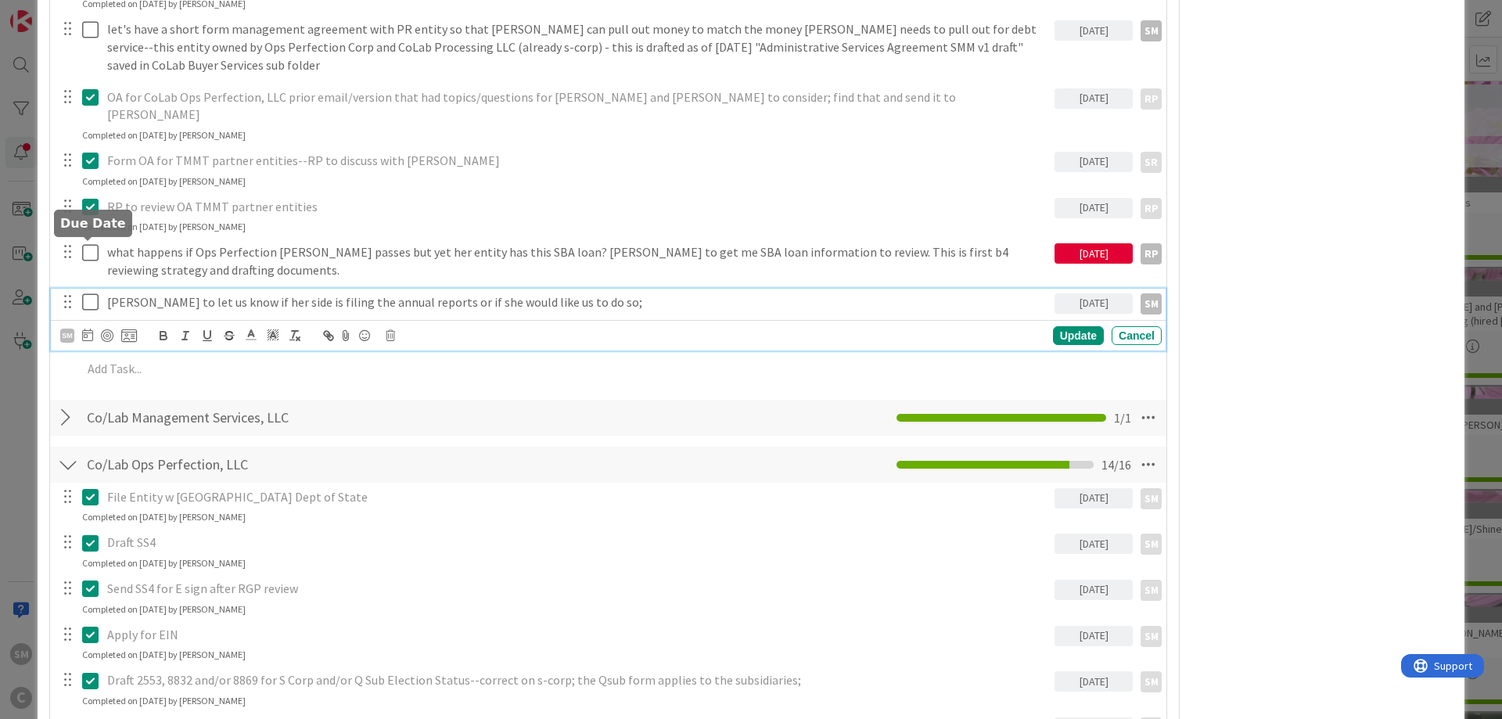
click at [88, 329] on icon at bounding box center [87, 335] width 11 height 13
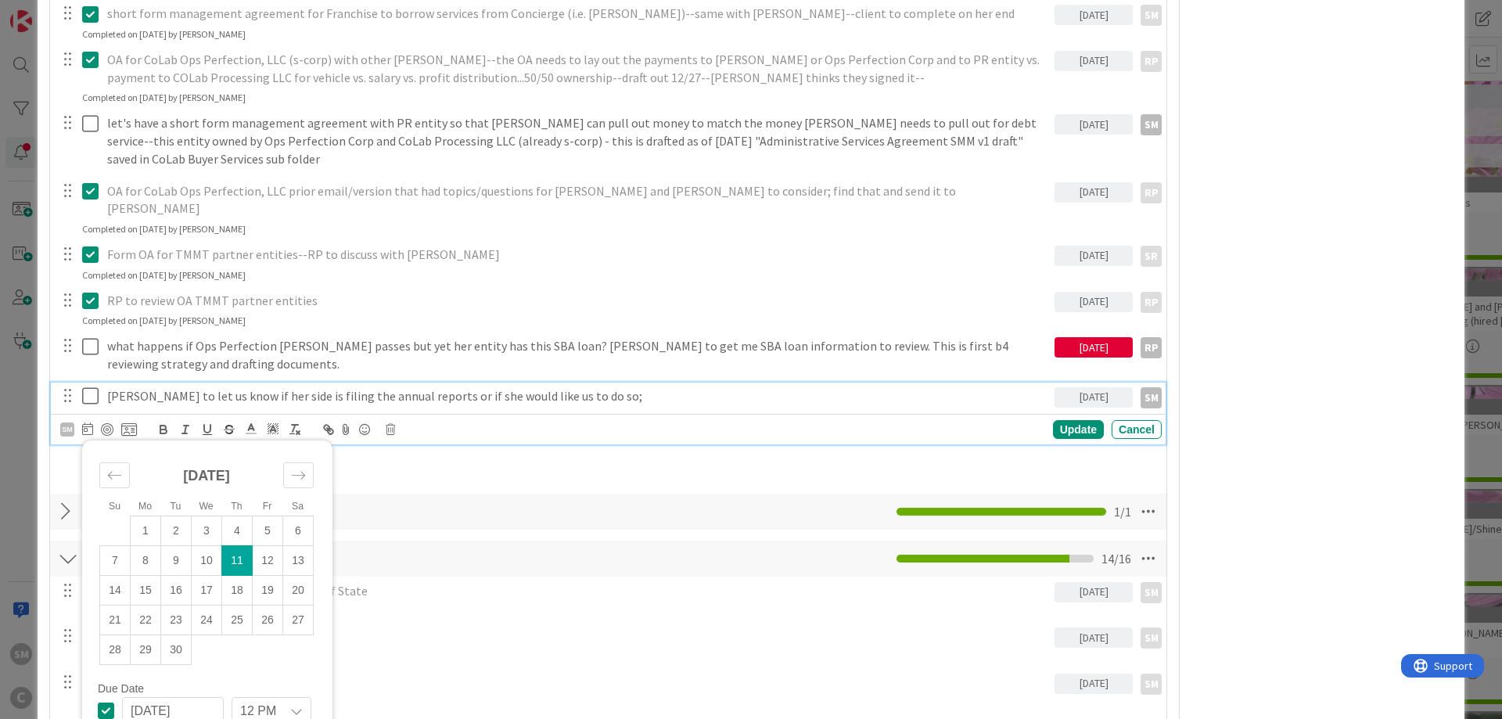
scroll to position [3098, 0]
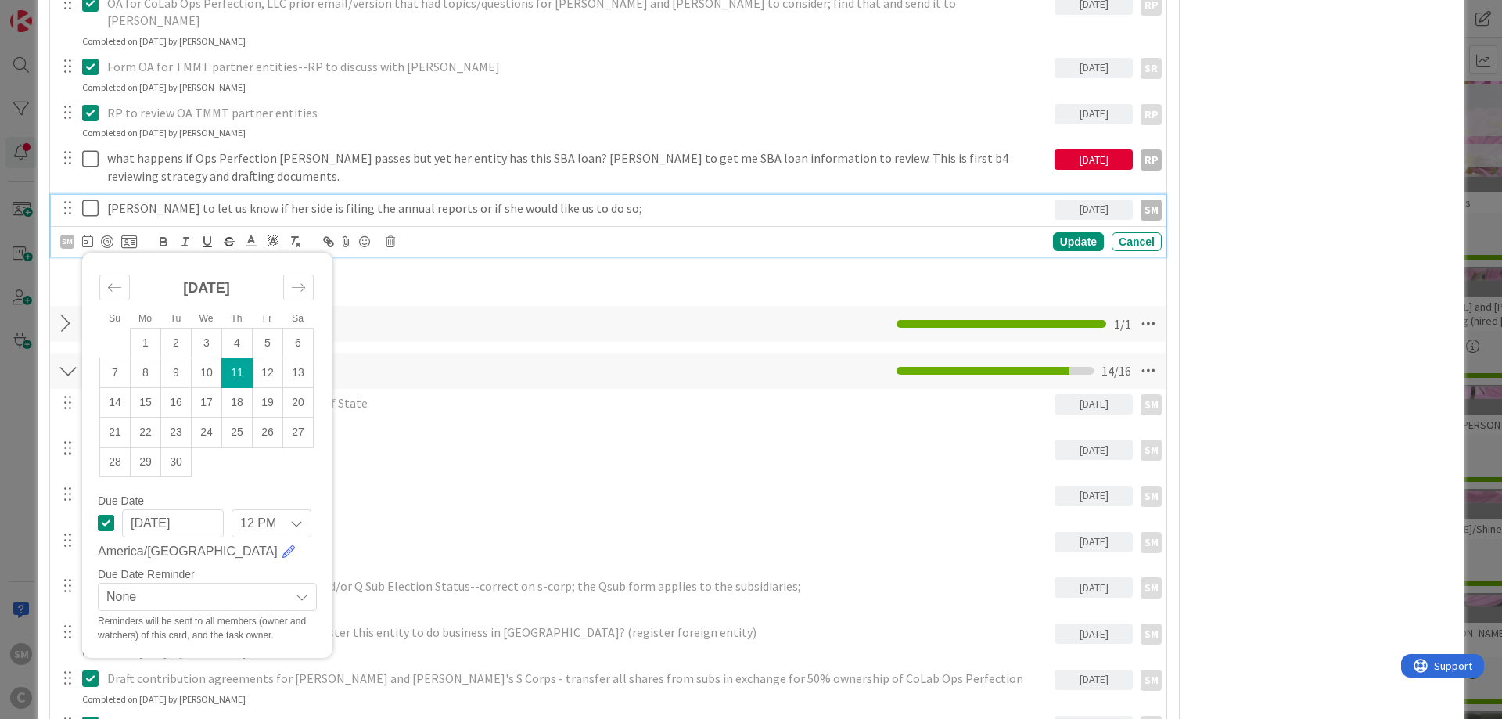
click at [102, 513] on icon at bounding box center [106, 522] width 16 height 19
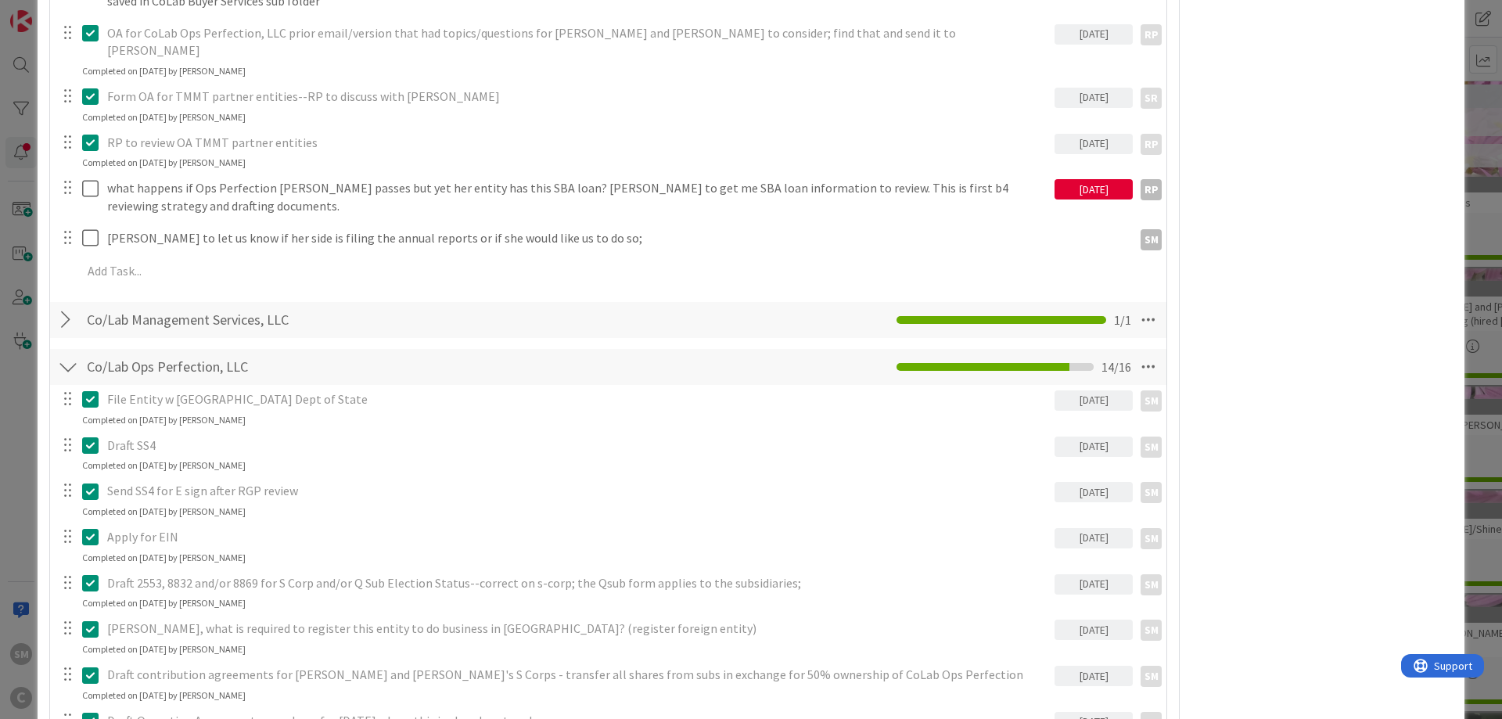
scroll to position [3004, 0]
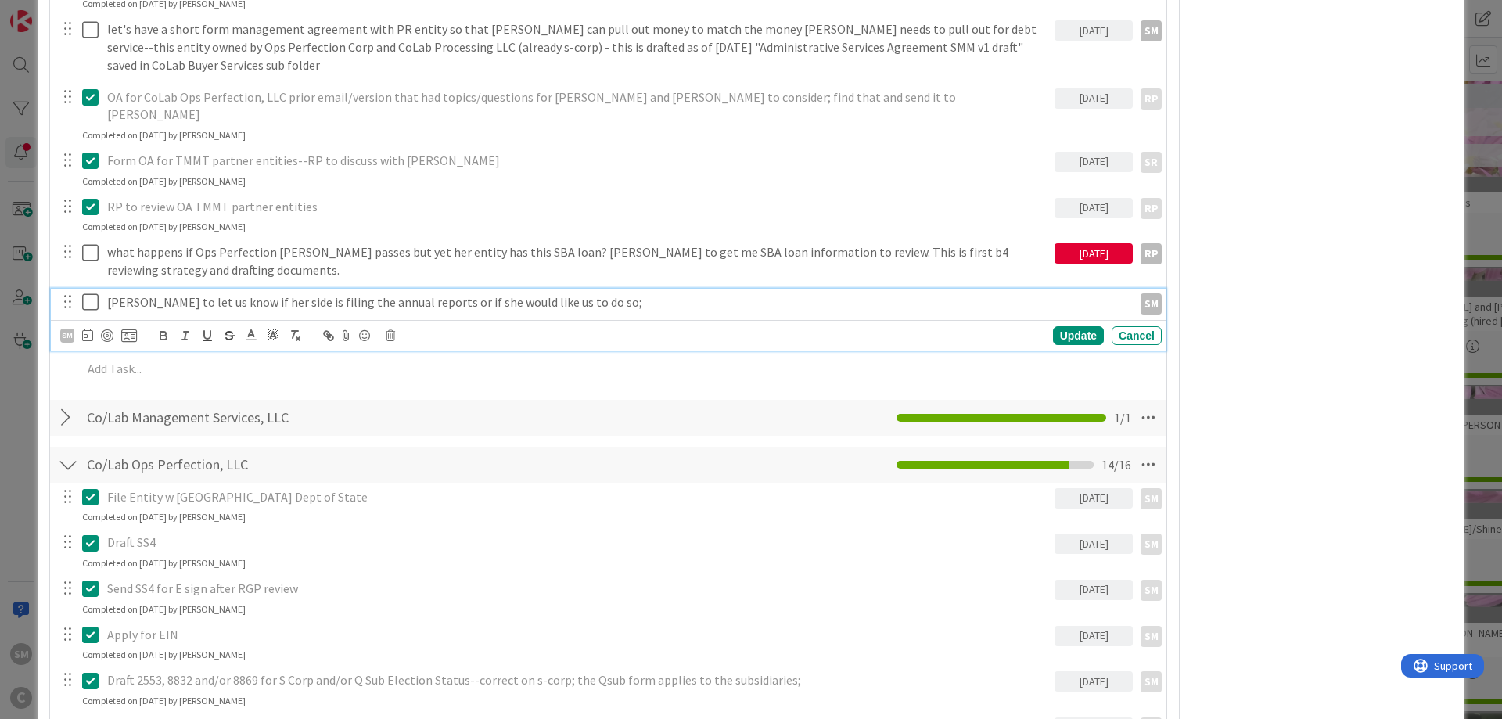
click at [230, 293] on p "[PERSON_NAME] to let us know if her side is filing the annual reports or if she…" at bounding box center [616, 302] width 1019 height 18
drag, startPoint x: 89, startPoint y: 220, endPoint x: 226, endPoint y: 207, distance: 137.5
click at [196, 289] on div "[PERSON_NAME] to let us know if her side is filing the annual reports or if she…" at bounding box center [609, 302] width 1105 height 27
click at [638, 293] on p "[PERSON_NAME] to let us know if her side is filing the annual reports or if she…" at bounding box center [616, 302] width 1019 height 18
click at [90, 293] on icon at bounding box center [90, 302] width 16 height 19
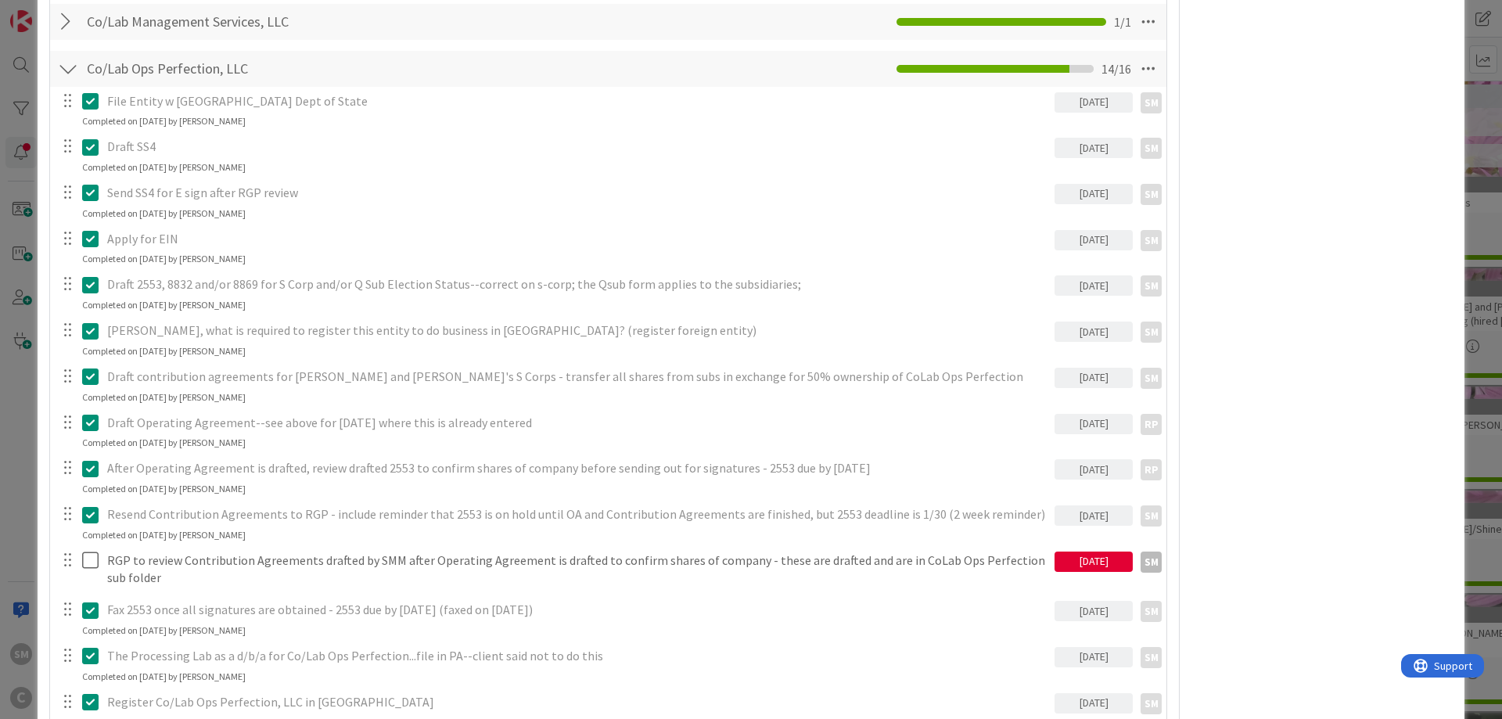
scroll to position [3567, 0]
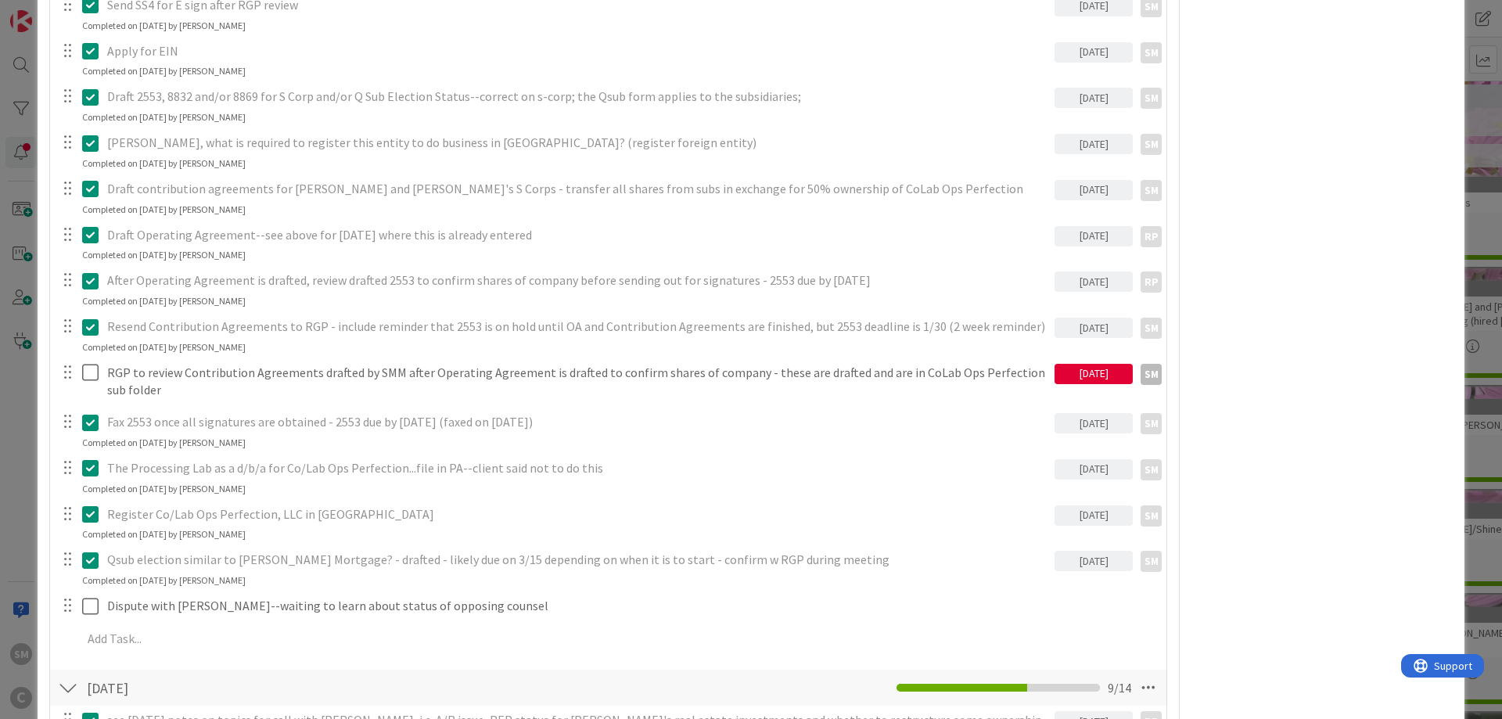
click at [1094, 364] on div "[DATE]" at bounding box center [1093, 374] width 78 height 20
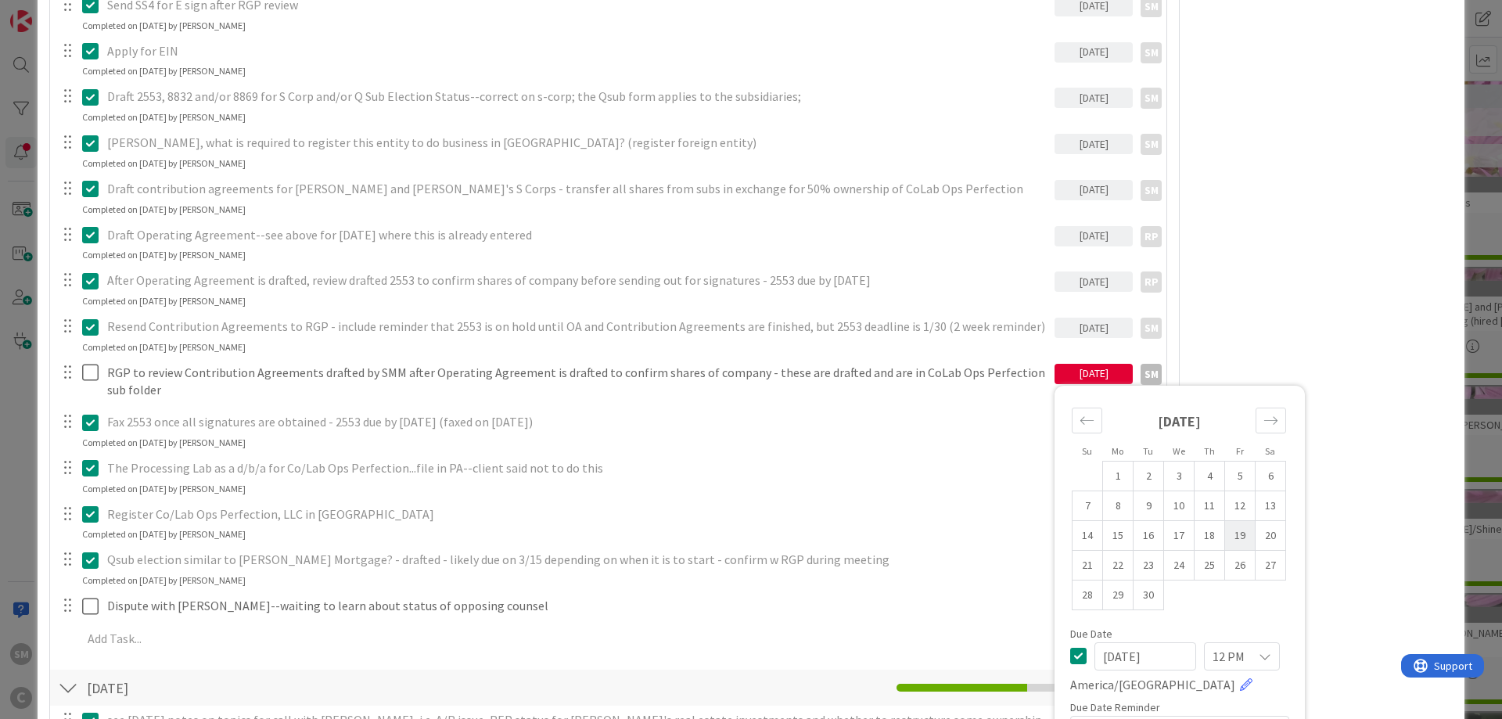
click at [1247, 520] on td "19" at bounding box center [1240, 535] width 31 height 30
type input "[DATE]"
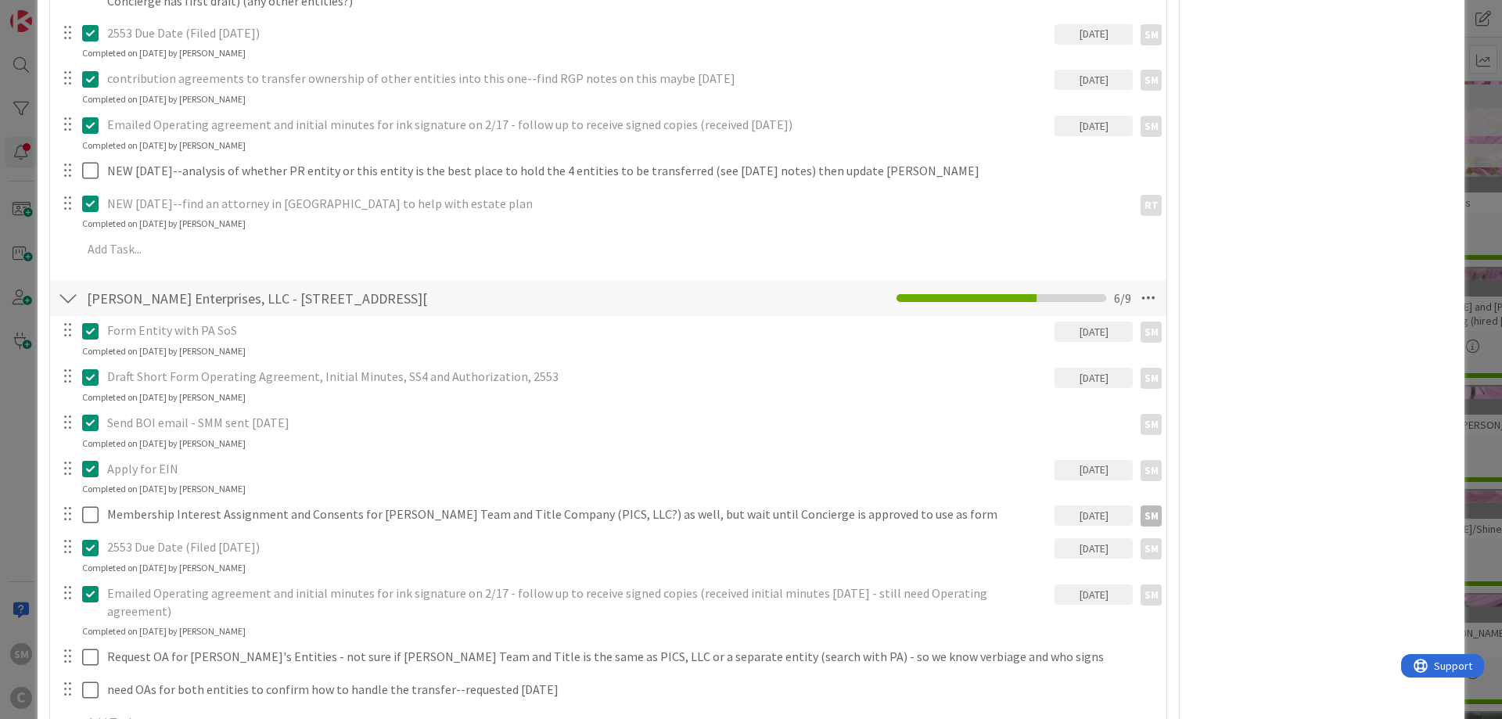
scroll to position [0, 0]
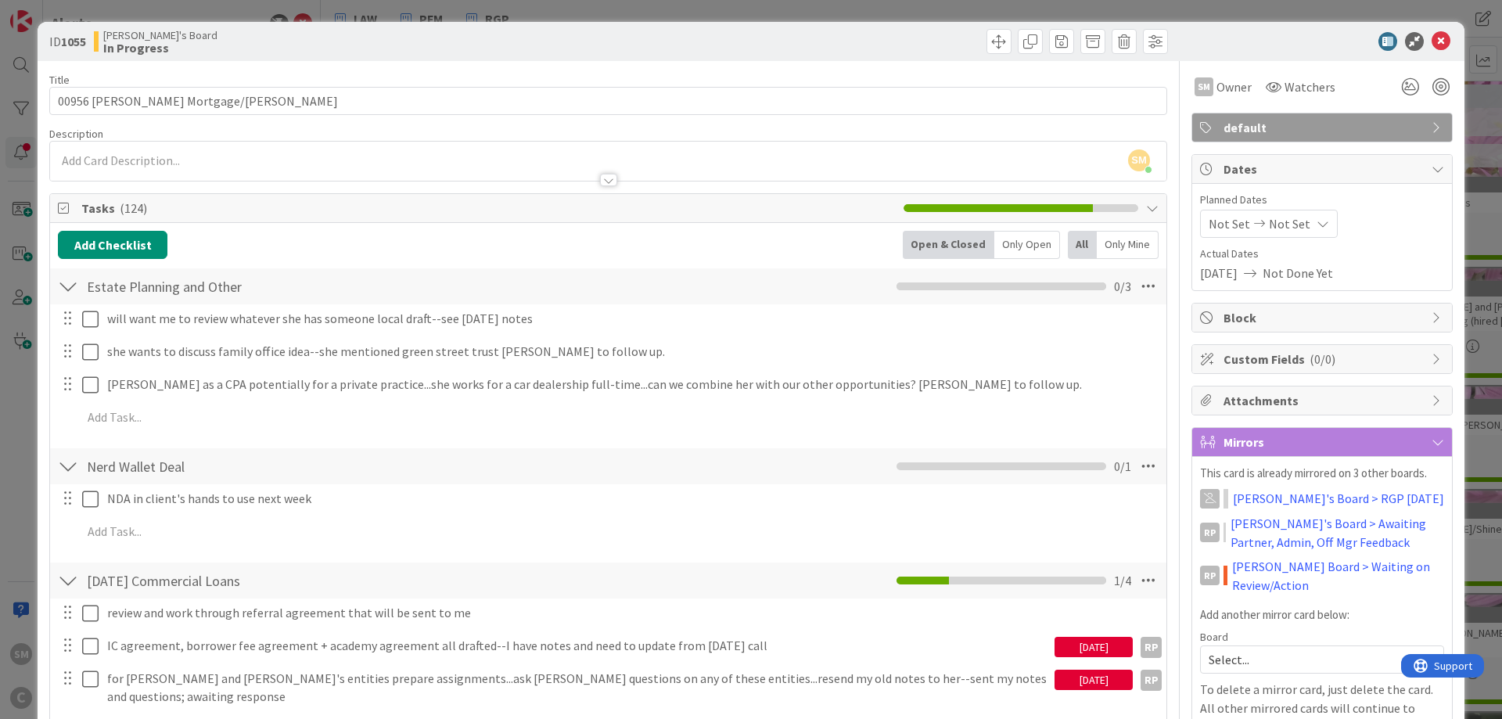
drag, startPoint x: 1331, startPoint y: 527, endPoint x: 1281, endPoint y: 124, distance: 406.1
click at [1443, 36] on icon at bounding box center [1441, 41] width 19 height 19
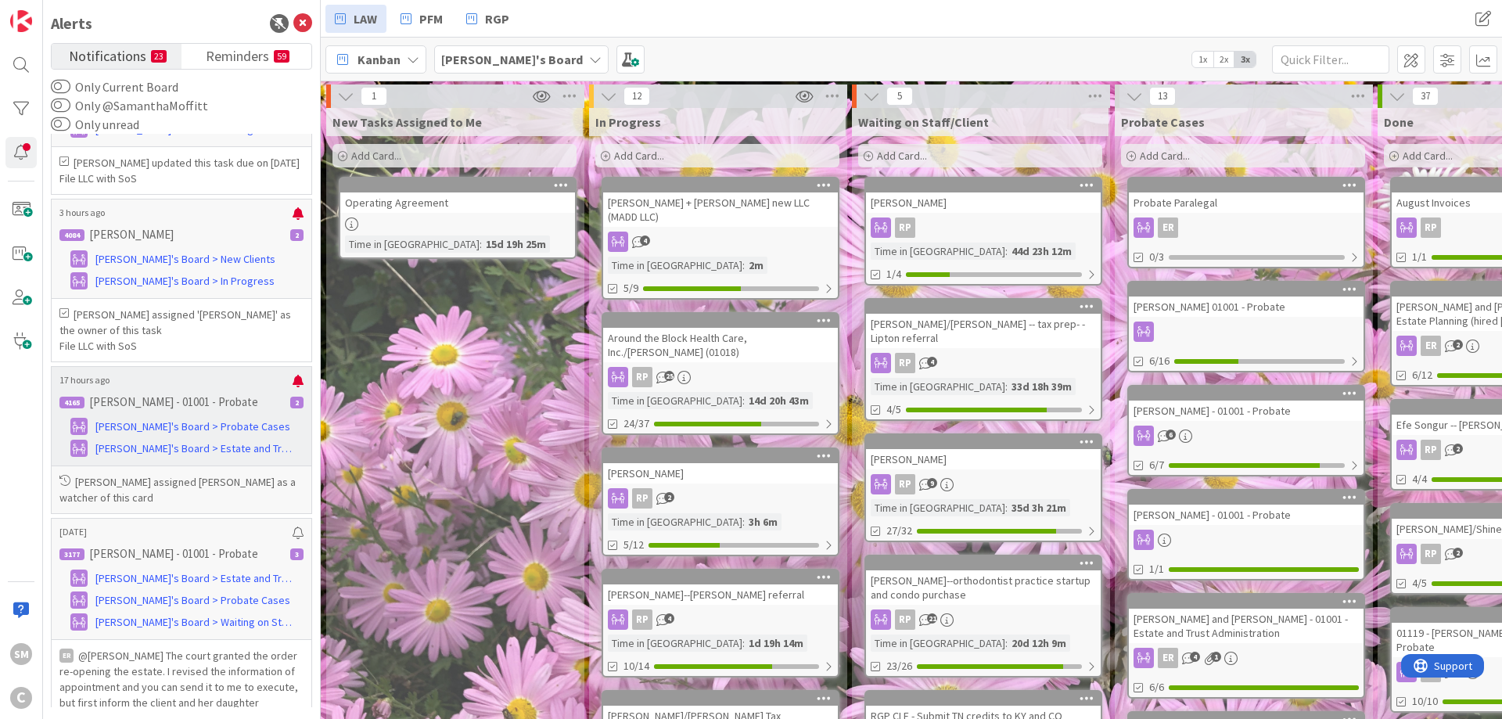
scroll to position [3328, 0]
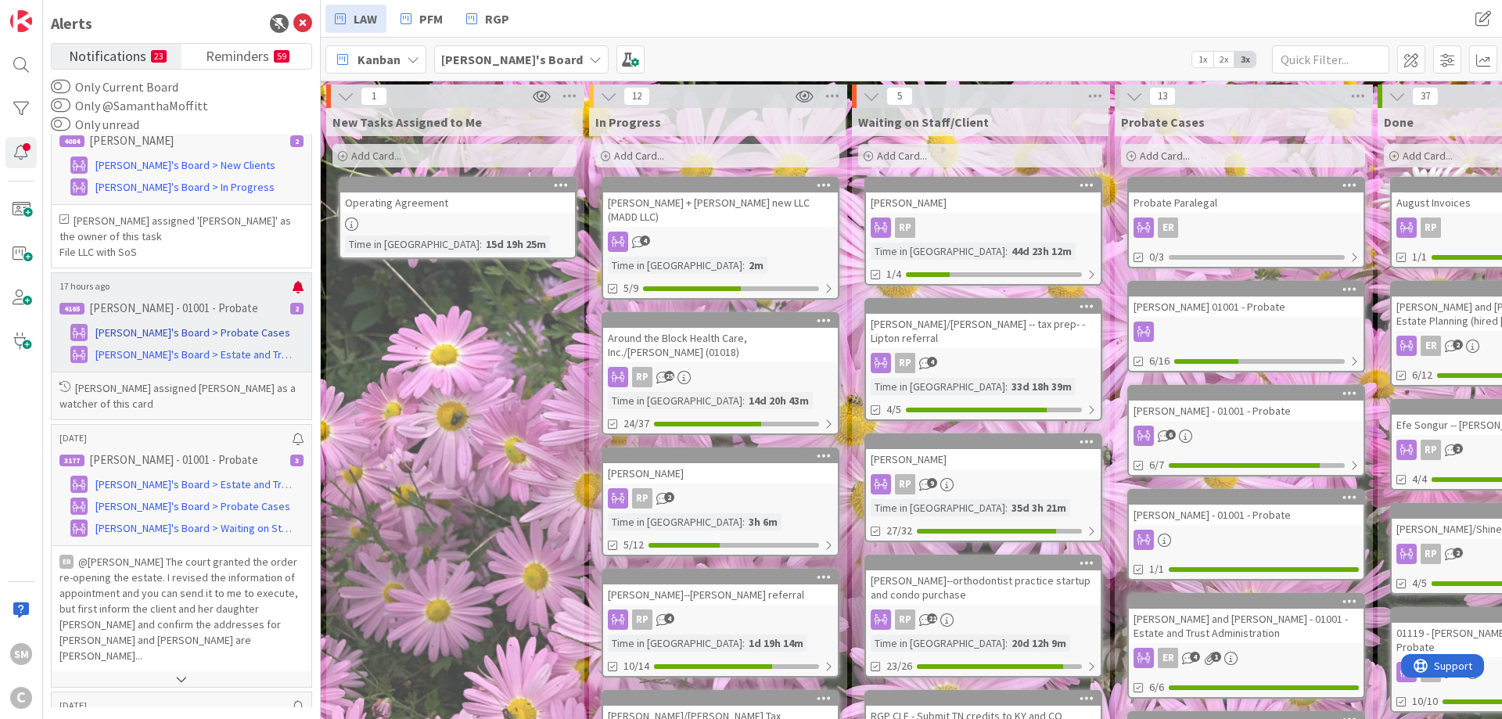
click at [180, 342] on link "[PERSON_NAME]'s Board > Probate Cases" at bounding box center [181, 332] width 244 height 19
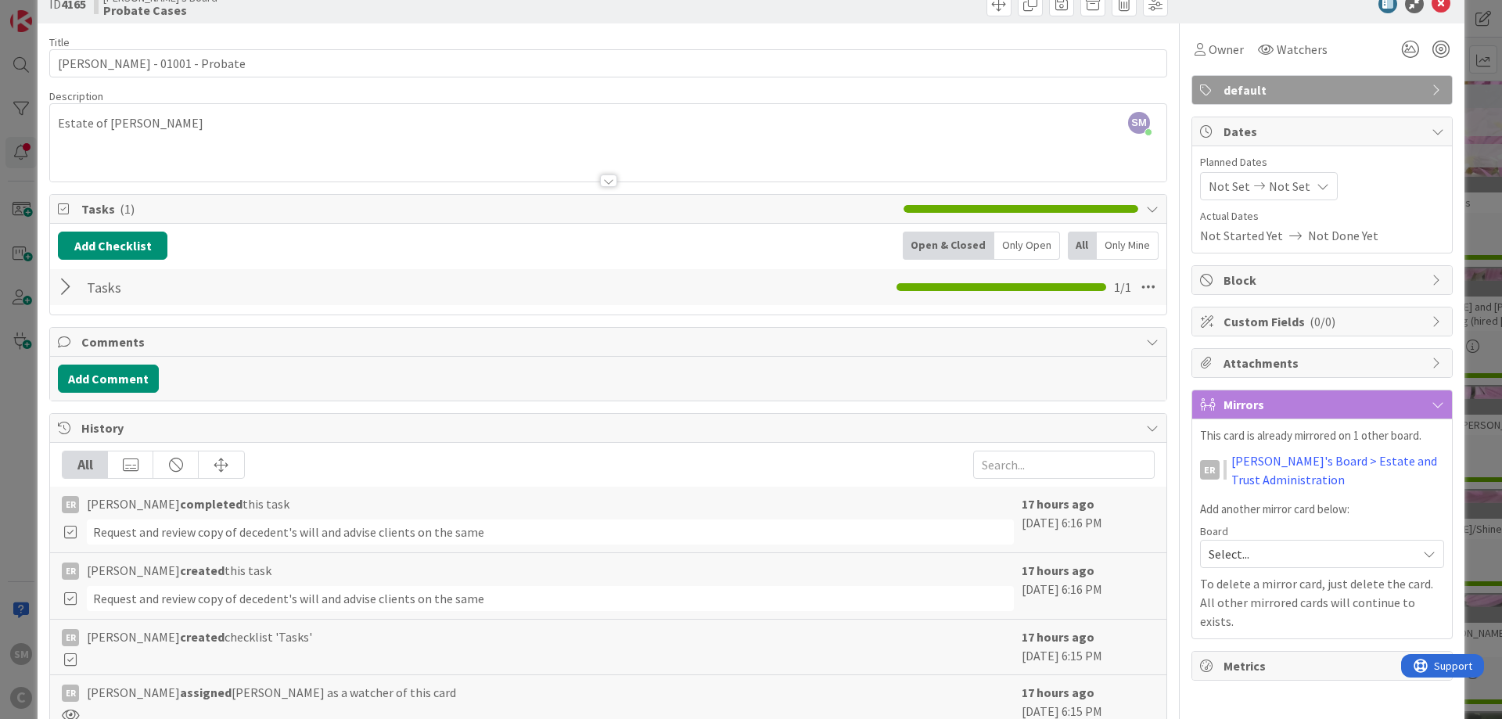
scroll to position [27, 0]
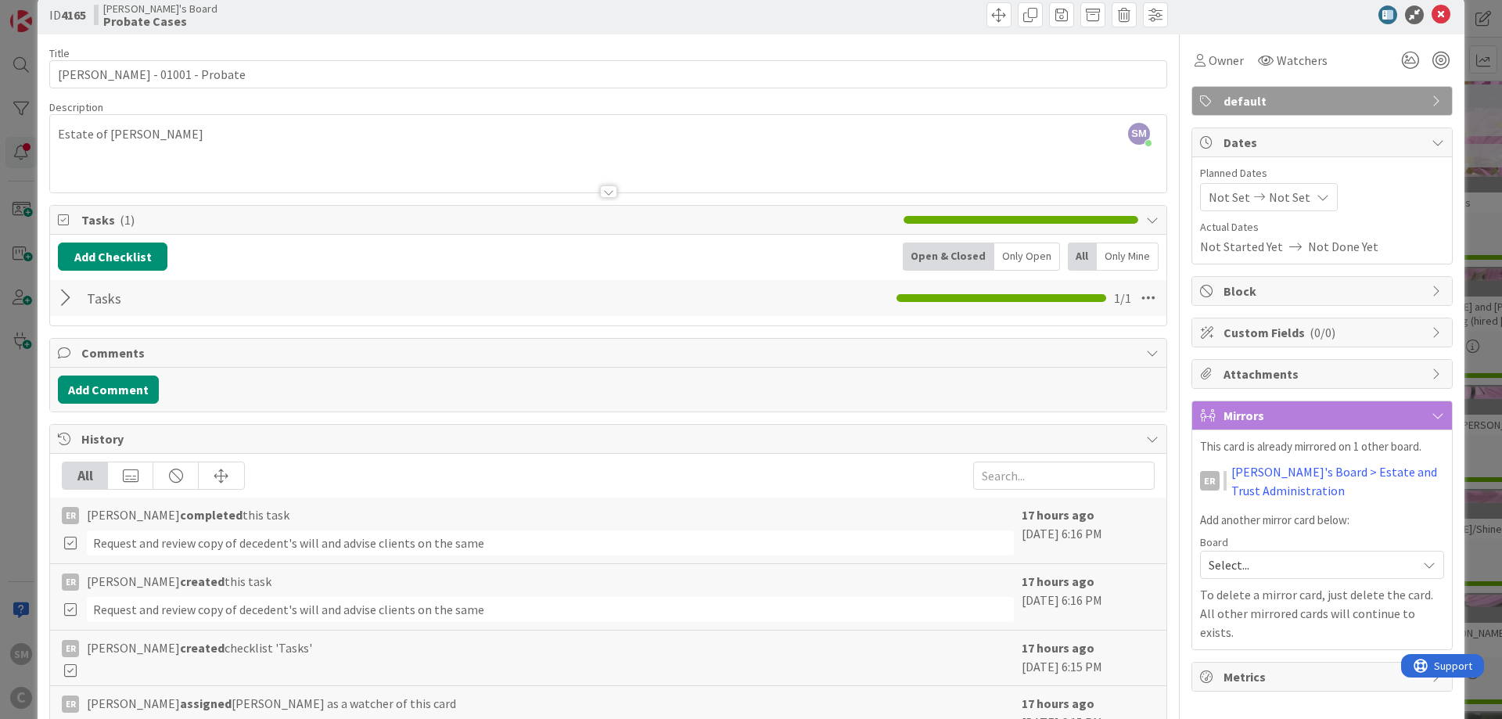
click at [65, 298] on div at bounding box center [68, 298] width 20 height 28
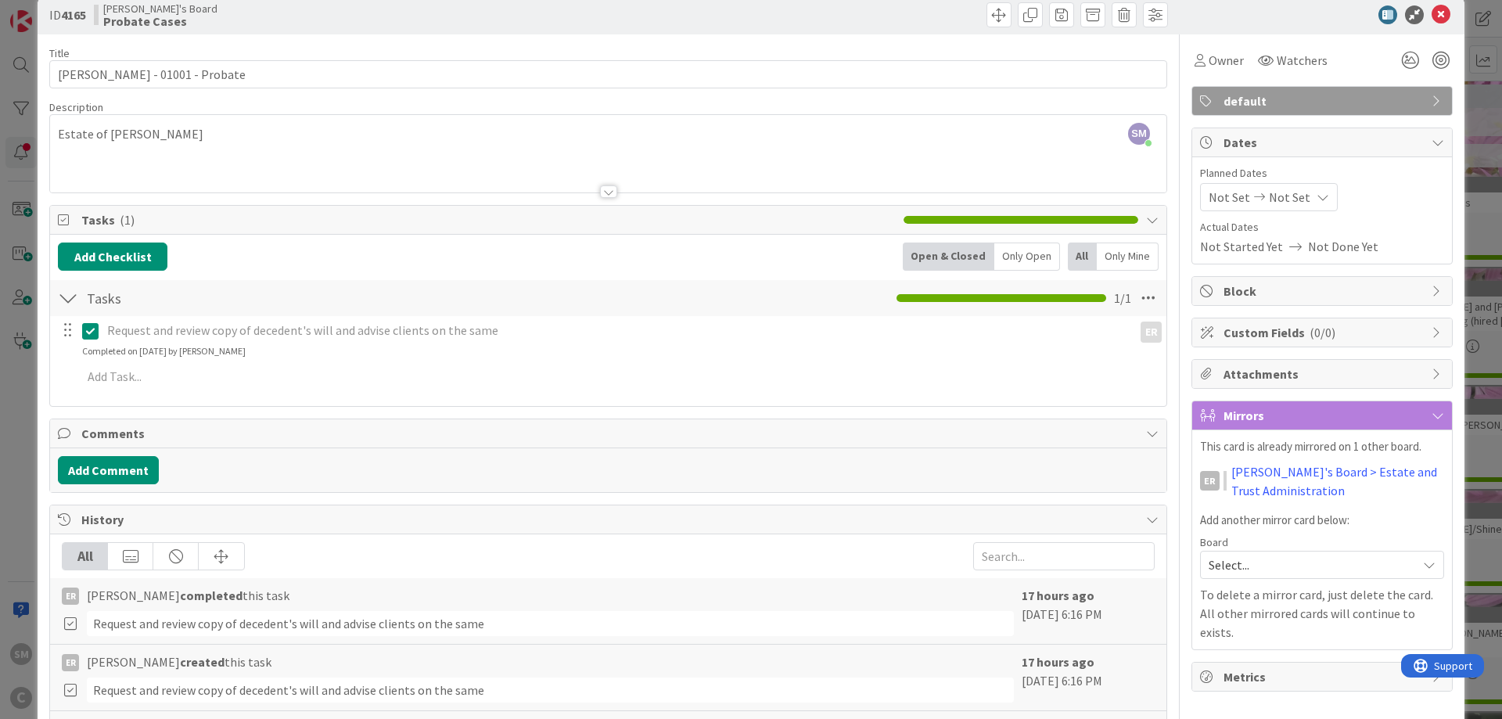
click at [64, 298] on div at bounding box center [68, 298] width 20 height 28
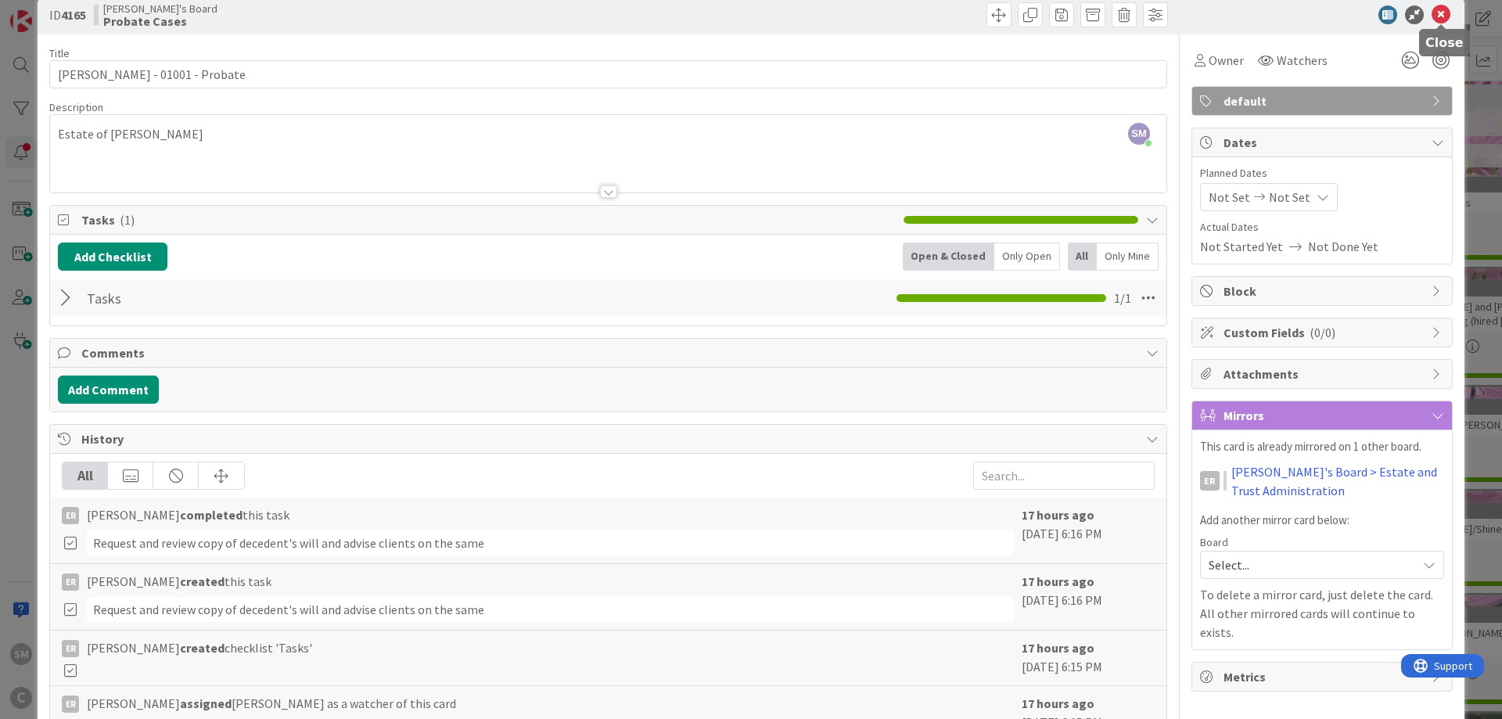
click at [1439, 12] on icon at bounding box center [1441, 14] width 19 height 19
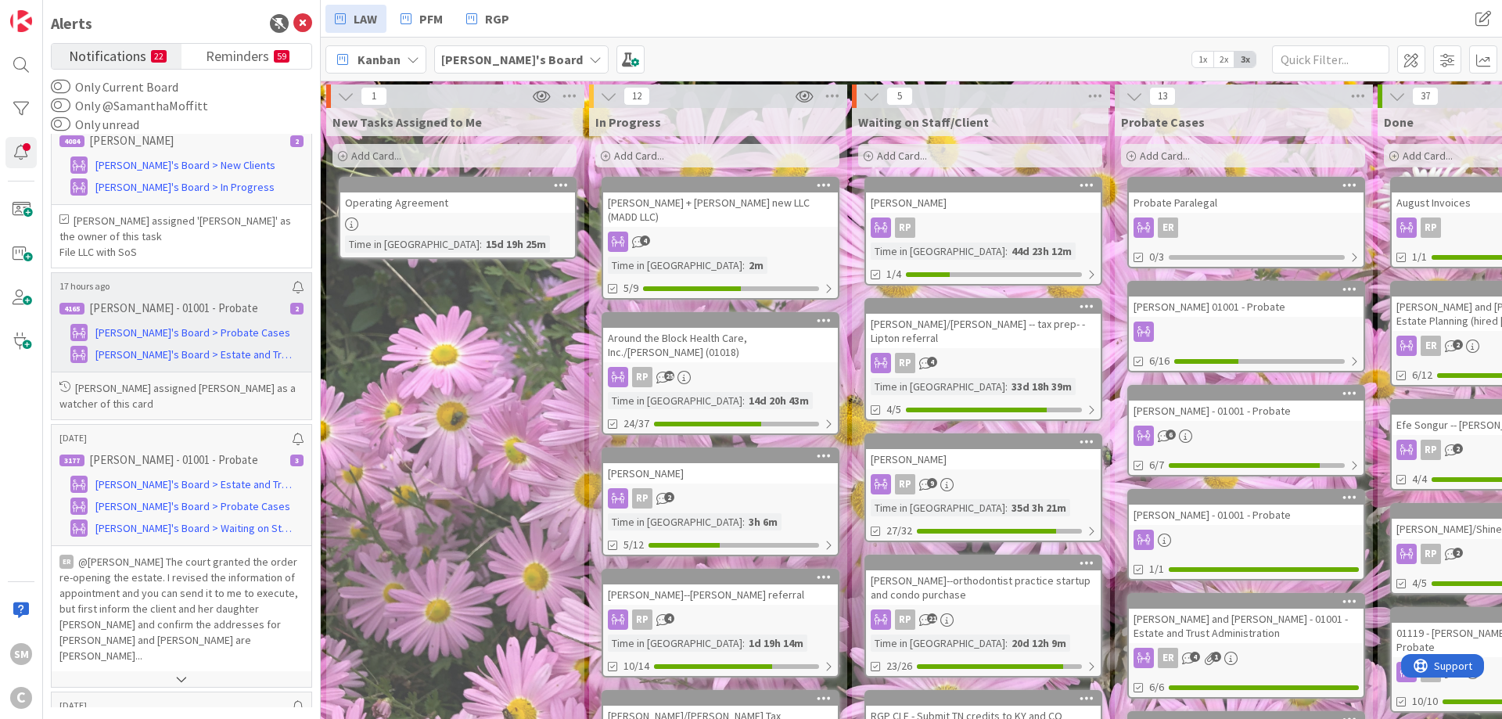
scroll to position [3234, 0]
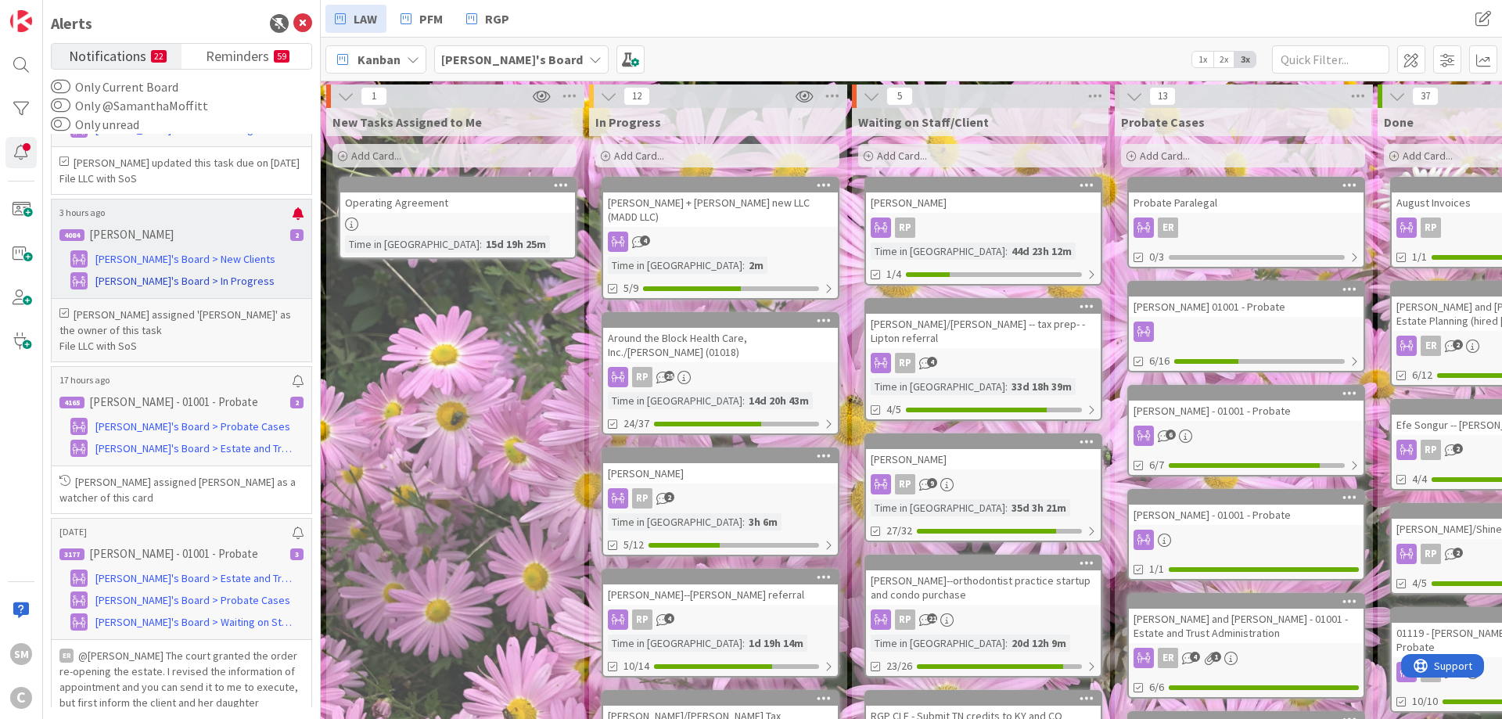
click at [140, 289] on span "[PERSON_NAME]'s Board > In Progress" at bounding box center [184, 281] width 179 height 16
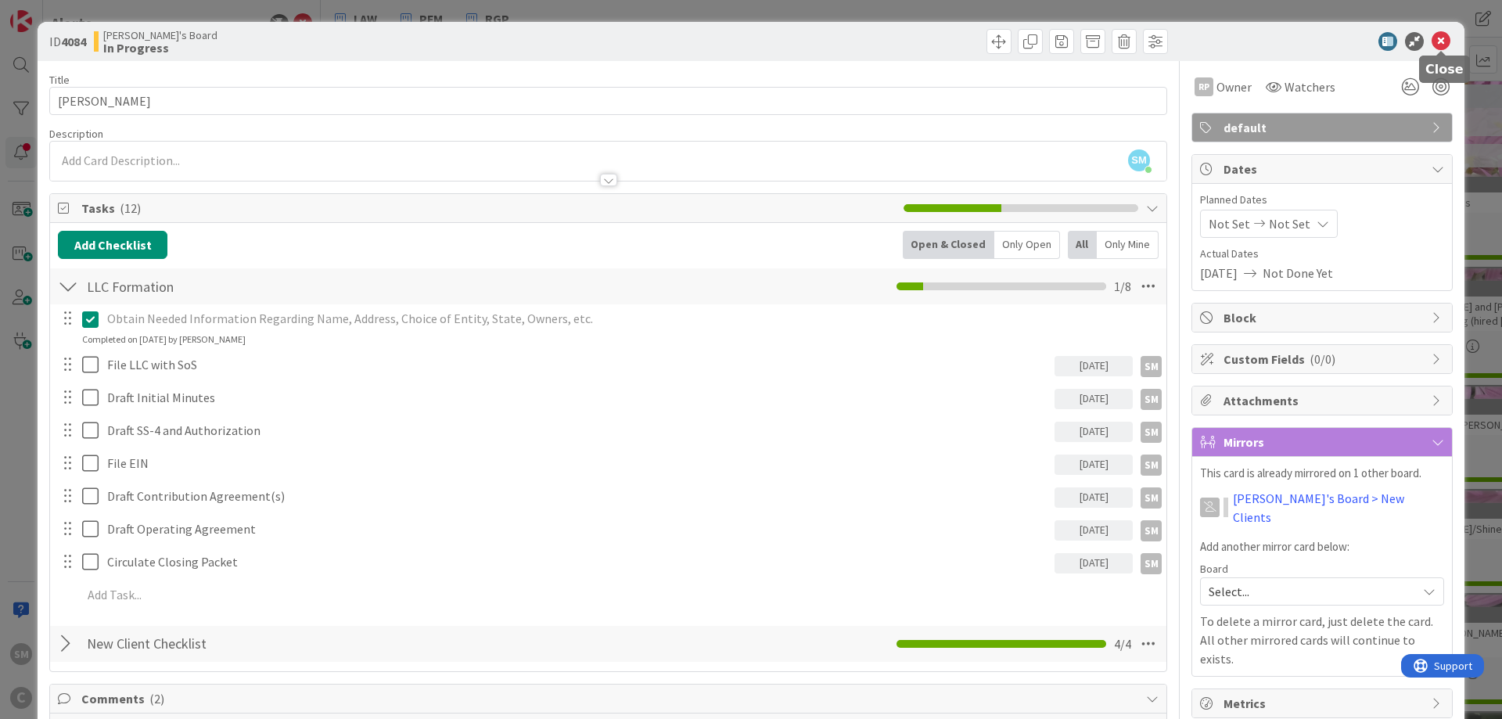
click at [1439, 38] on icon at bounding box center [1441, 41] width 19 height 19
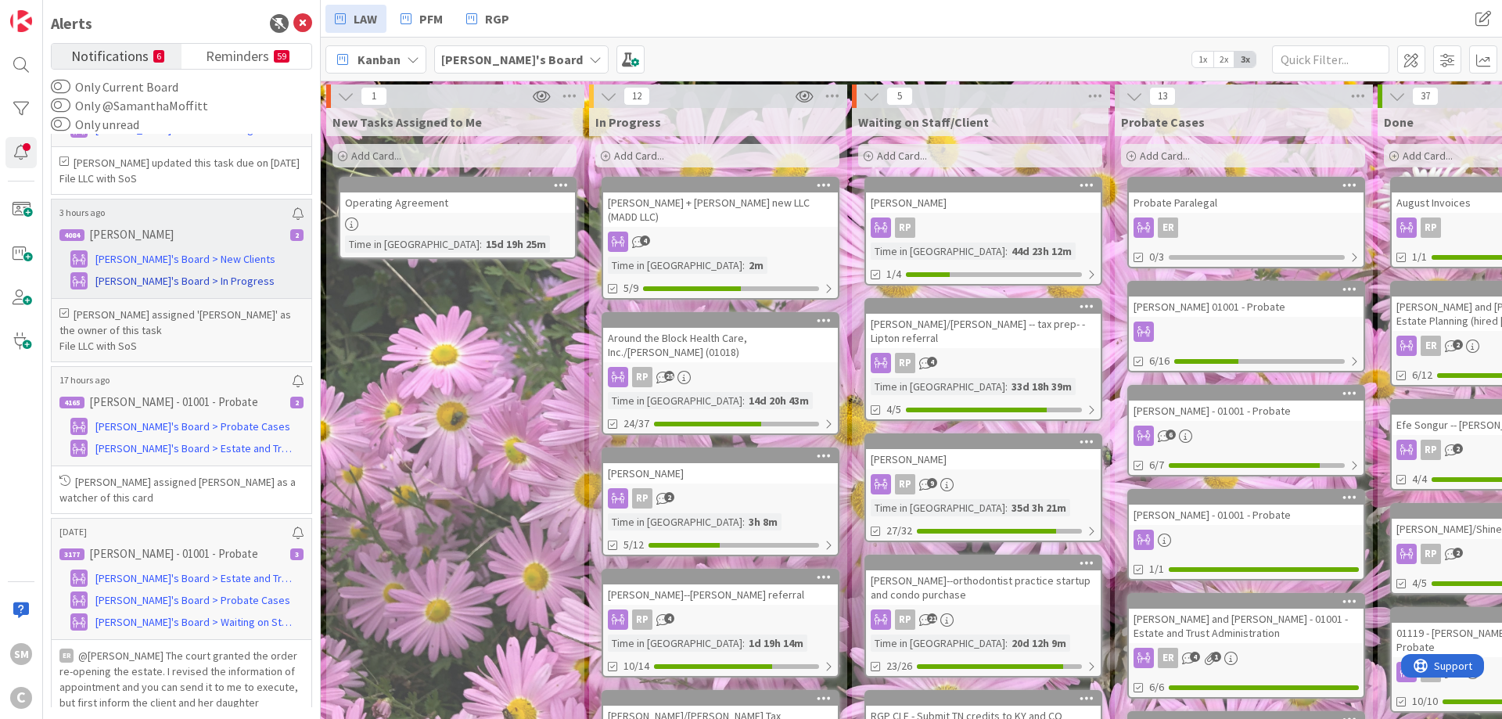
click at [137, 289] on span "[PERSON_NAME]'s Board > In Progress" at bounding box center [184, 281] width 179 height 16
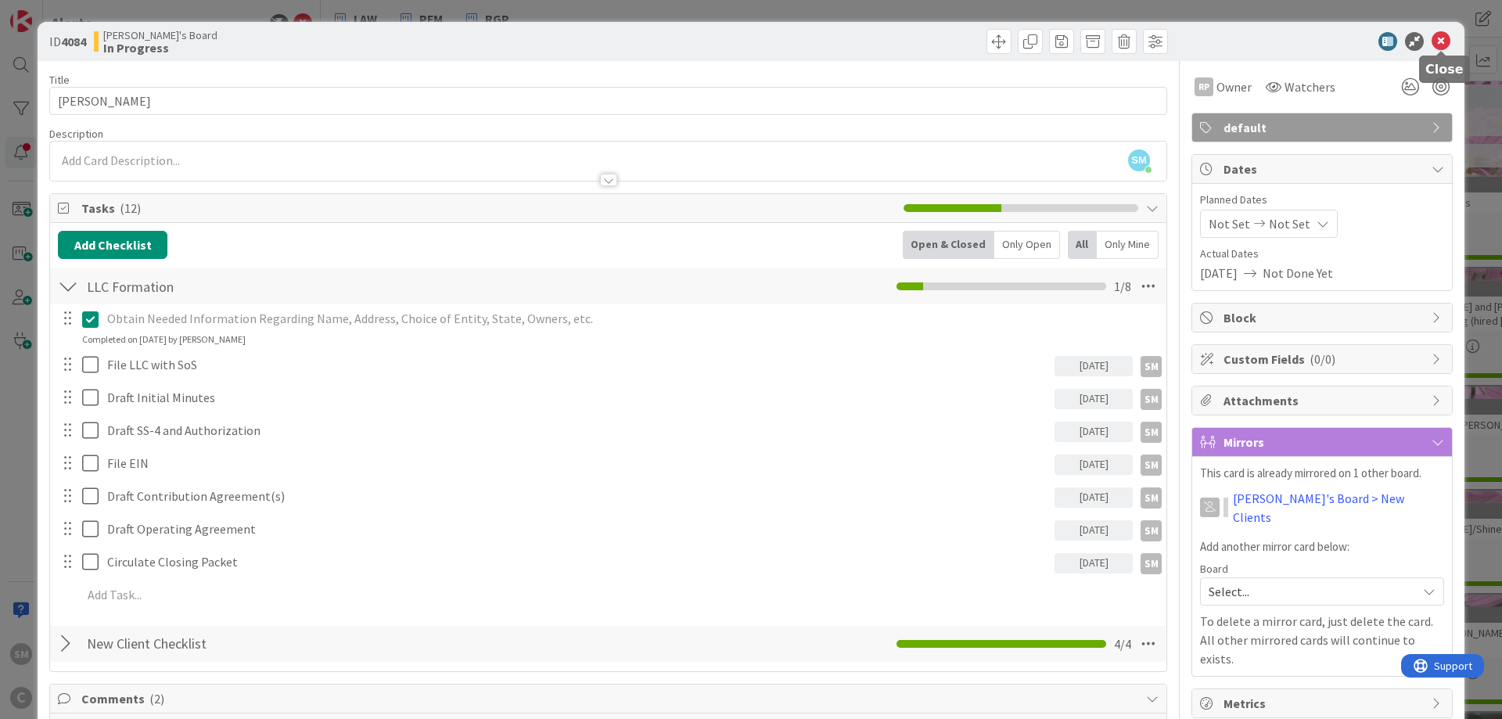
click at [1437, 40] on icon at bounding box center [1441, 41] width 19 height 19
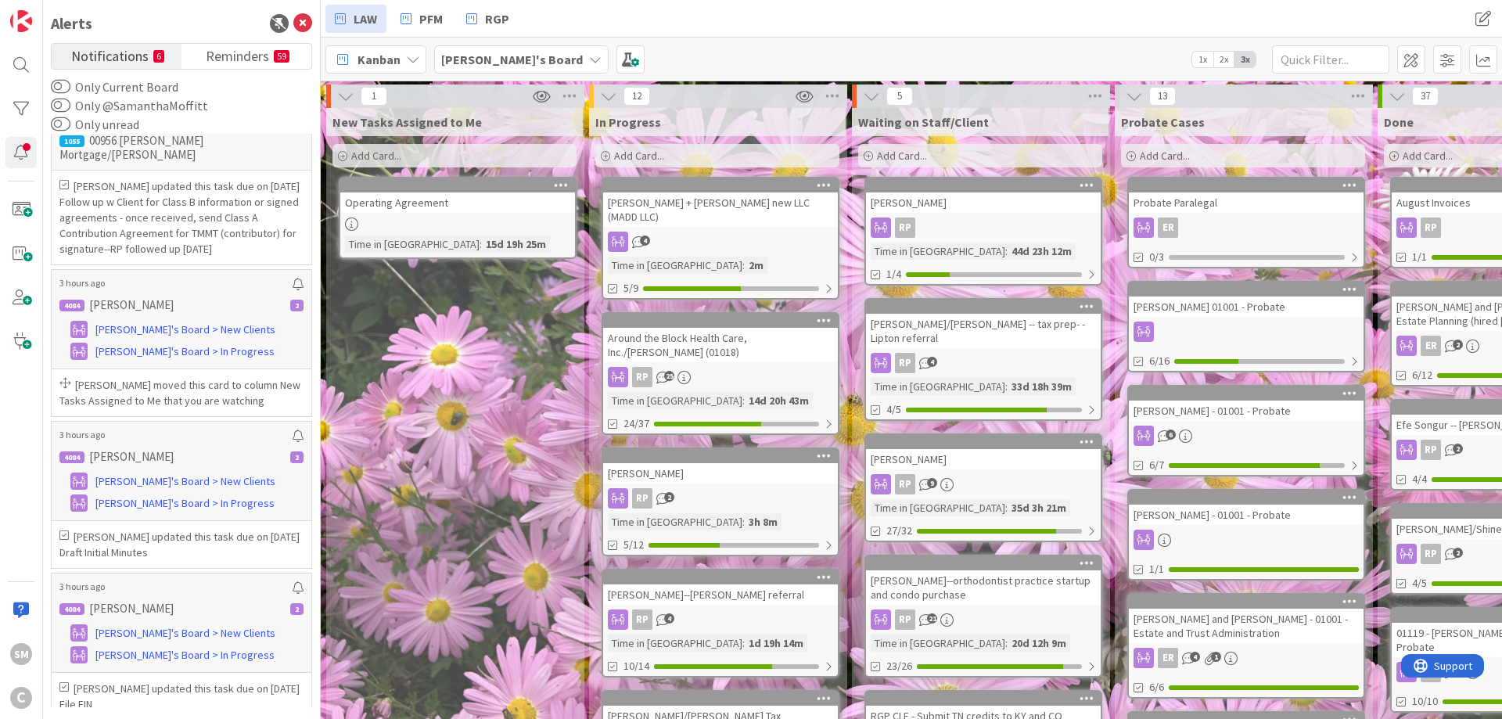
scroll to position [512, 0]
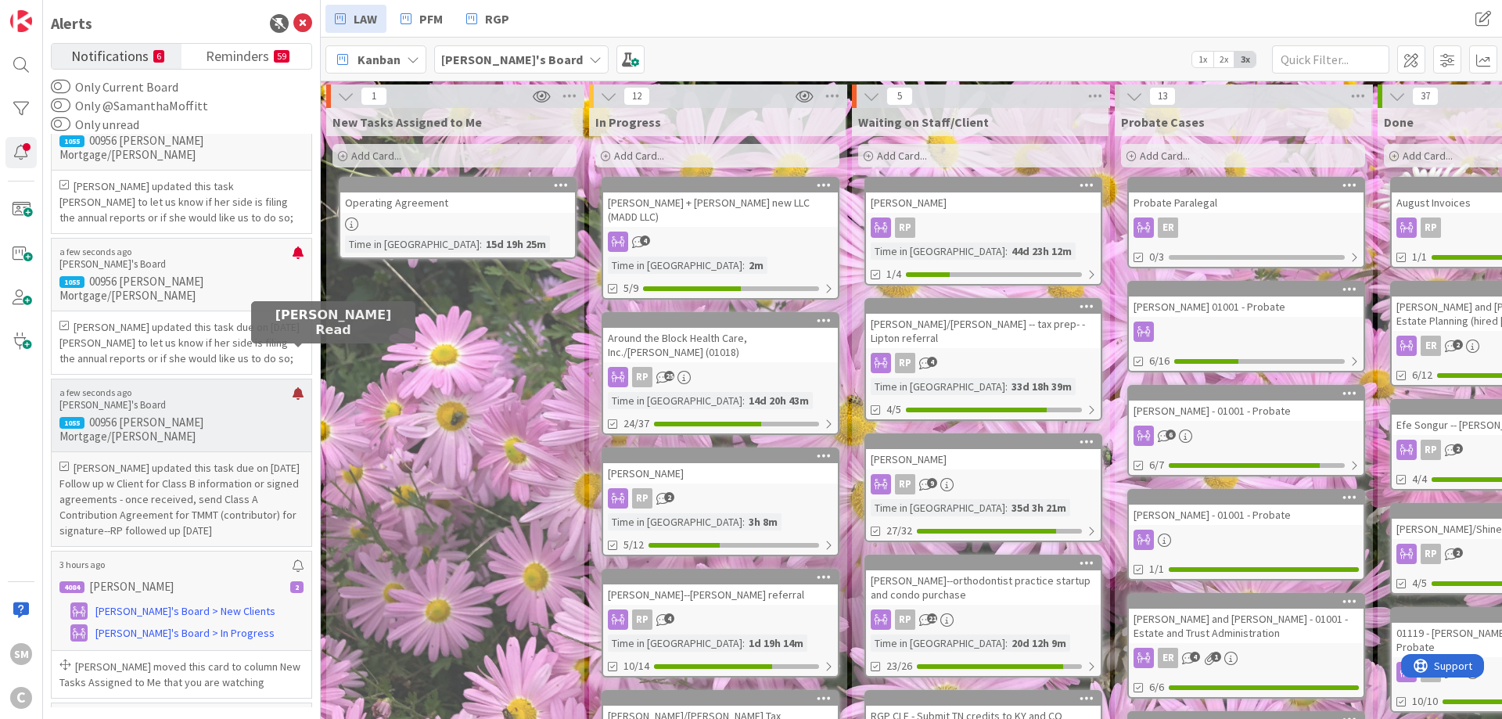
click at [296, 387] on div at bounding box center [298, 399] width 11 height 25
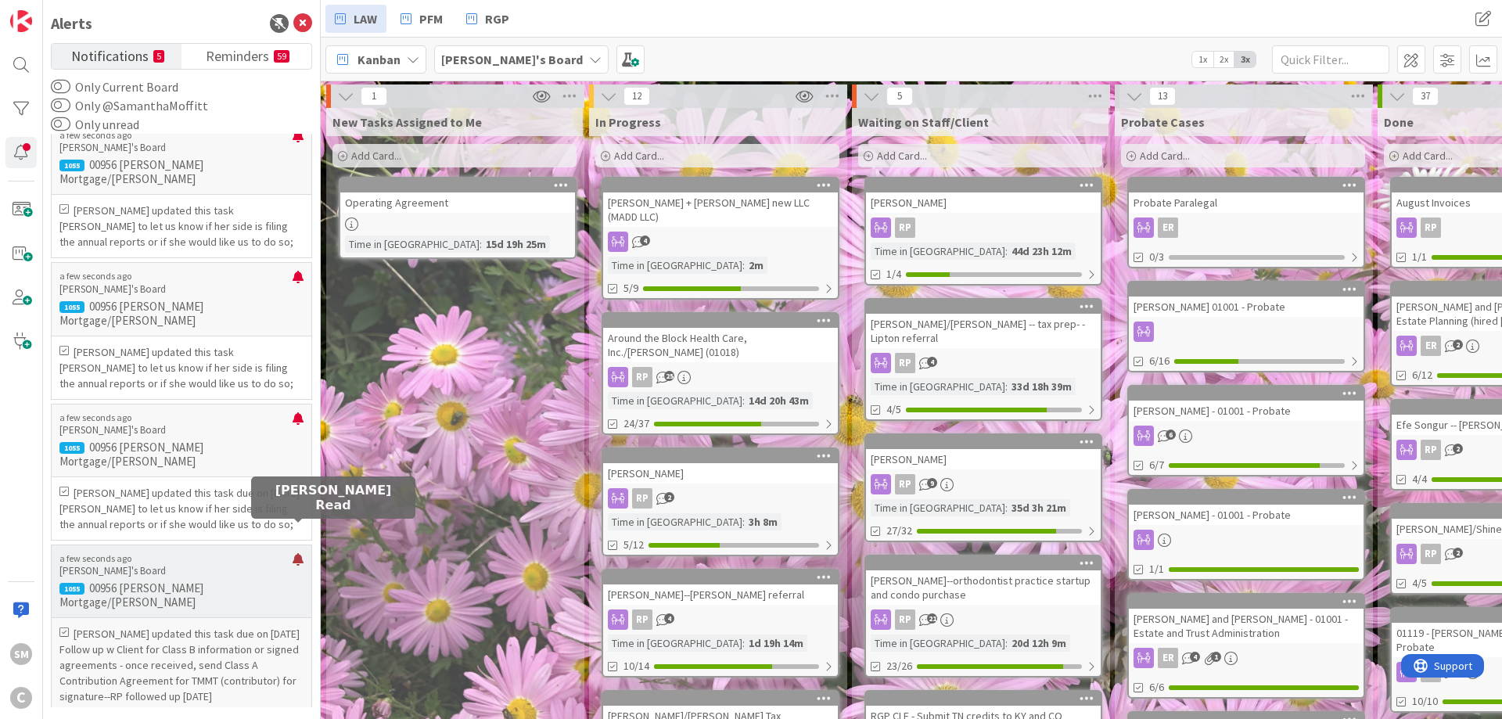
scroll to position [230, 0]
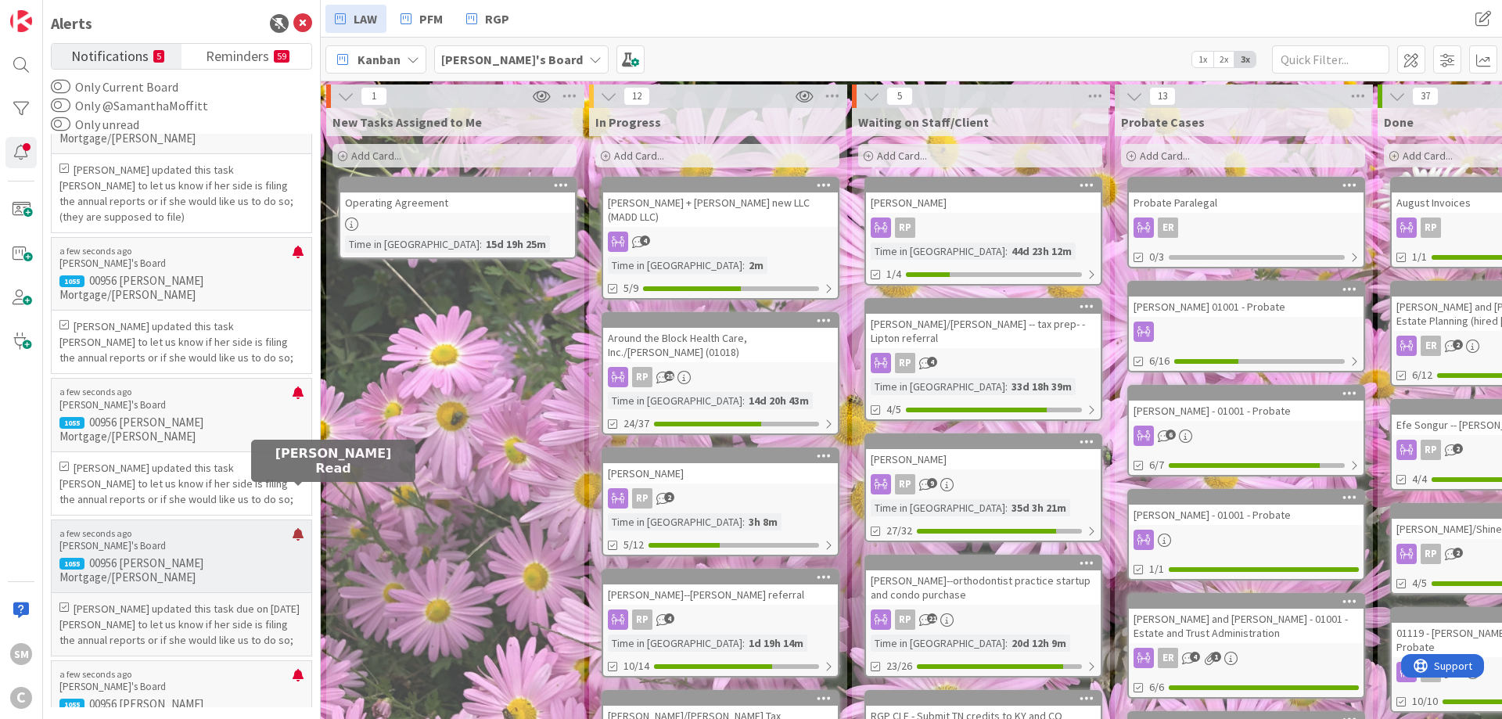
click at [300, 528] on div at bounding box center [298, 540] width 11 height 25
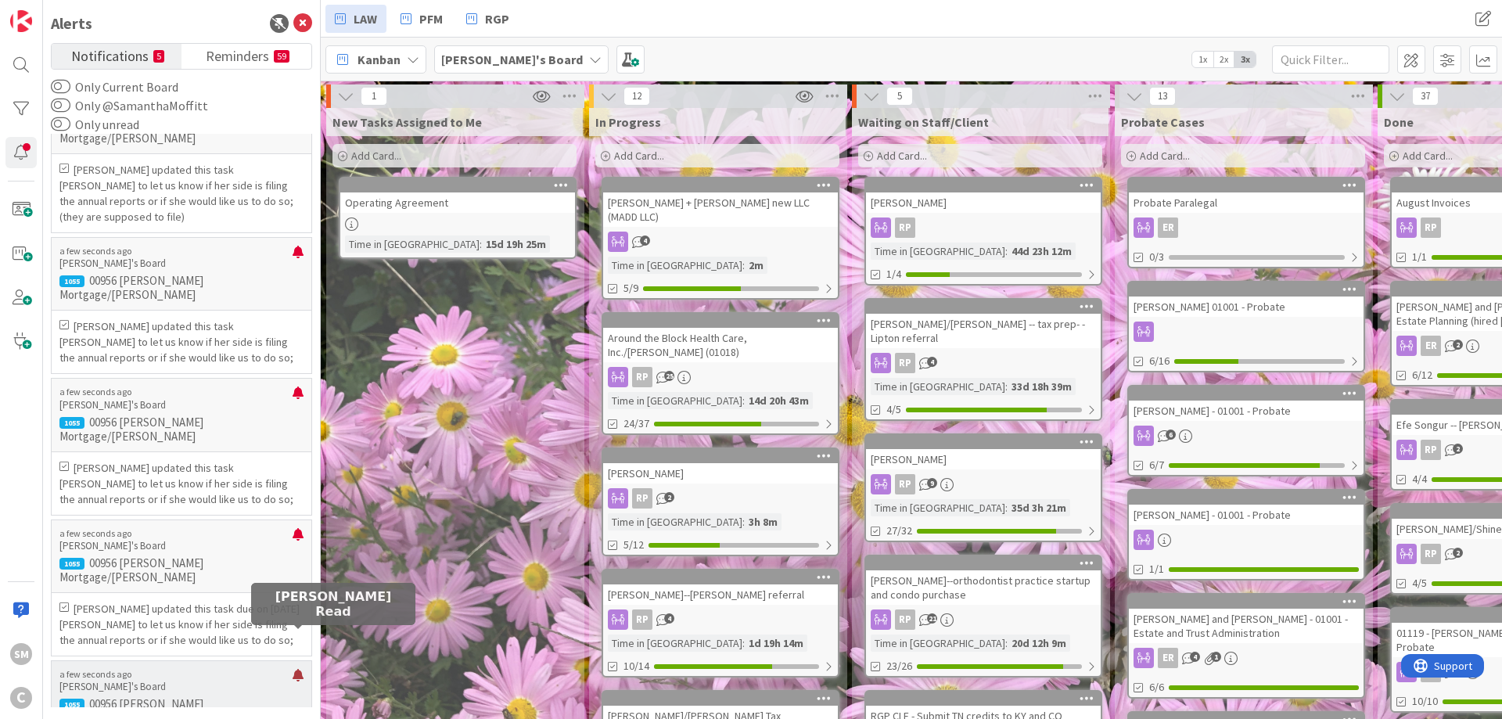
click at [300, 669] on div at bounding box center [298, 681] width 11 height 25
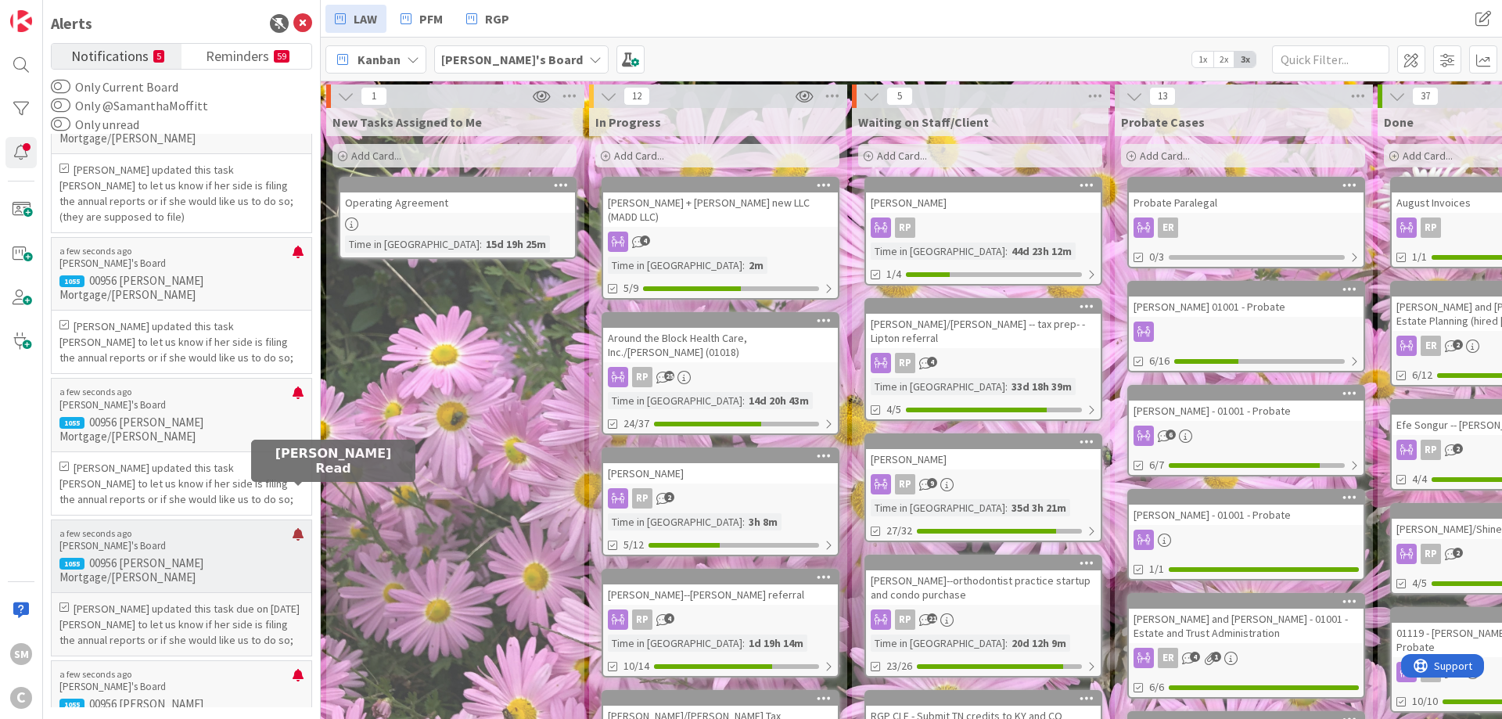
click at [299, 528] on div at bounding box center [298, 540] width 11 height 25
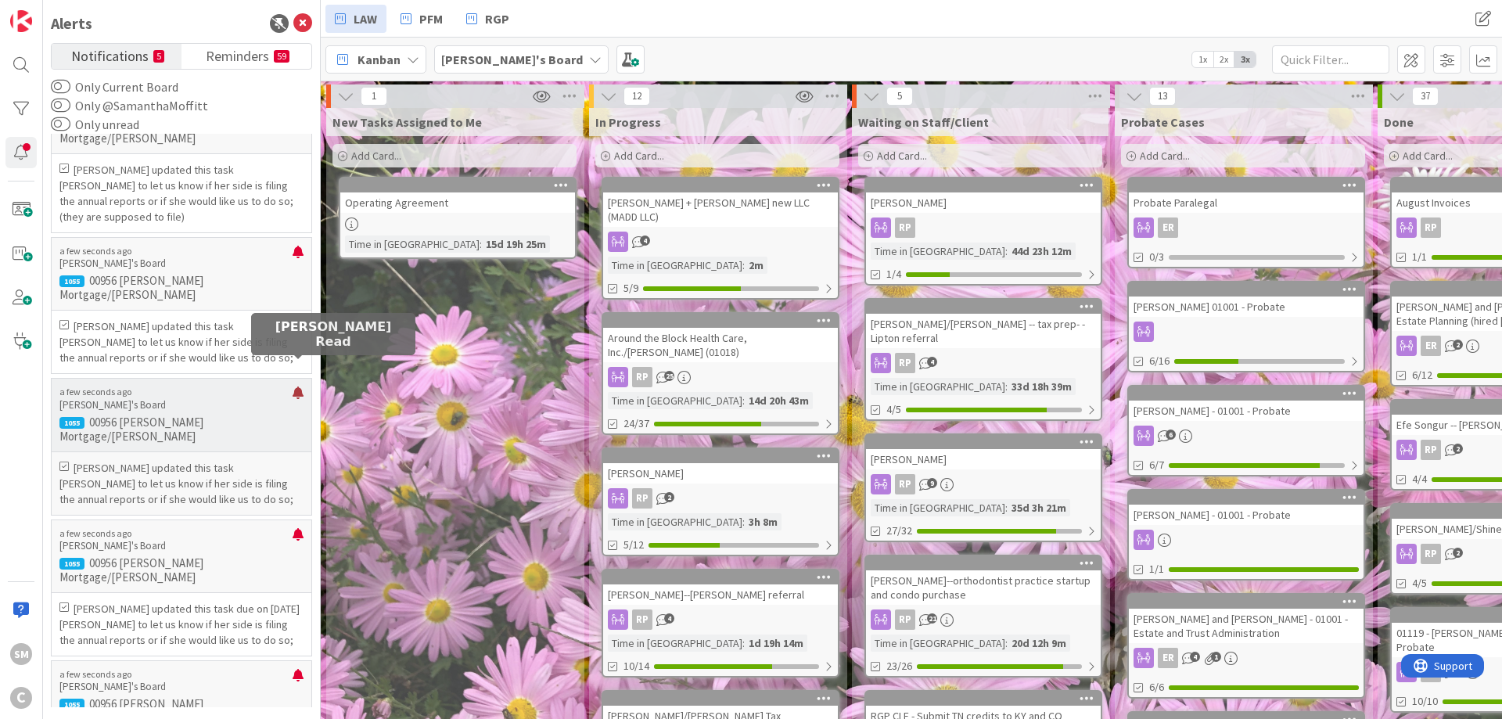
click at [298, 386] on div at bounding box center [298, 398] width 11 height 25
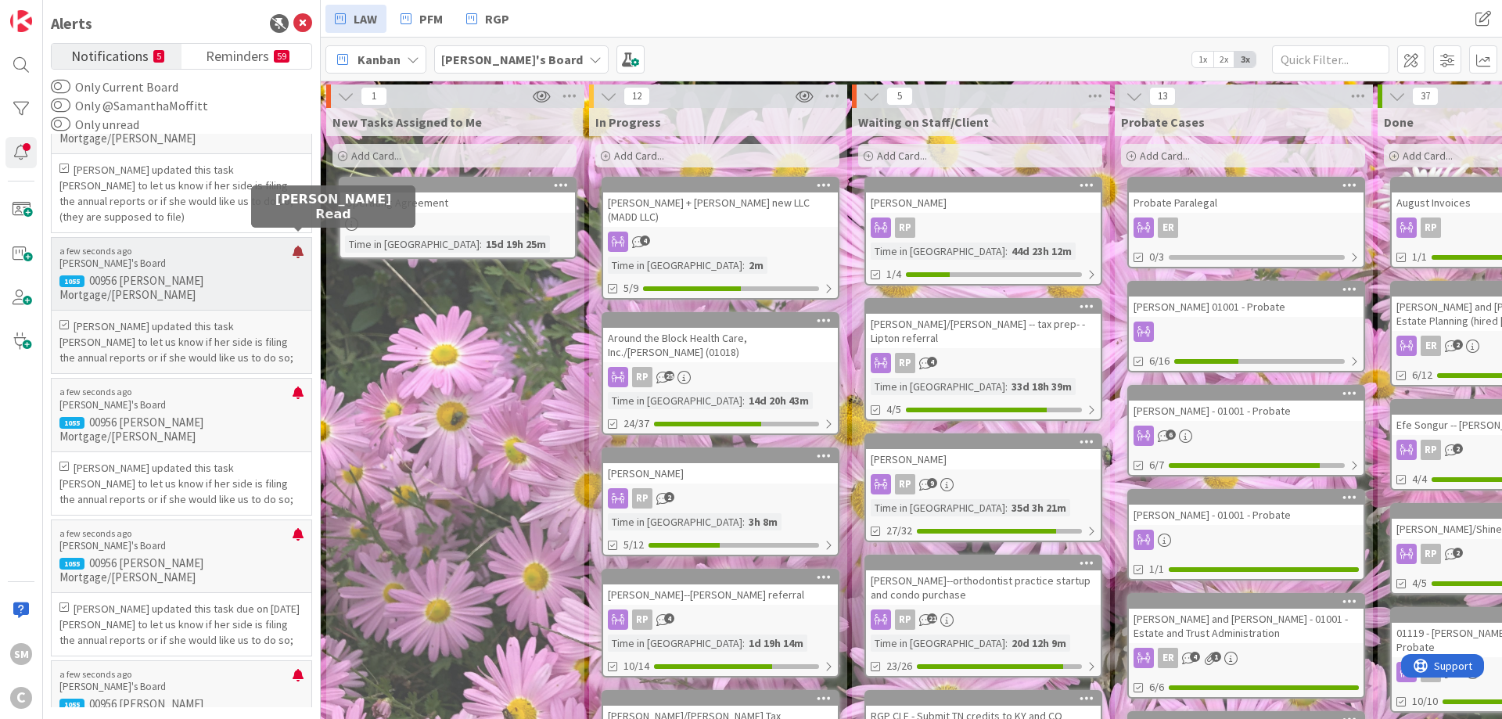
click at [297, 246] on div at bounding box center [298, 258] width 11 height 25
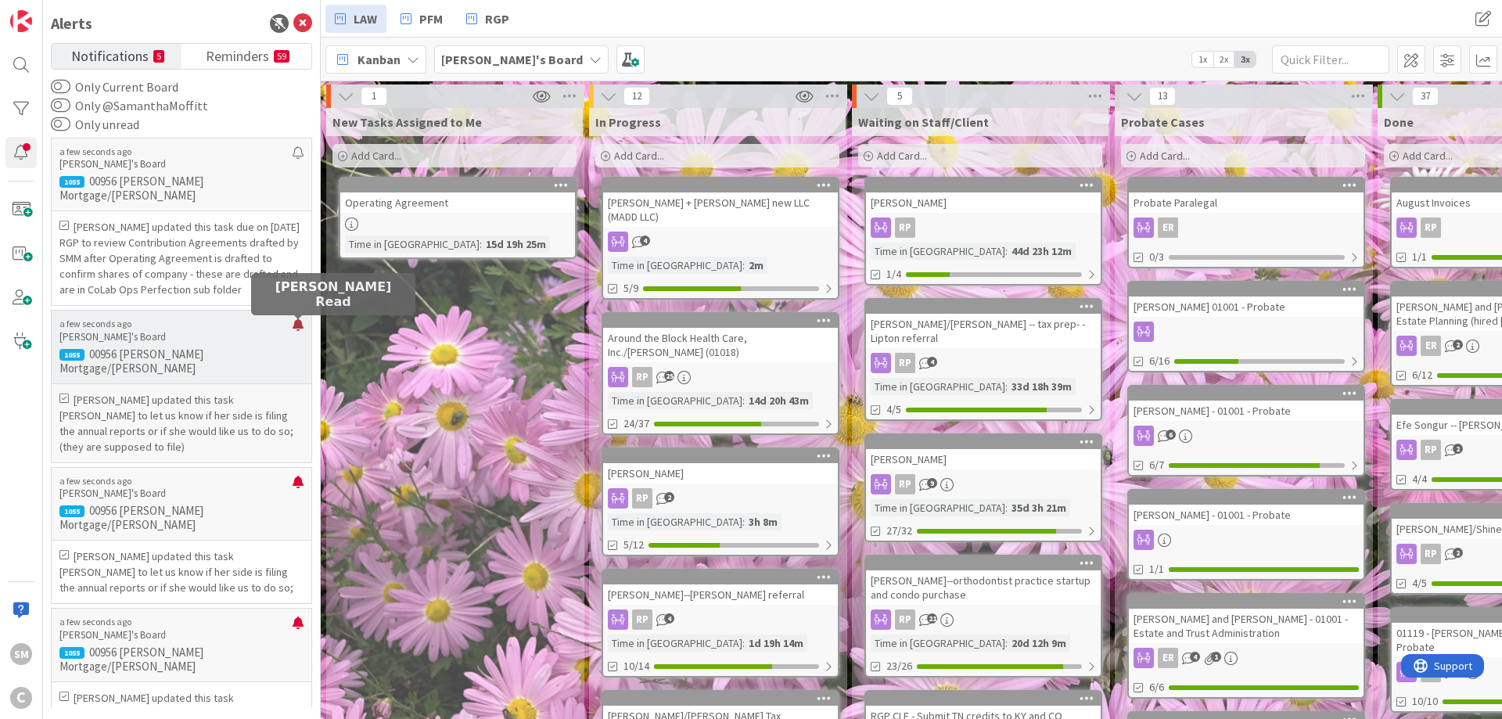
click at [295, 325] on div at bounding box center [298, 330] width 11 height 25
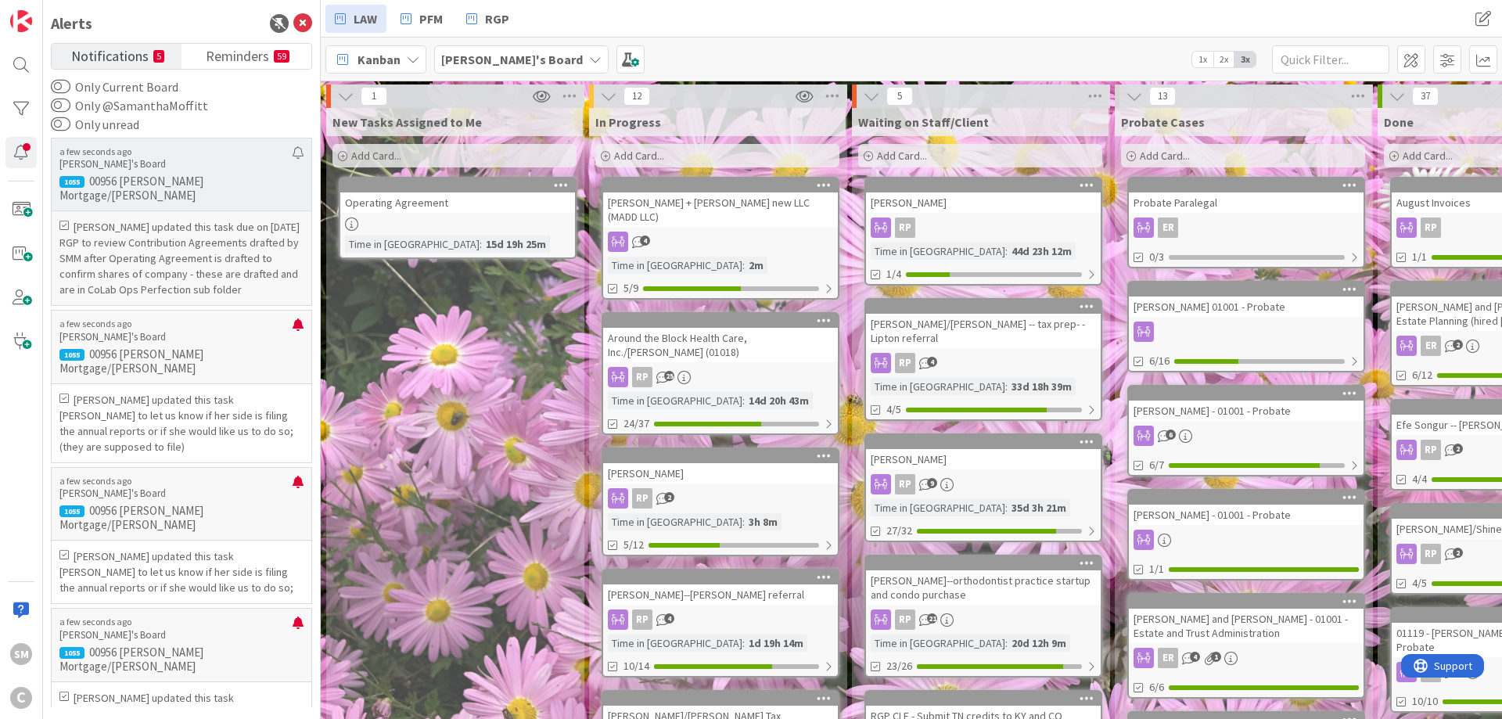
click at [146, 219] on p "[PERSON_NAME] updated this task due on [DATE]" at bounding box center [181, 227] width 244 height 16
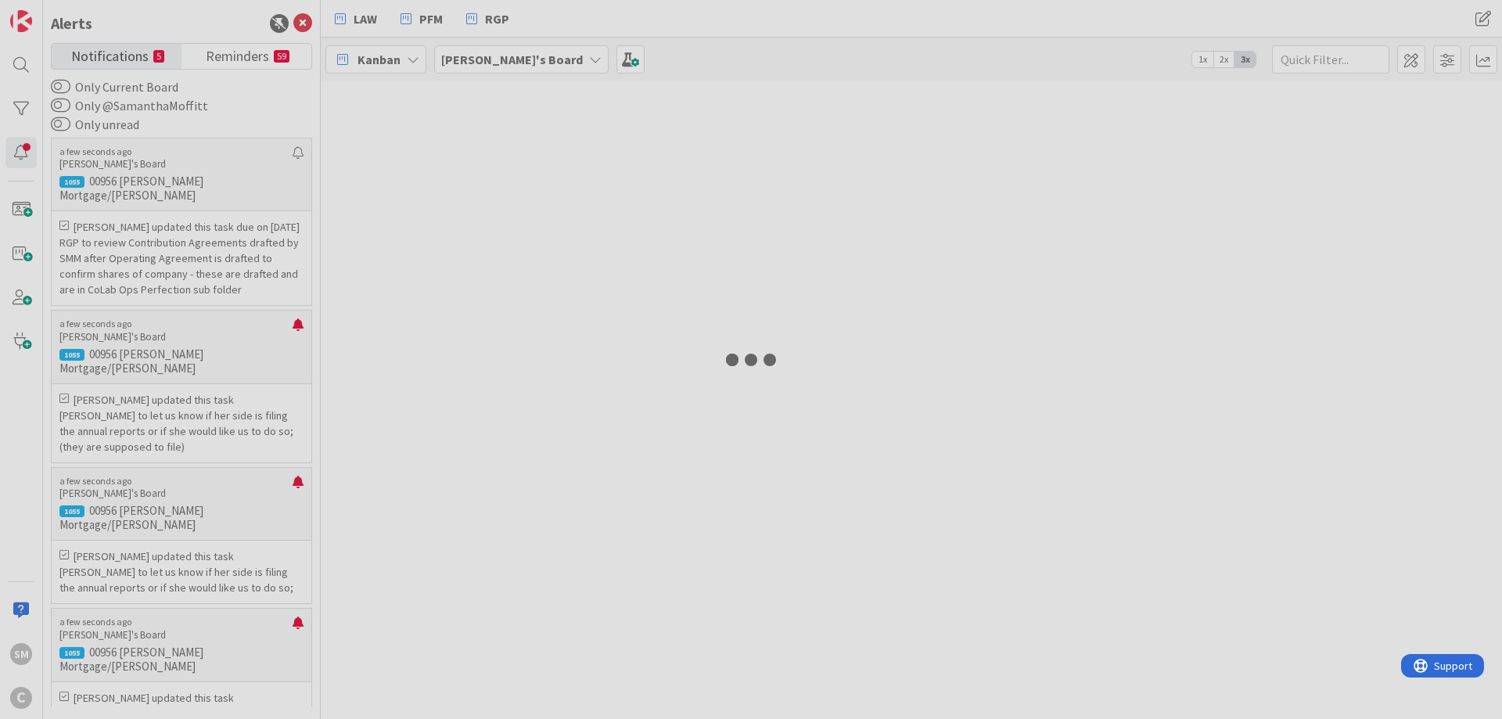
type input "hus"
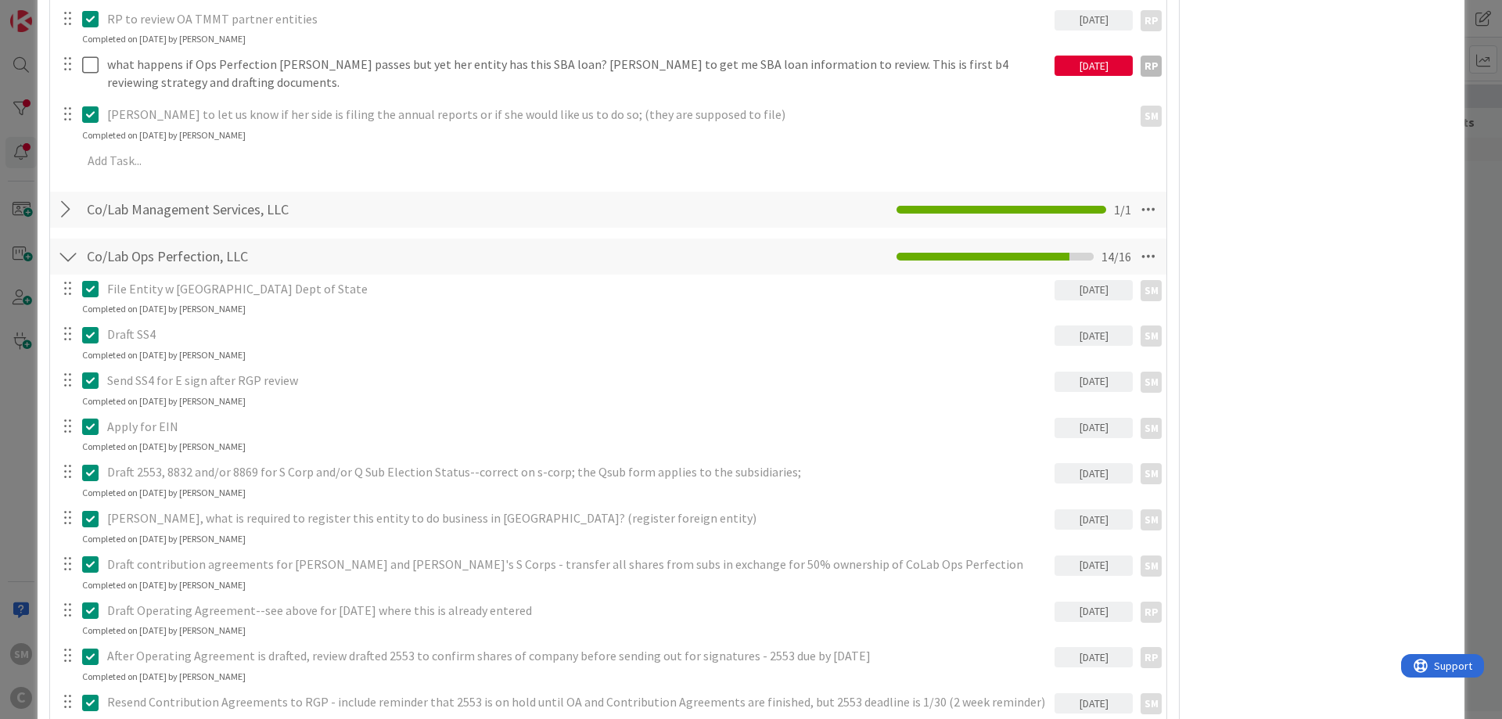
scroll to position [3755, 0]
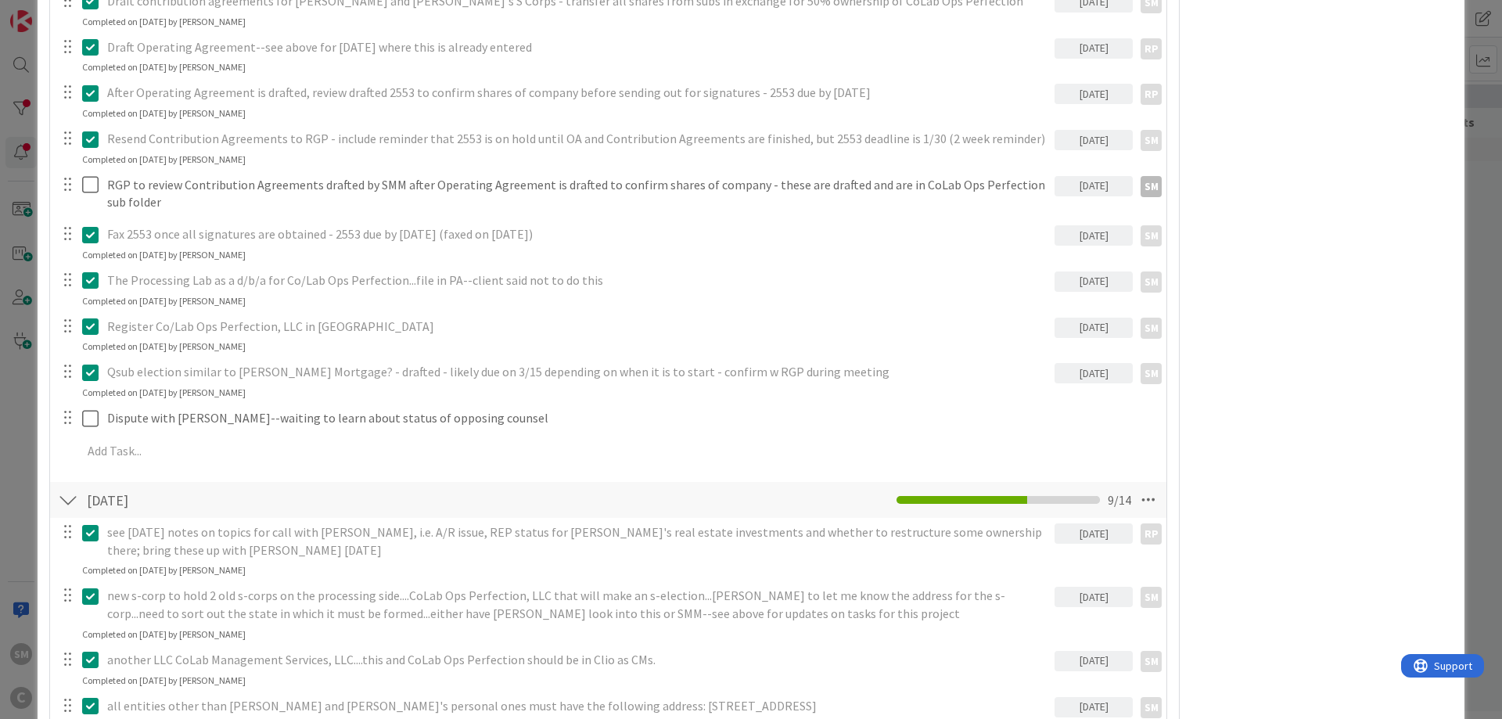
click at [1486, 411] on div "ID 1055 [PERSON_NAME]'s Board RGP [DATE] Title 32 / 128 00956 [PERSON_NAME] Mor…" at bounding box center [751, 359] width 1502 height 719
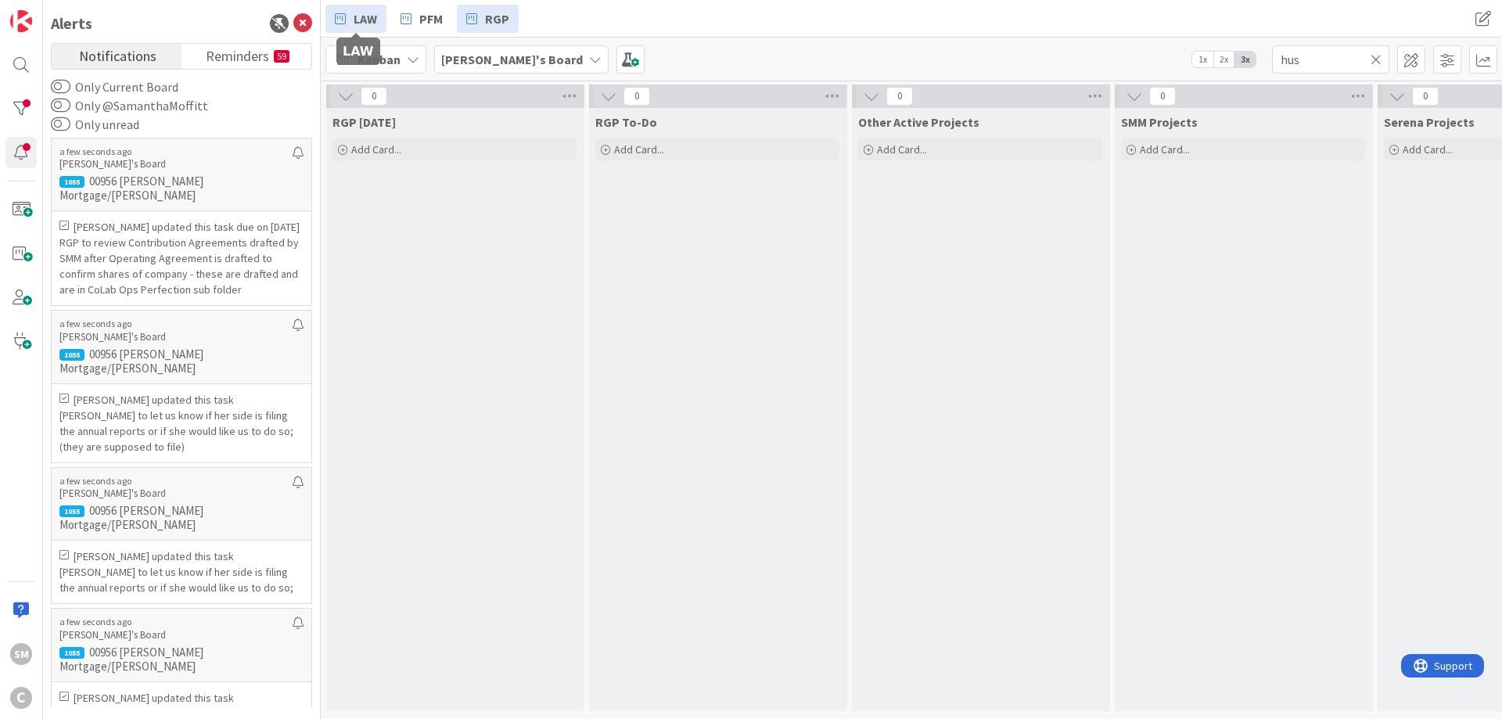
click at [357, 17] on span "LAW" at bounding box center [365, 18] width 23 height 19
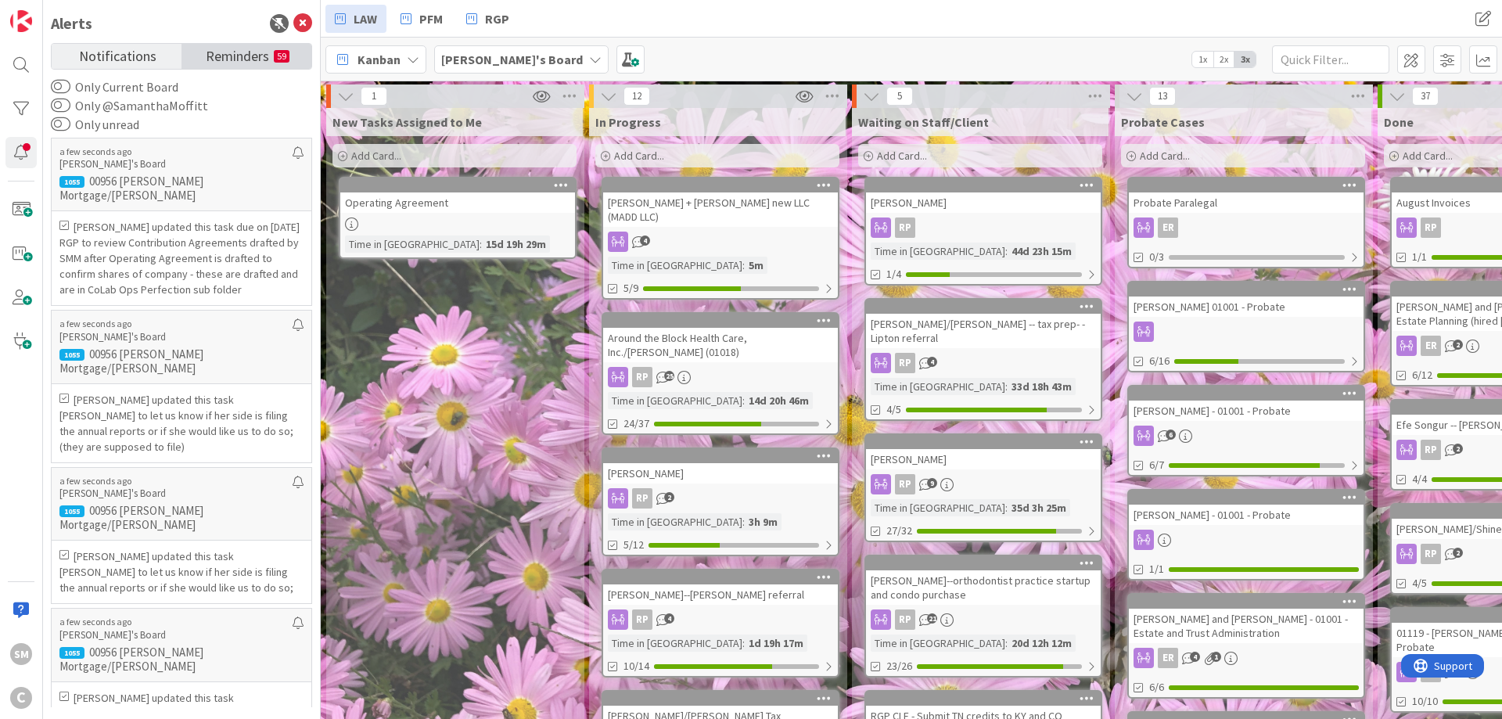
click at [250, 56] on span "Reminders" at bounding box center [237, 55] width 63 height 22
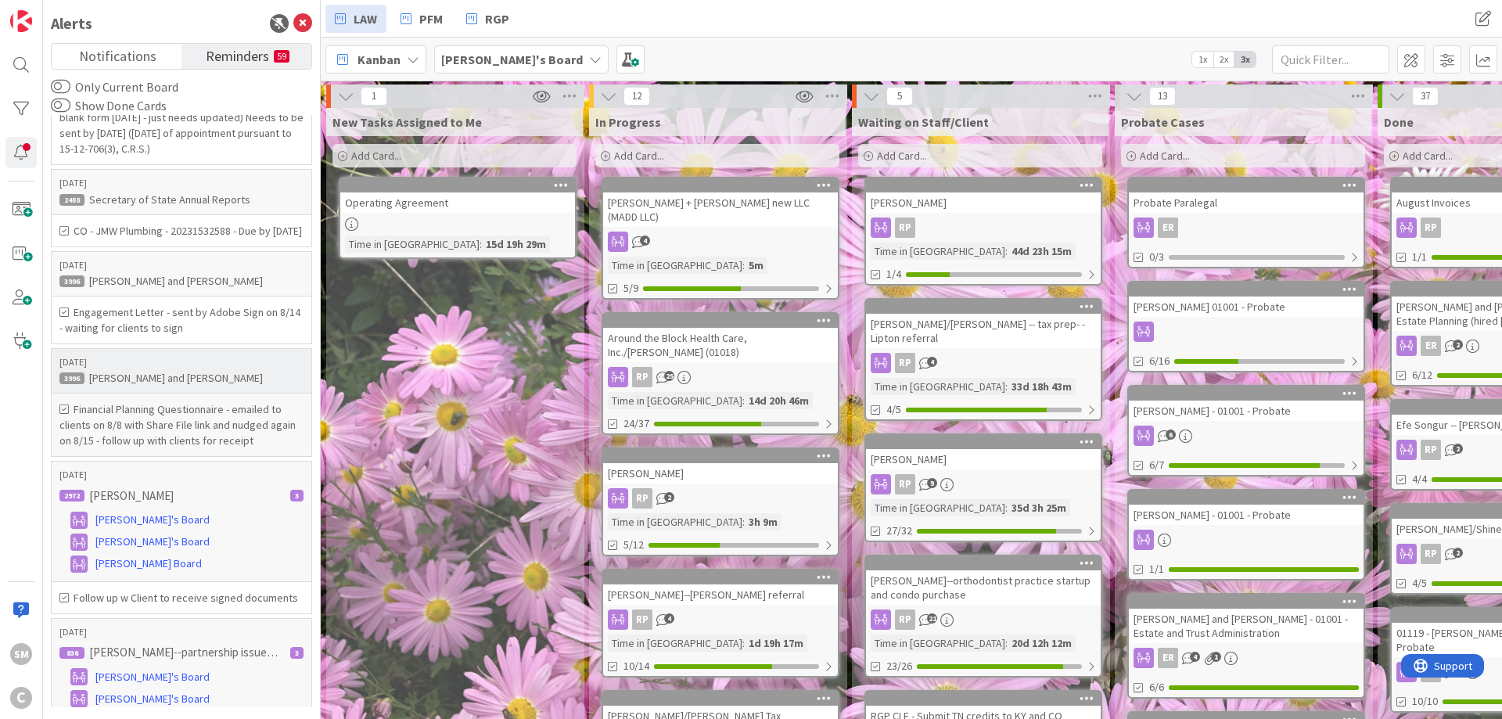
scroll to position [188, 0]
click at [164, 325] on h6 "Engagement Letter - sent by Adobe Sign on 8/14 - waiting for clients to sign" at bounding box center [181, 318] width 244 height 31
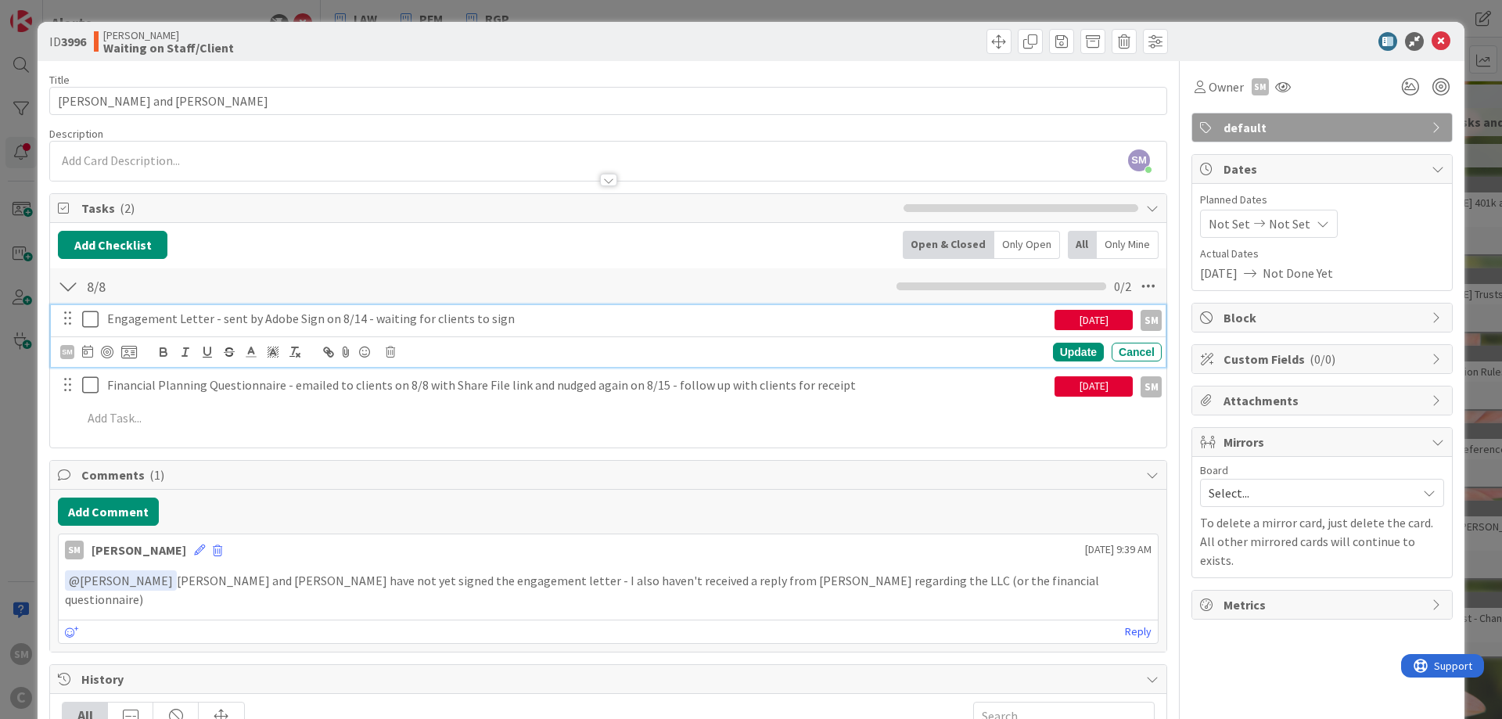
click at [516, 314] on p "Engagement Letter - sent by Adobe Sign on 8/14 - waiting for clients to sign" at bounding box center [577, 319] width 941 height 18
click at [1086, 322] on div "[DATE]" at bounding box center [1093, 320] width 78 height 20
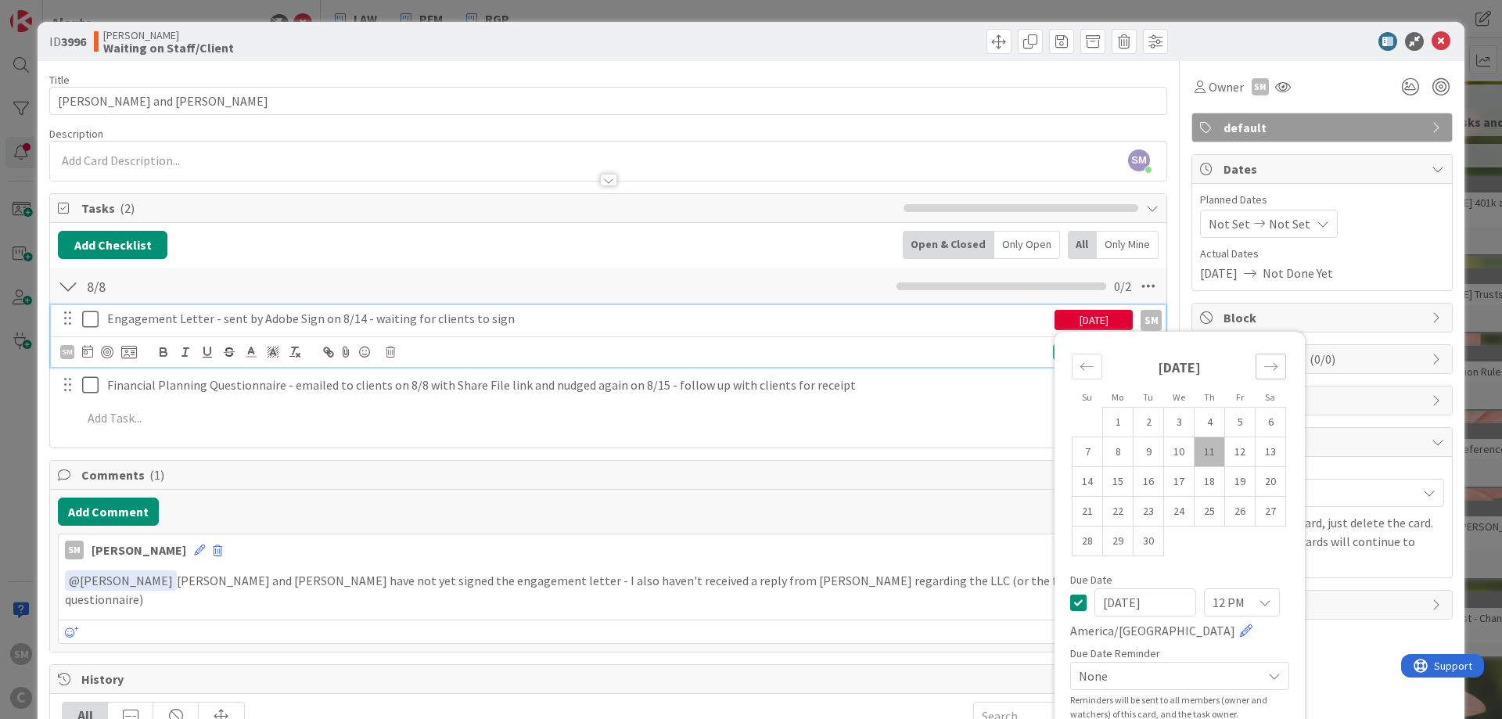
click at [1280, 361] on div "Move forward to switch to the next month." at bounding box center [1271, 367] width 31 height 26
click at [1250, 454] on td "10" at bounding box center [1240, 452] width 31 height 30
type input "[DATE]"
click at [976, 357] on div "Update Cancel" at bounding box center [948, 352] width 426 height 19
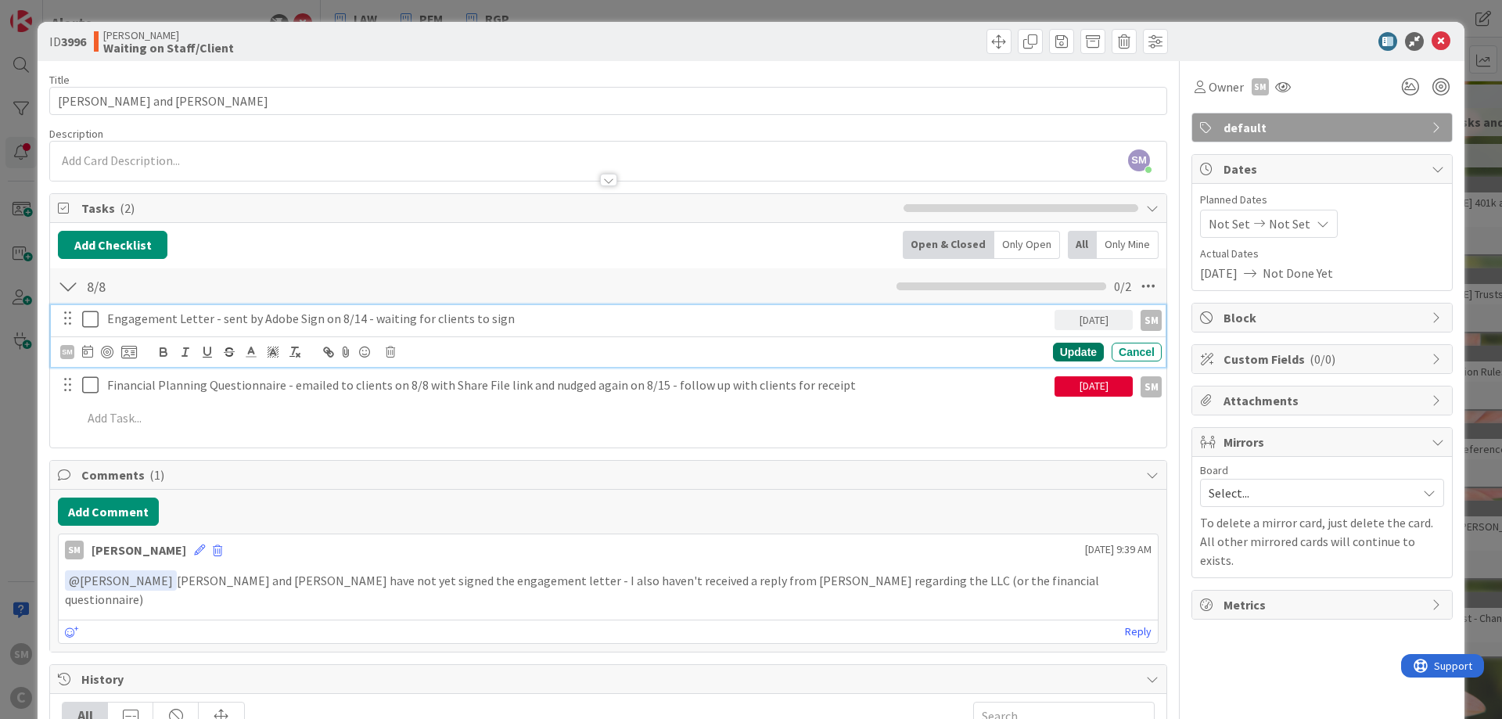
click at [1090, 353] on div "Update" at bounding box center [1078, 352] width 51 height 19
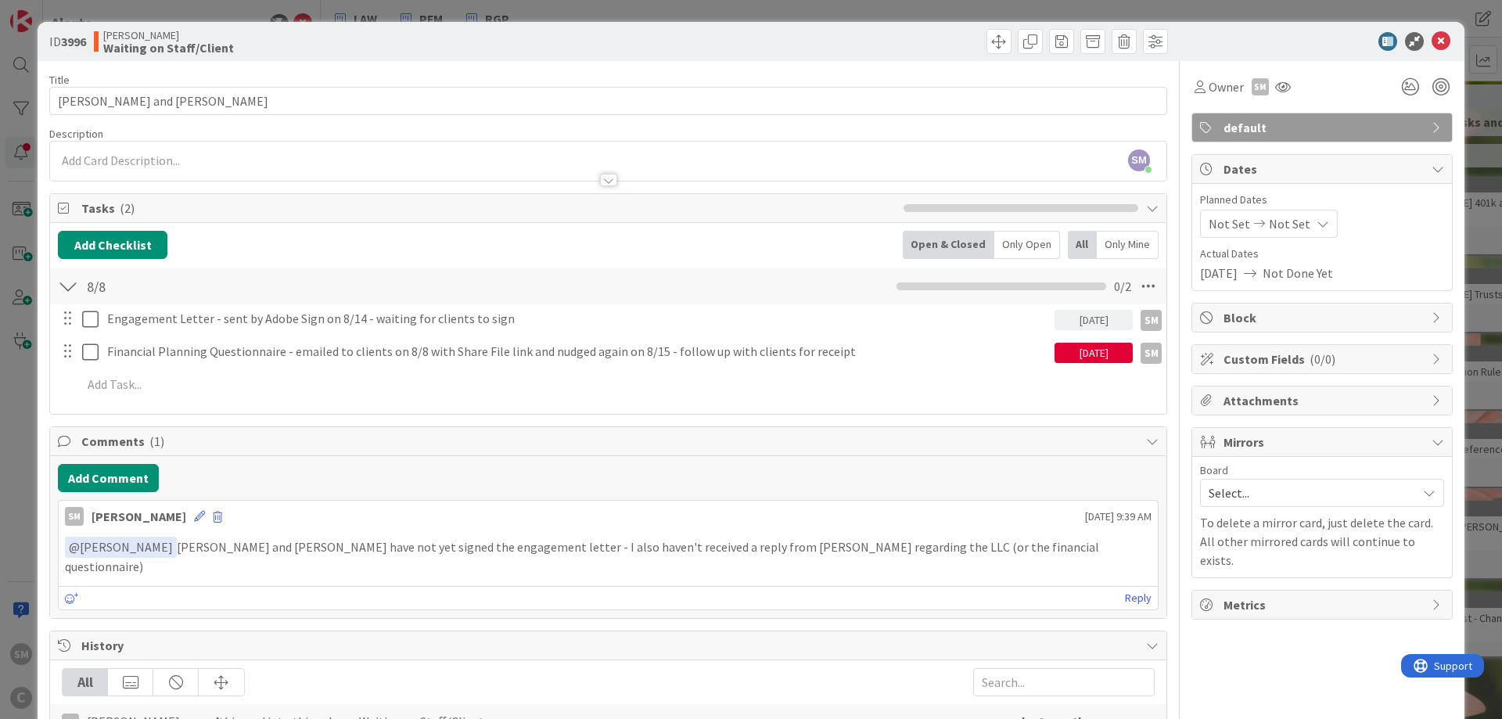
click at [1099, 351] on div "[DATE]" at bounding box center [1093, 353] width 78 height 20
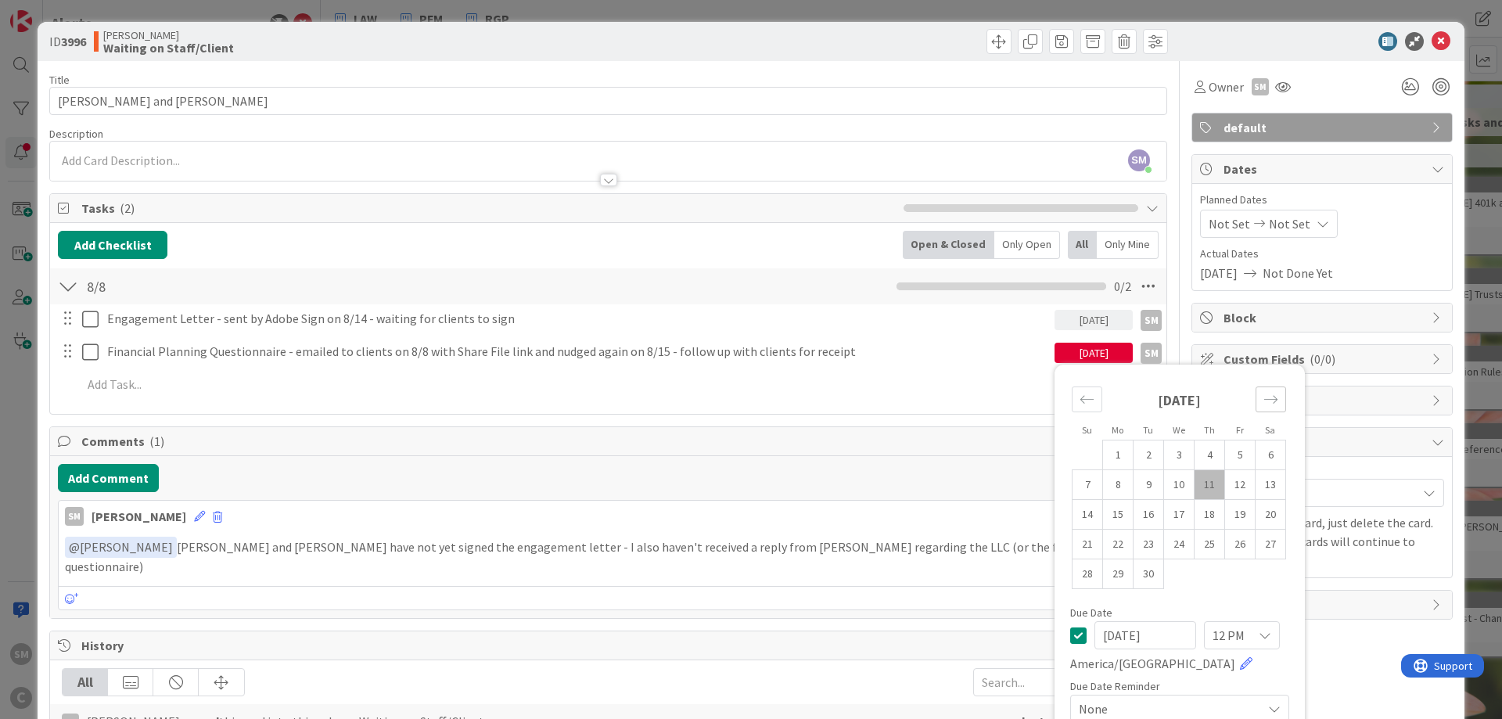
click at [1263, 394] on div "Move forward to switch to the next month." at bounding box center [1271, 399] width 31 height 26
click at [1231, 482] on td "10" at bounding box center [1240, 485] width 31 height 30
type input "[DATE]"
click at [754, 411] on div "Add Checklist Open & Closed Only Open All Only Mine 8/8 Checklist Name 3 / 64 8…" at bounding box center [608, 318] width 1116 height 191
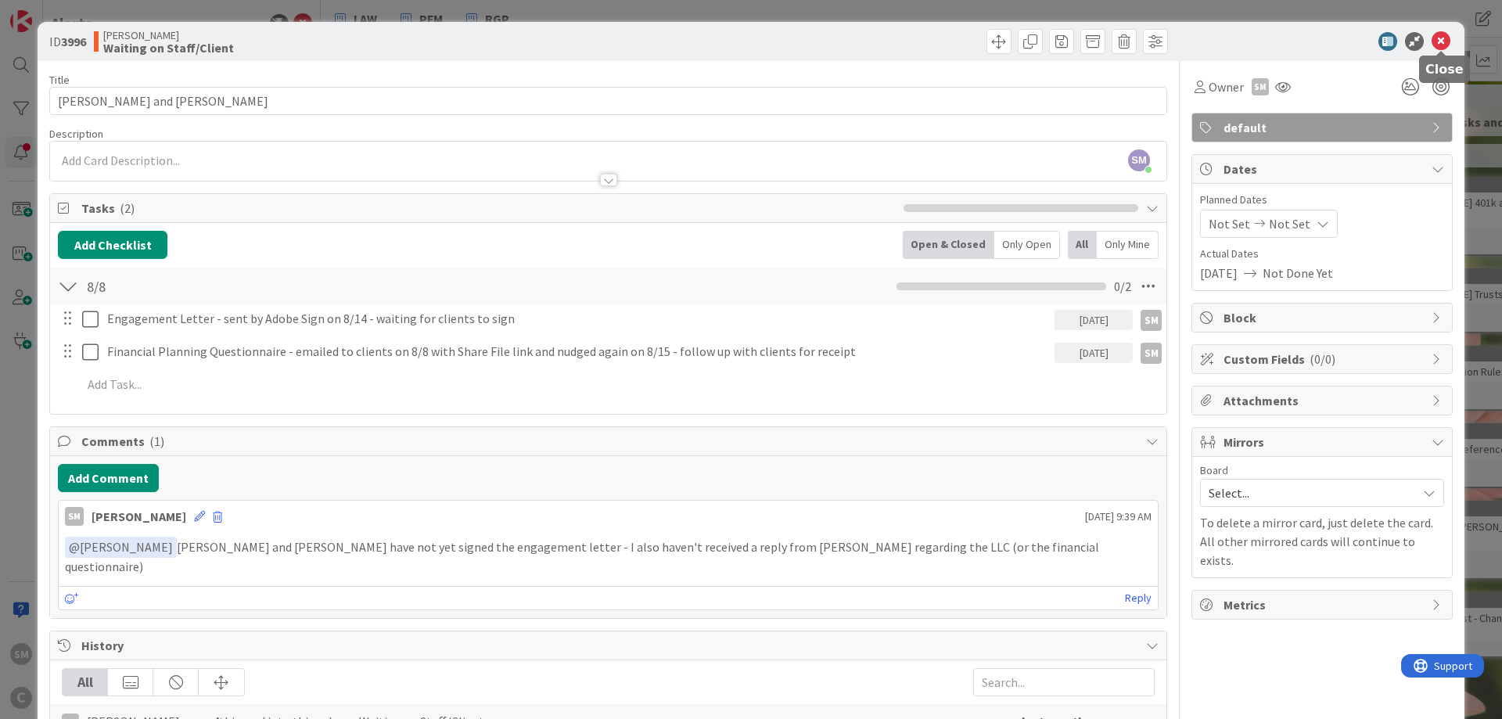
click at [1444, 38] on icon at bounding box center [1441, 41] width 19 height 19
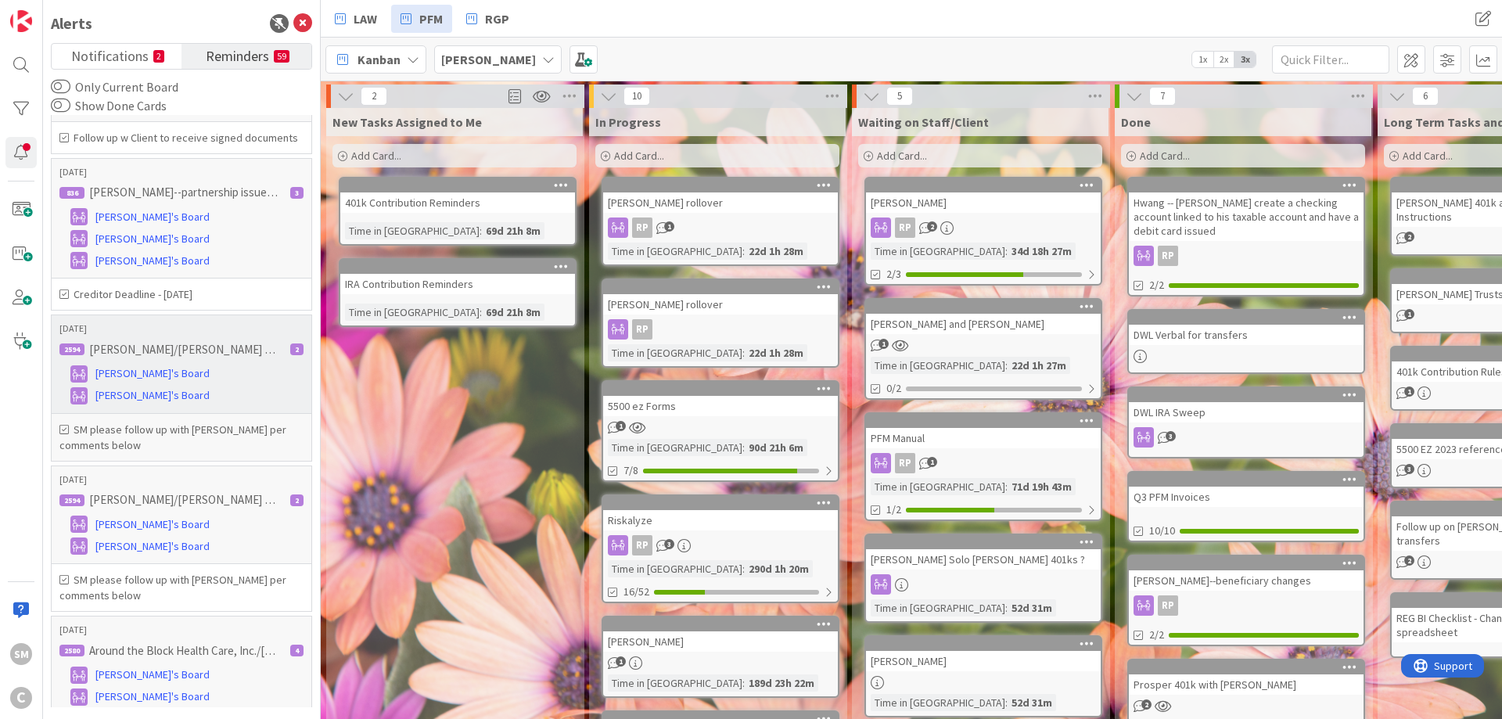
scroll to position [469, 0]
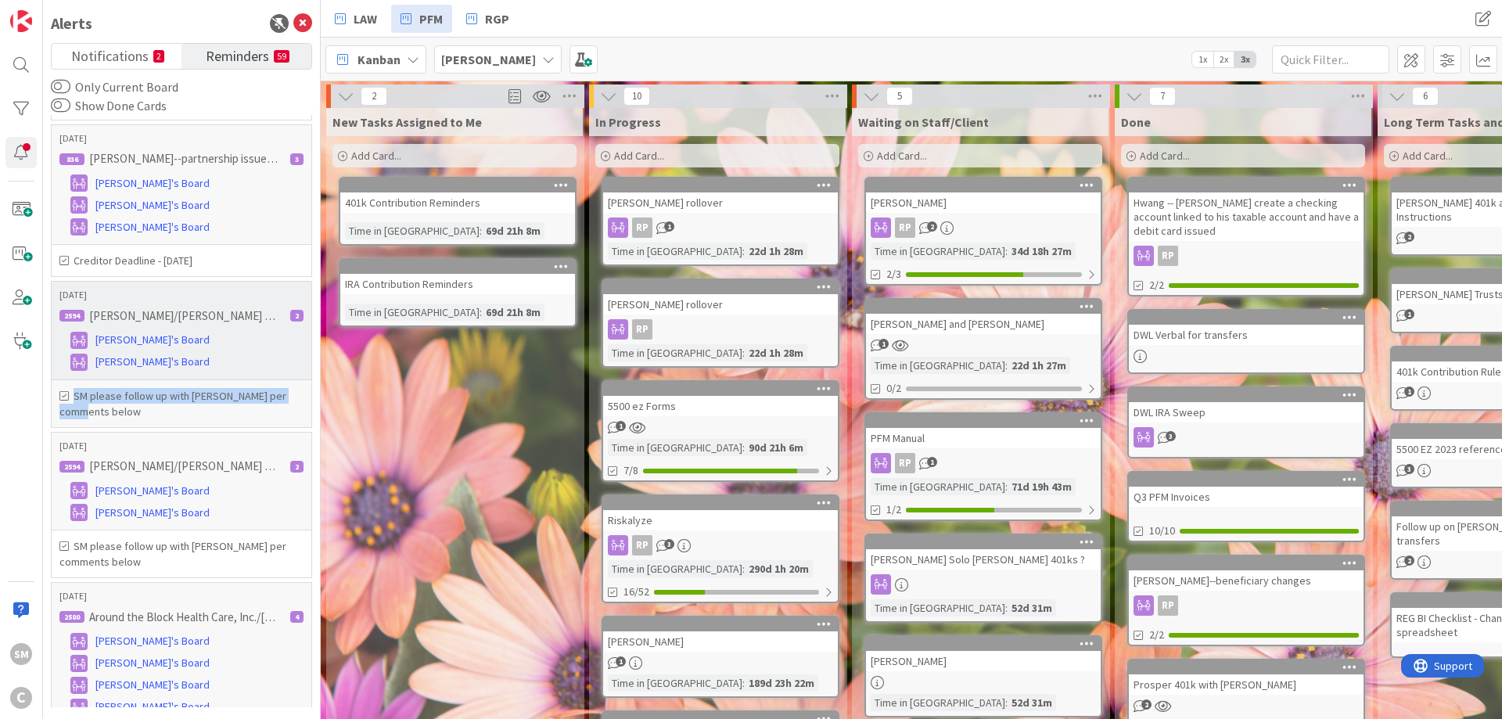
drag, startPoint x: 135, startPoint y: 431, endPoint x: 70, endPoint y: 418, distance: 67.0
click at [70, 418] on h6 "SM please follow up with [PERSON_NAME] per comments below" at bounding box center [181, 403] width 244 height 31
click at [113, 419] on h6 "SM please follow up with [PERSON_NAME] per comments below" at bounding box center [181, 403] width 244 height 31
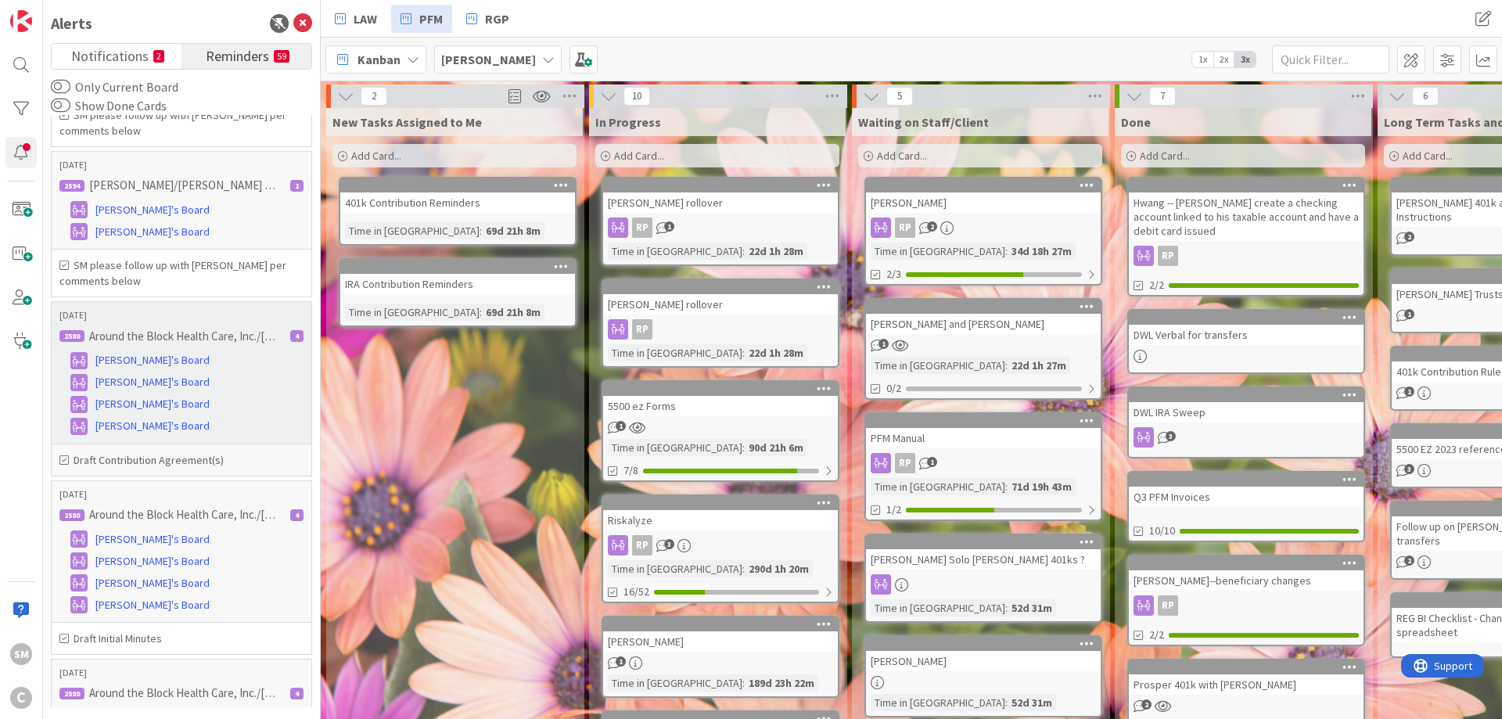
scroll to position [751, 0]
drag, startPoint x: 241, startPoint y: 478, endPoint x: 74, endPoint y: 489, distance: 167.0
click at [74, 475] on div "Draft Contribution Agreement(s)" at bounding box center [182, 459] width 260 height 31
click at [289, 467] on h6 "Draft Contribution Agreement(s)" at bounding box center [181, 459] width 244 height 16
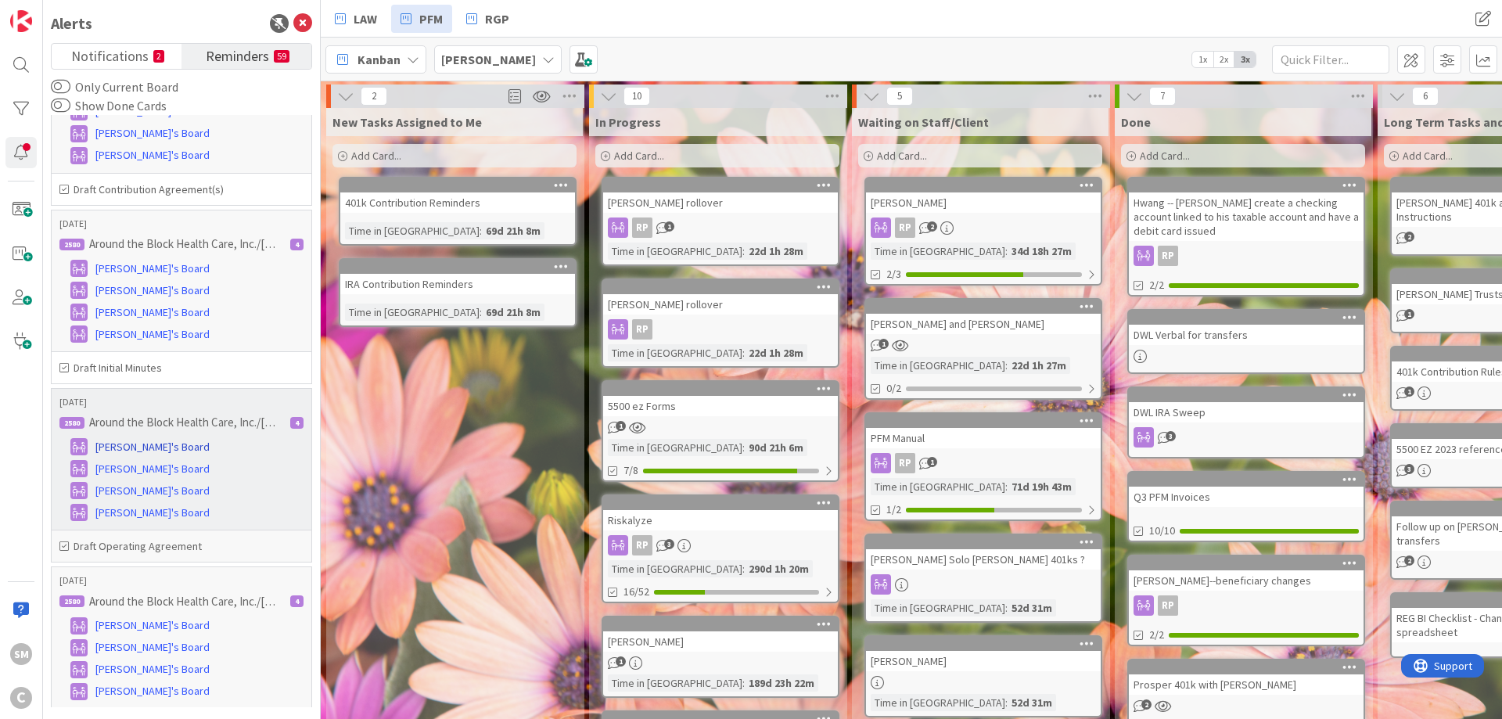
scroll to position [1033, 0]
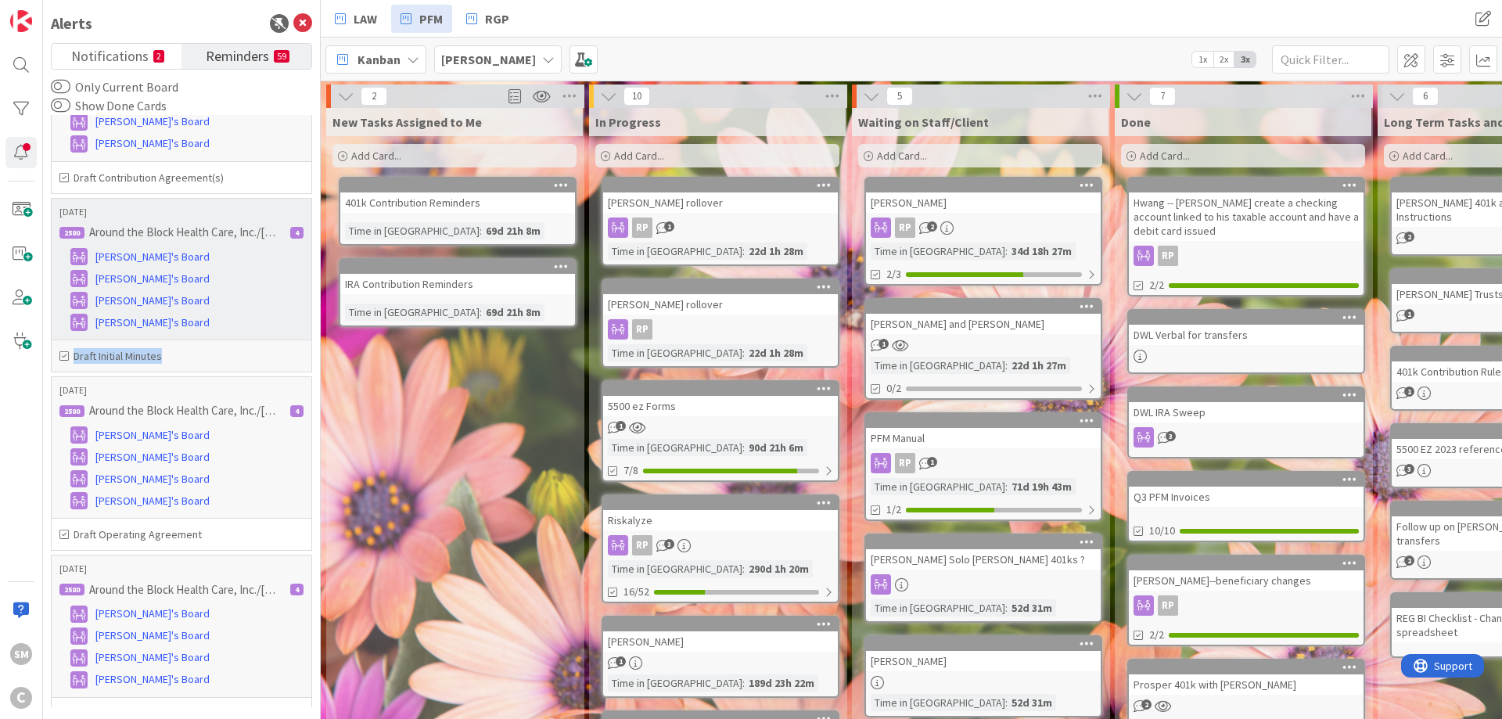
drag, startPoint x: 230, startPoint y: 366, endPoint x: 64, endPoint y: 370, distance: 165.9
click at [64, 370] on div "Draft Initial Minutes" at bounding box center [182, 355] width 260 height 31
click at [282, 364] on h6 "Draft Initial Minutes" at bounding box center [181, 356] width 244 height 16
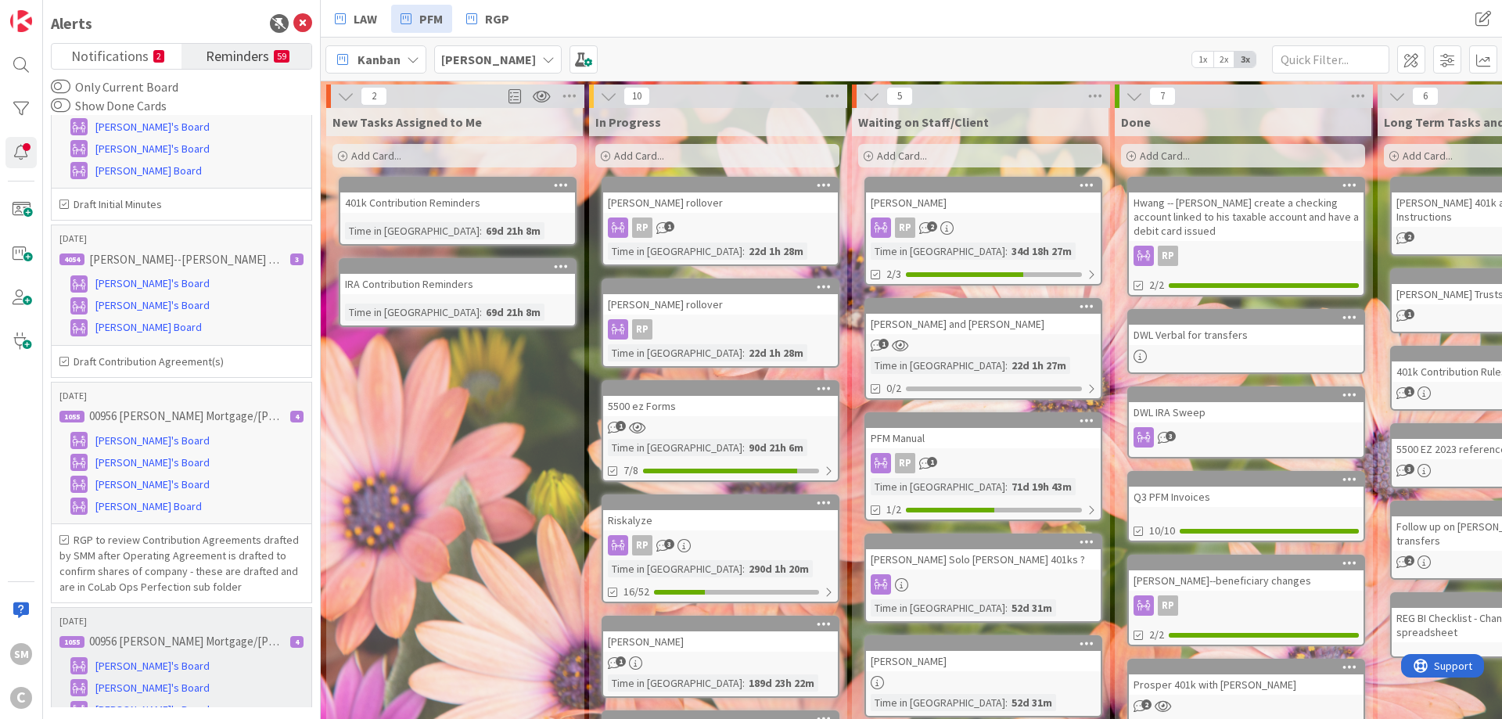
scroll to position [4975, 0]
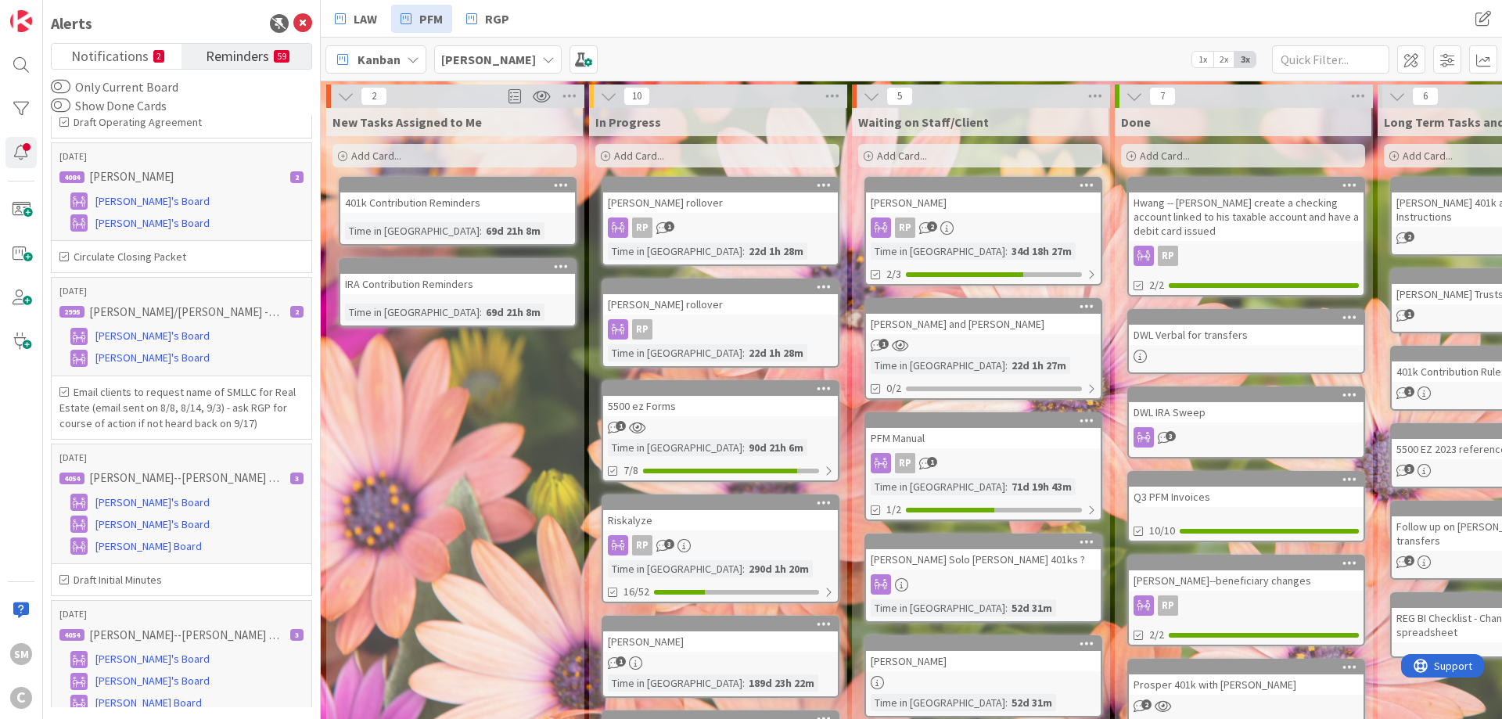
click at [561, 399] on div "New Tasks Assigned to Me Add Card... 401k Contribution Reminders Time in Column…" at bounding box center [454, 679] width 257 height 1142
click at [120, 57] on span "Notifications" at bounding box center [109, 55] width 77 height 22
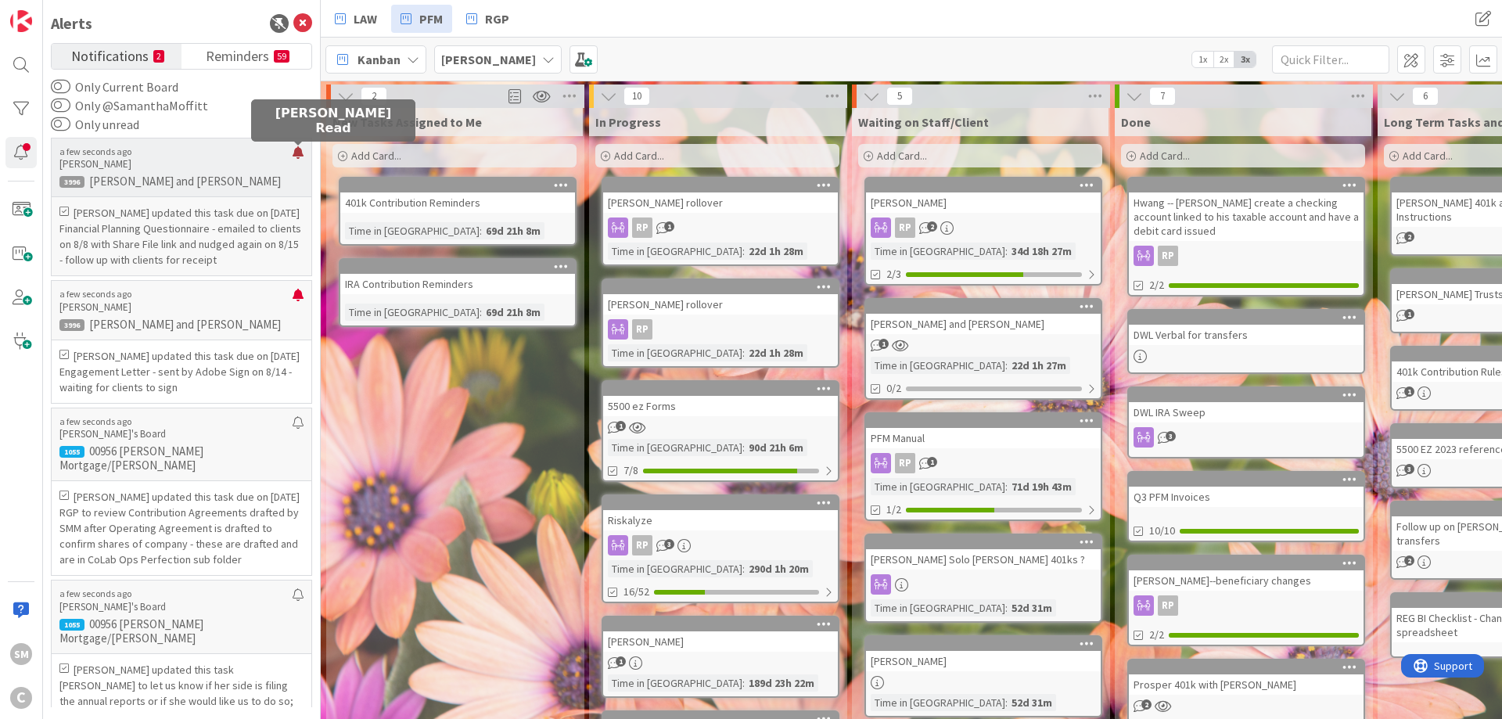
click at [300, 149] on div at bounding box center [298, 158] width 11 height 25
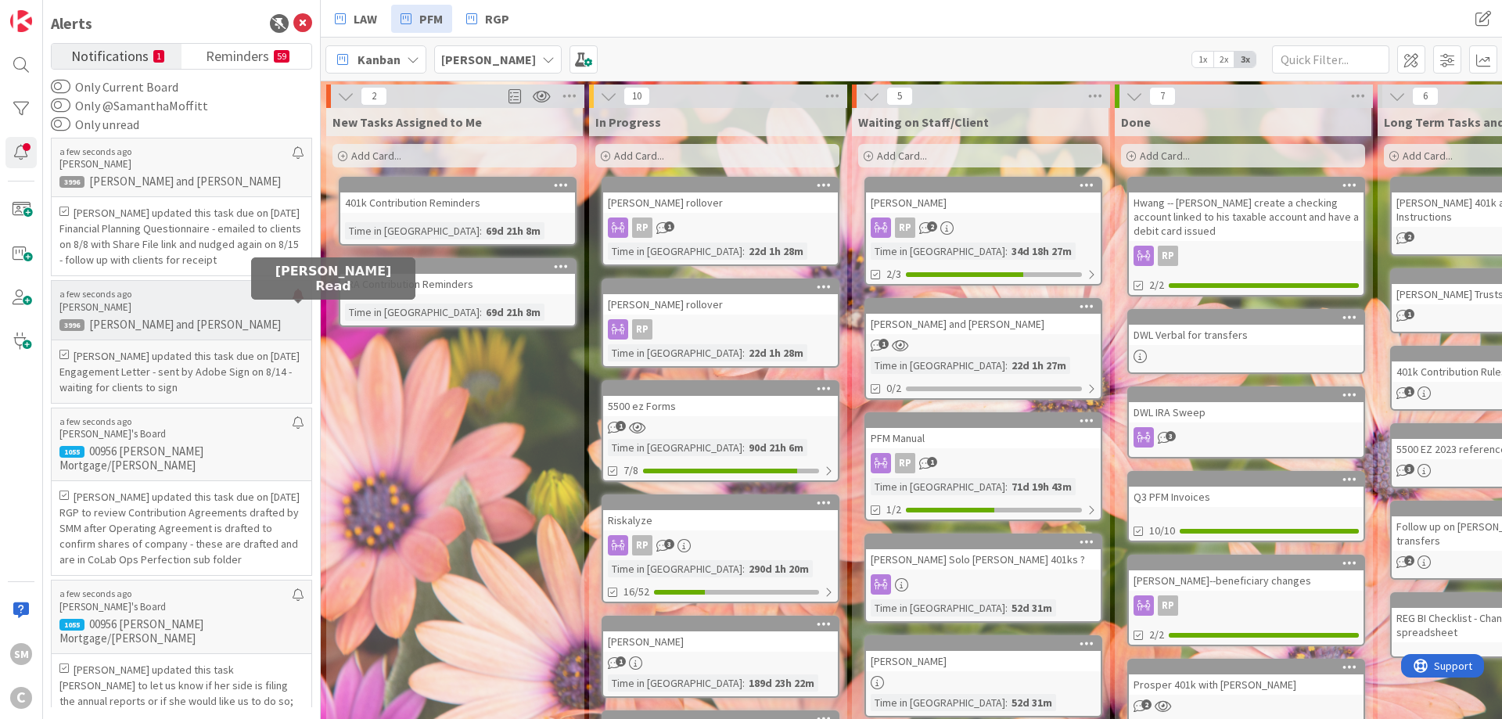
click at [300, 314] on div at bounding box center [298, 301] width 11 height 25
click at [300, 307] on div at bounding box center [298, 301] width 11 height 25
click at [482, 419] on div "New Tasks Assigned to Me Add Card... 401k Contribution Reminders Time in Column…" at bounding box center [454, 679] width 257 height 1142
click at [306, 16] on icon at bounding box center [302, 23] width 19 height 19
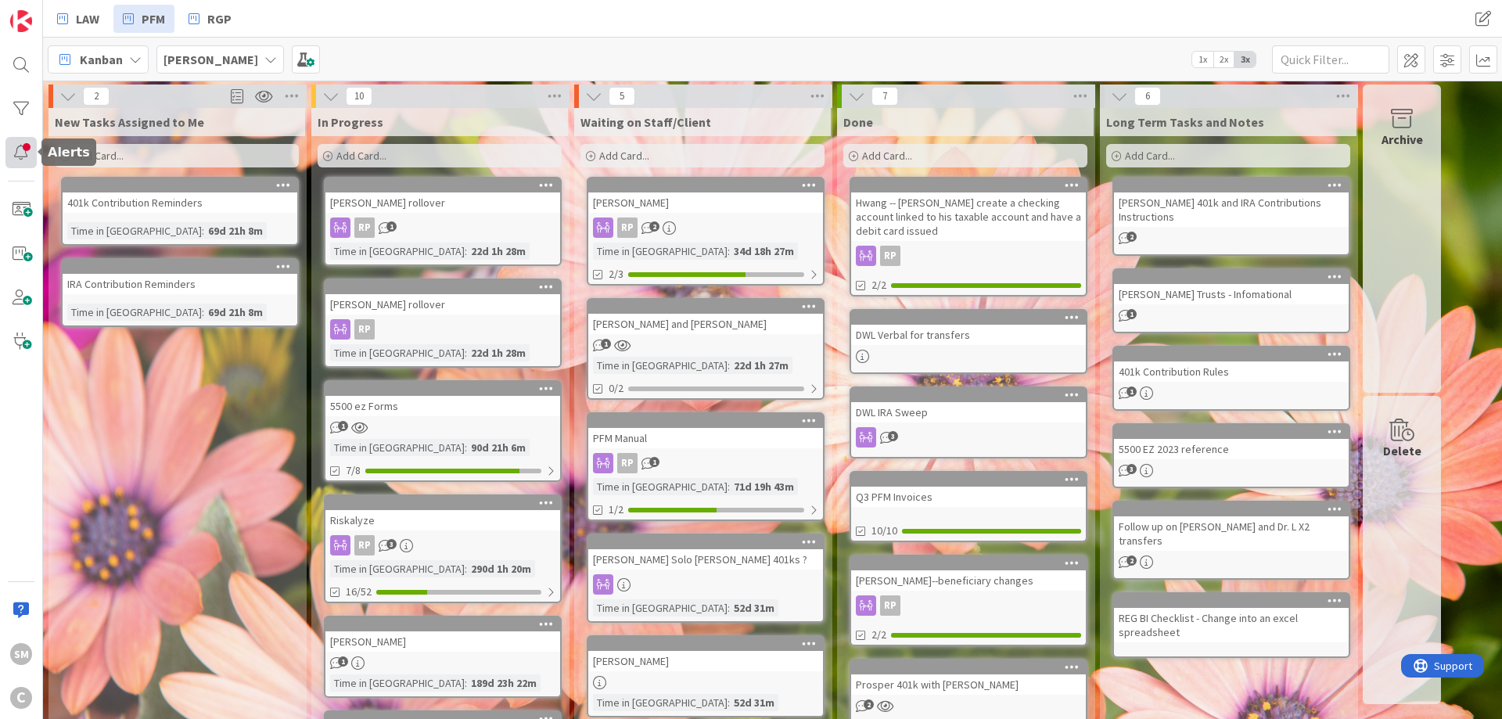
click at [19, 155] on div at bounding box center [20, 152] width 31 height 31
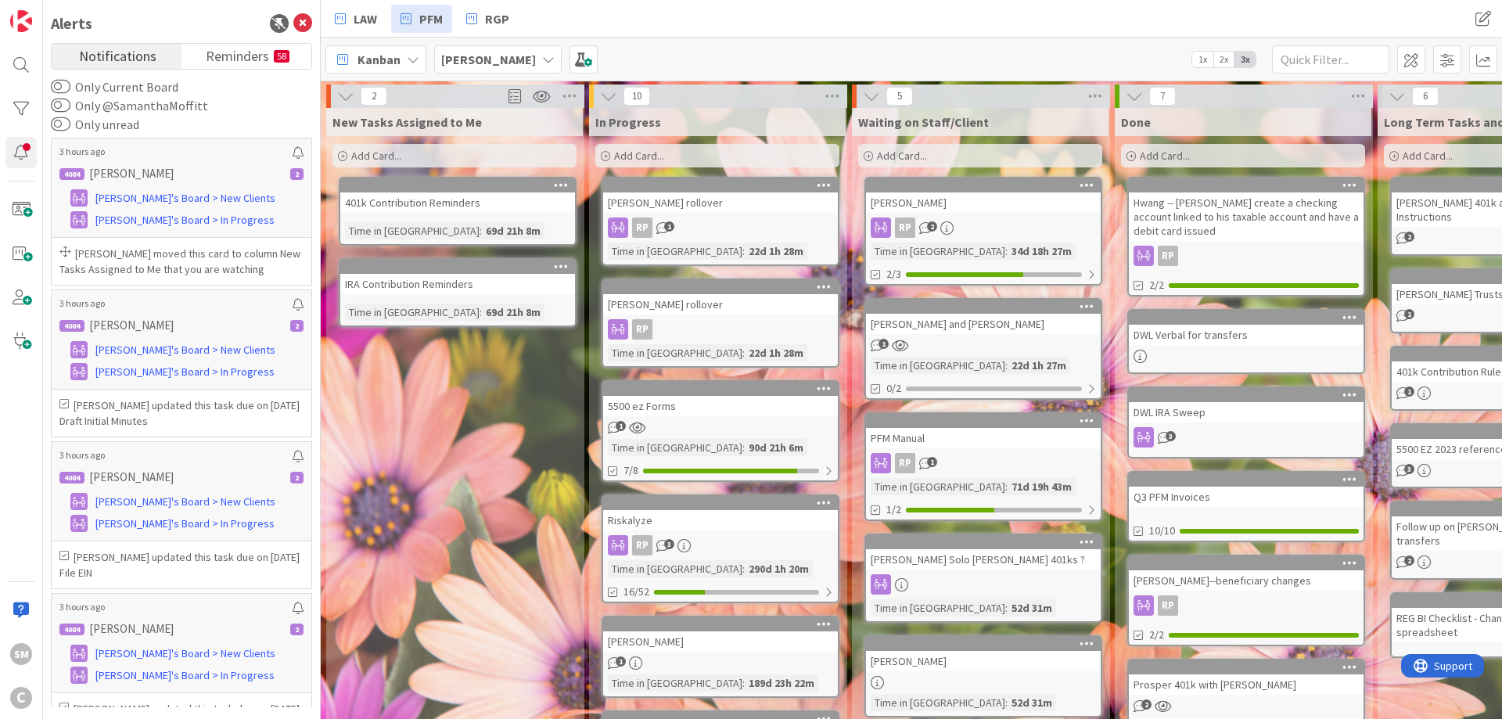
click at [413, 394] on div "New Tasks Assigned to Me Add Card... 401k Contribution Reminders Time in Column…" at bounding box center [454, 679] width 257 height 1142
click at [307, 25] on icon at bounding box center [302, 23] width 19 height 19
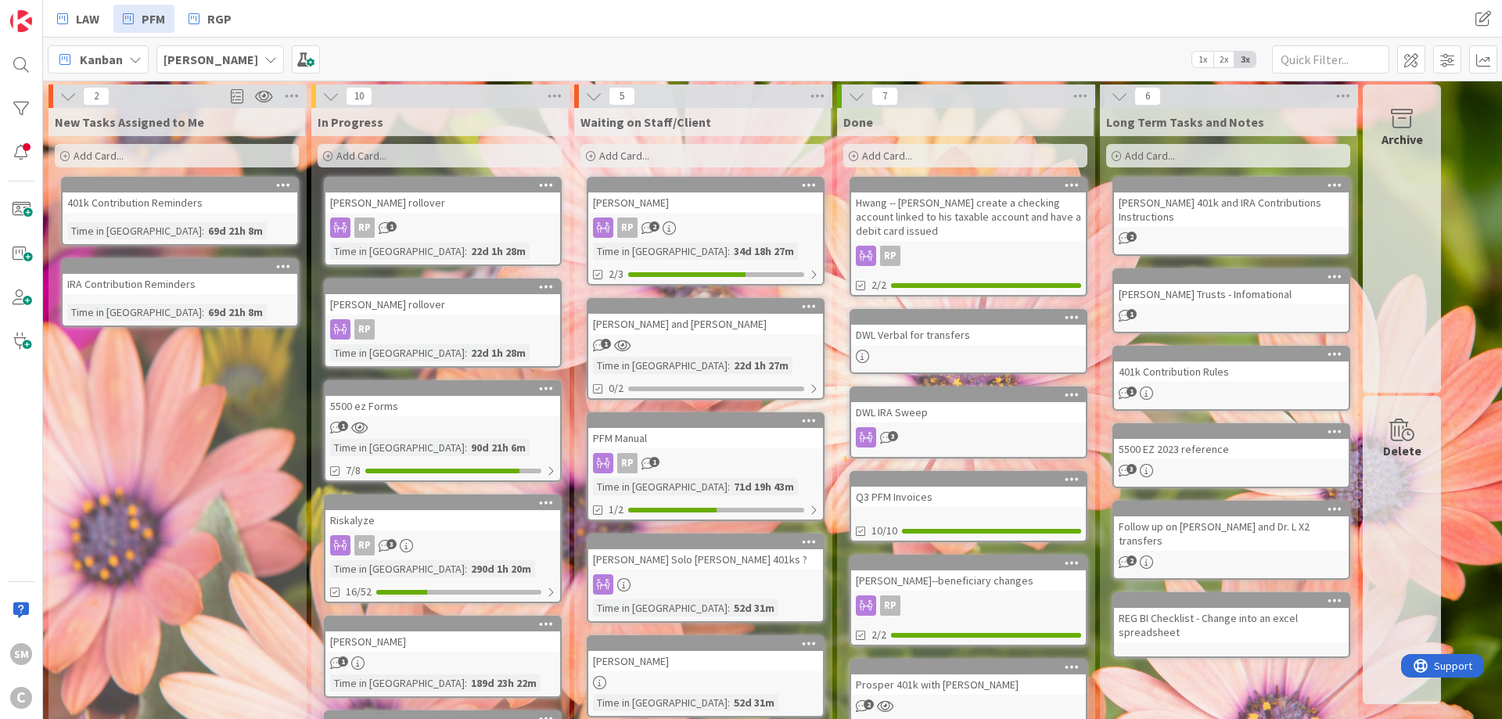
click at [118, 454] on div "New Tasks Assigned to Me Add Card... 401k Contribution Reminders Time in Column…" at bounding box center [176, 679] width 257 height 1142
drag, startPoint x: 189, startPoint y: 376, endPoint x: 52, endPoint y: 376, distance: 136.9
click at [154, 381] on div "New Tasks Assigned to Me Add Card... 401k Contribution Reminders Time in Column…" at bounding box center [176, 679] width 257 height 1142
click at [90, 23] on span "LAW" at bounding box center [87, 18] width 23 height 19
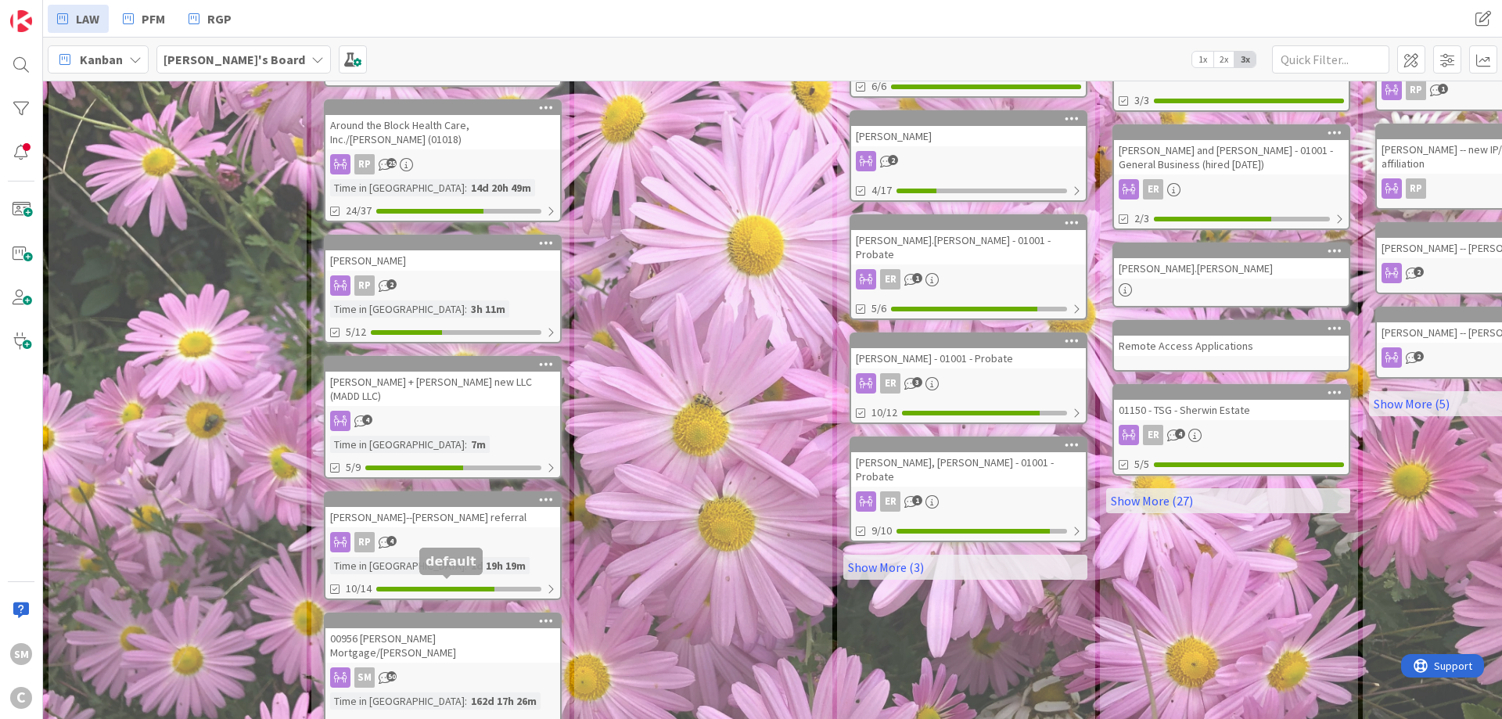
scroll to position [737, 0]
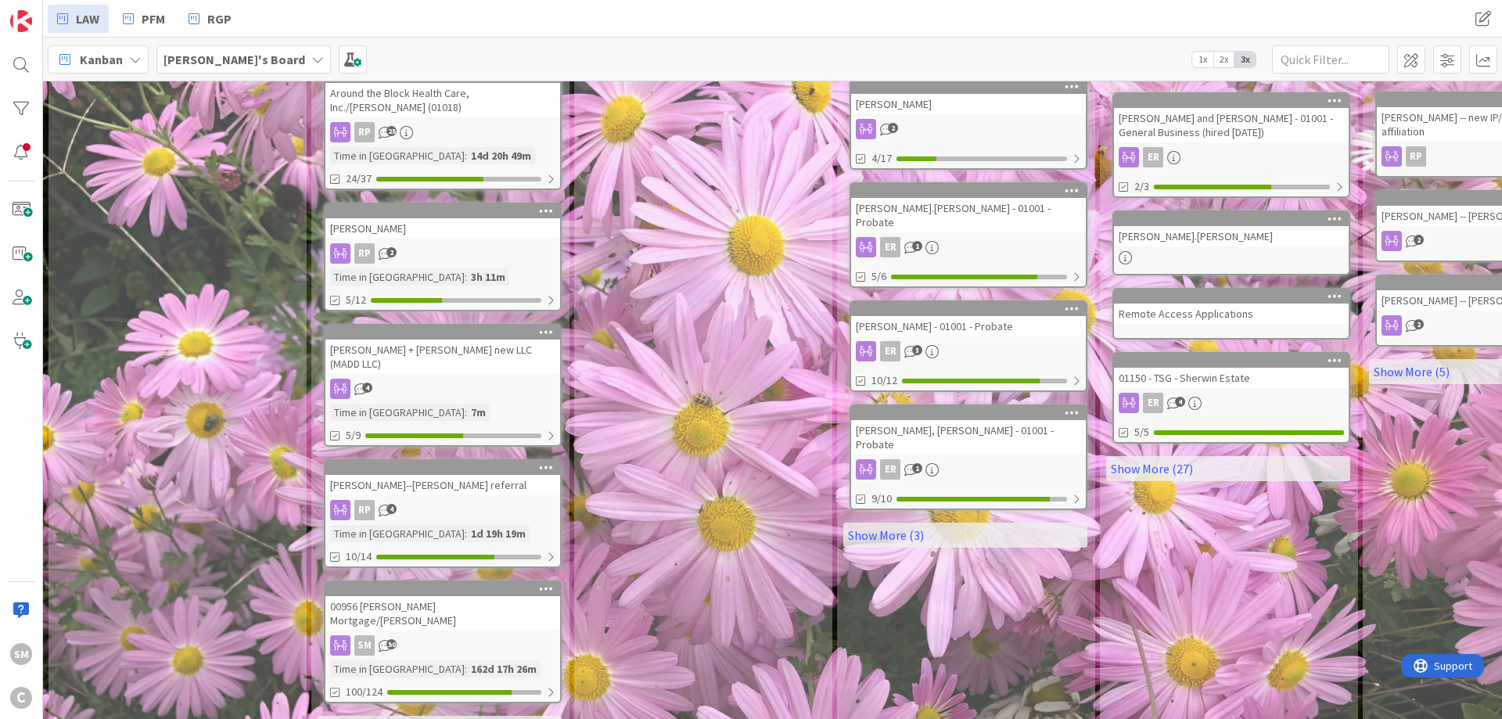
click at [361, 716] on link "Show More (3)" at bounding box center [440, 728] width 244 height 25
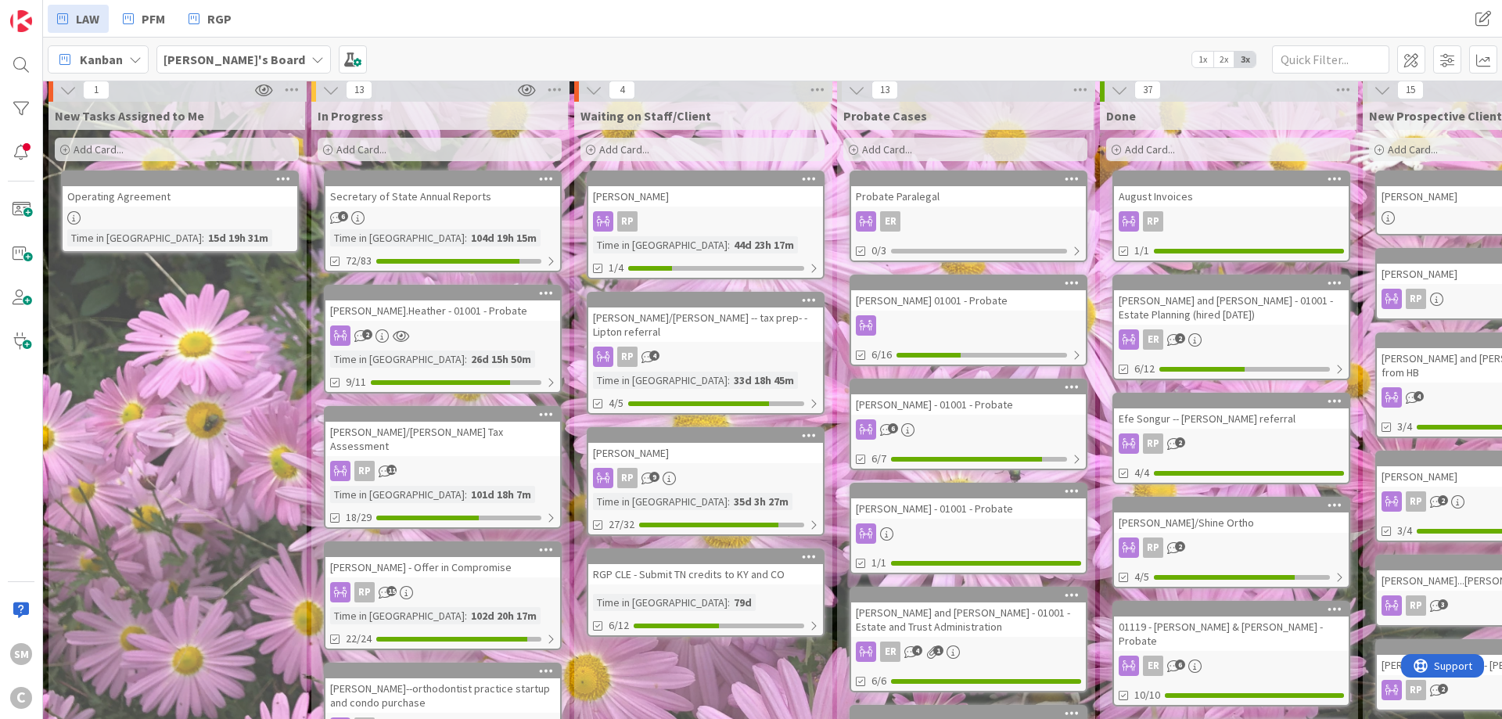
scroll to position [0, 0]
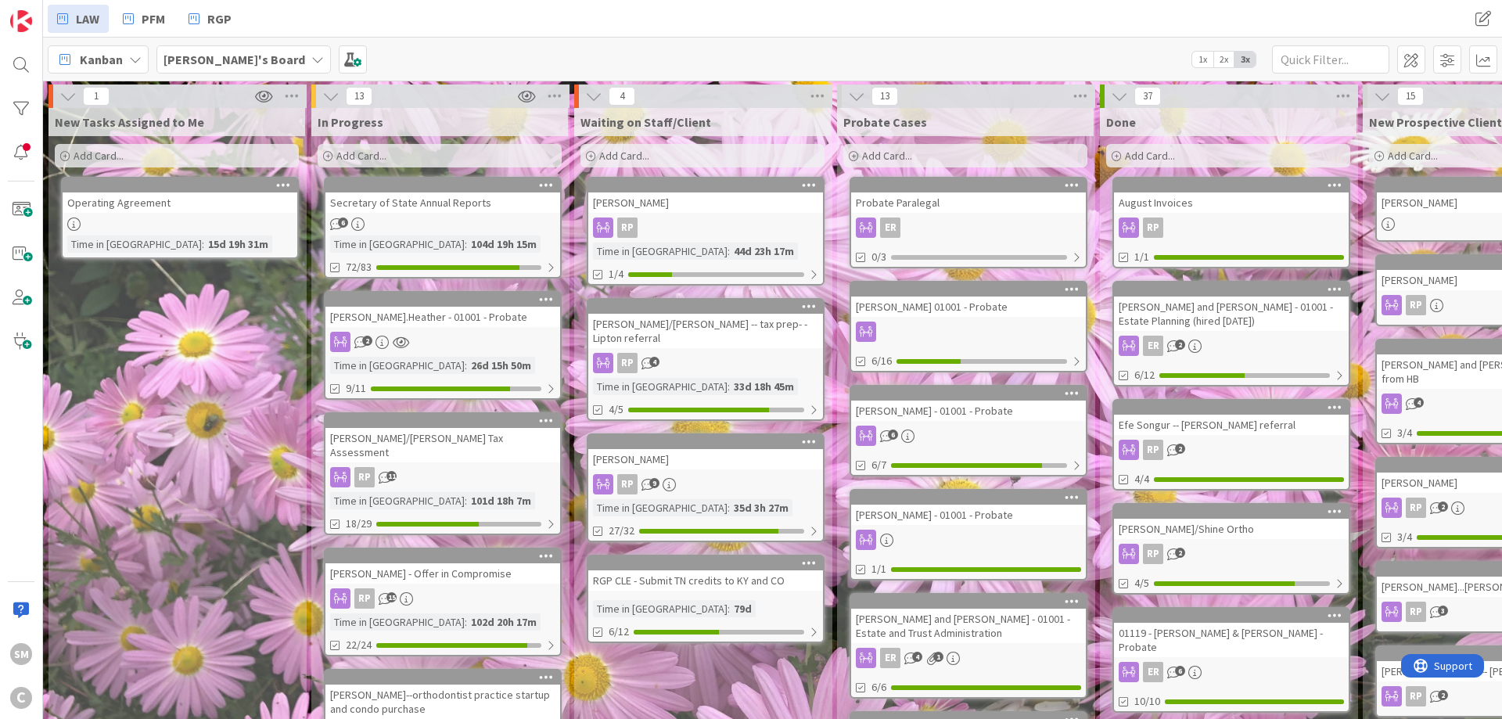
click at [397, 207] on div "Secretary of State Annual Reports" at bounding box center [442, 202] width 235 height 20
